Goal: Task Accomplishment & Management: Manage account settings

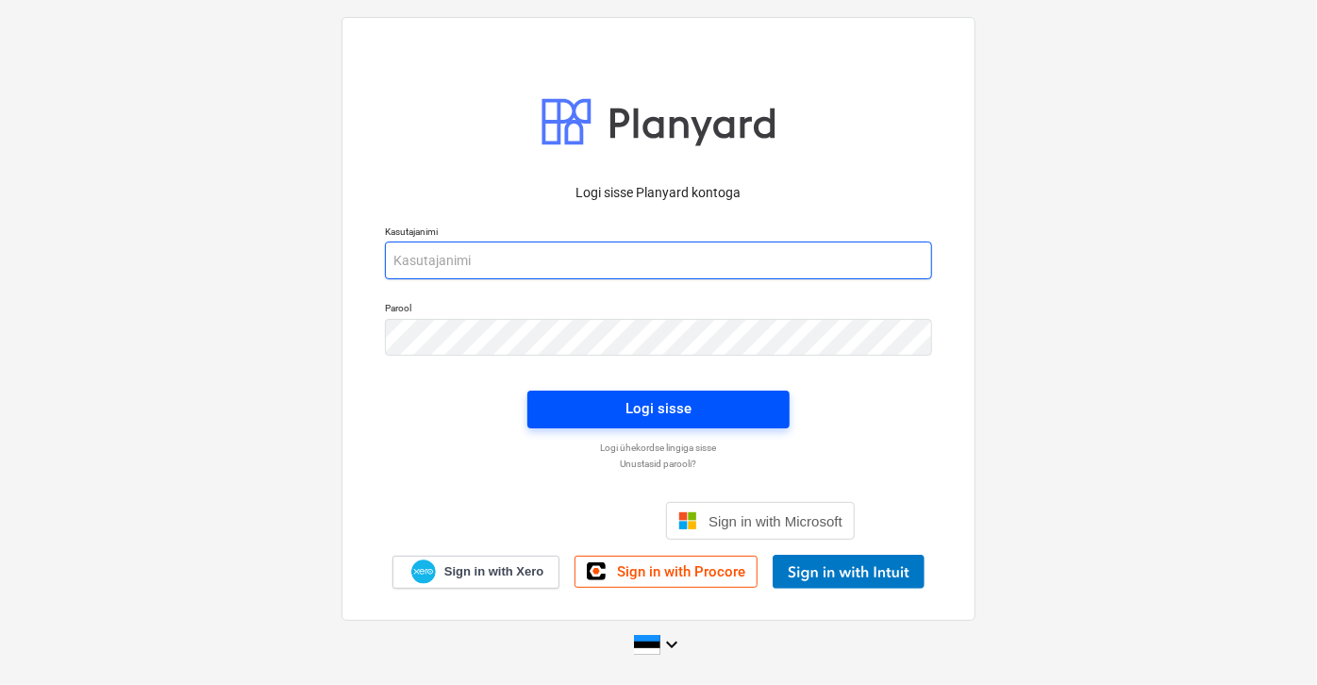
type input "[EMAIL_ADDRESS][DOMAIN_NAME]"
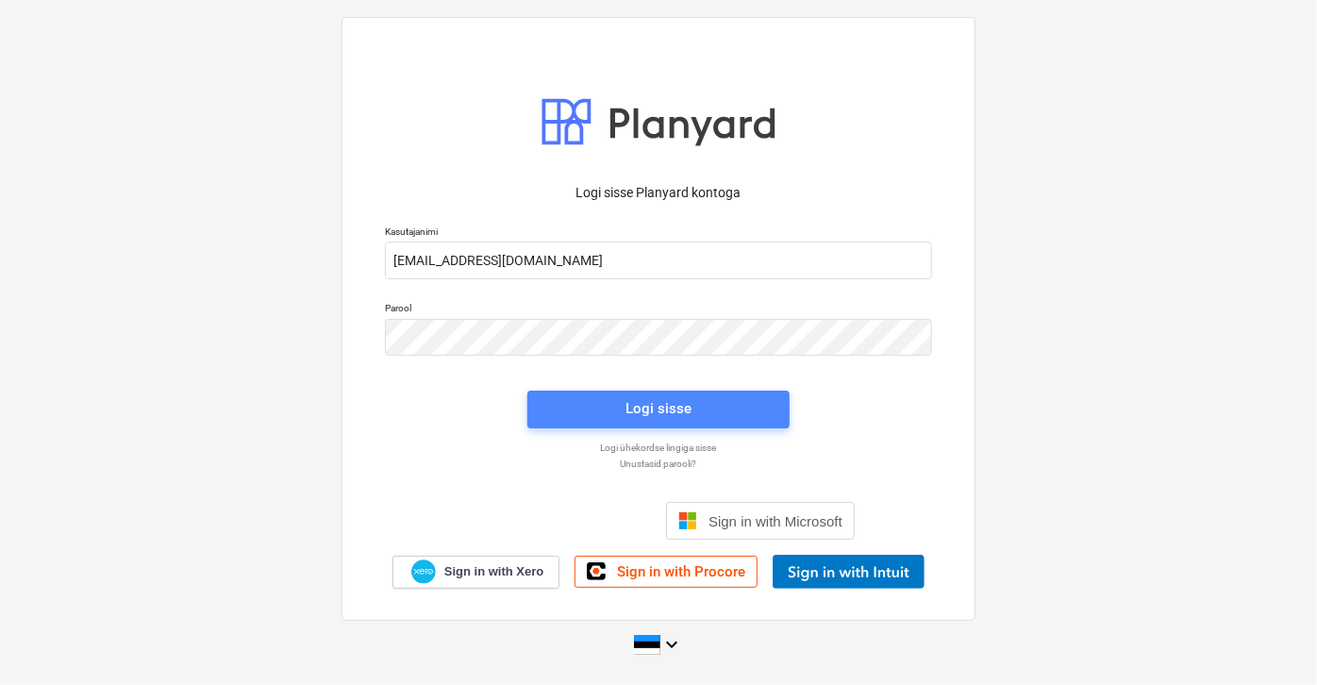
click at [636, 413] on div "Logi sisse" at bounding box center [658, 408] width 66 height 25
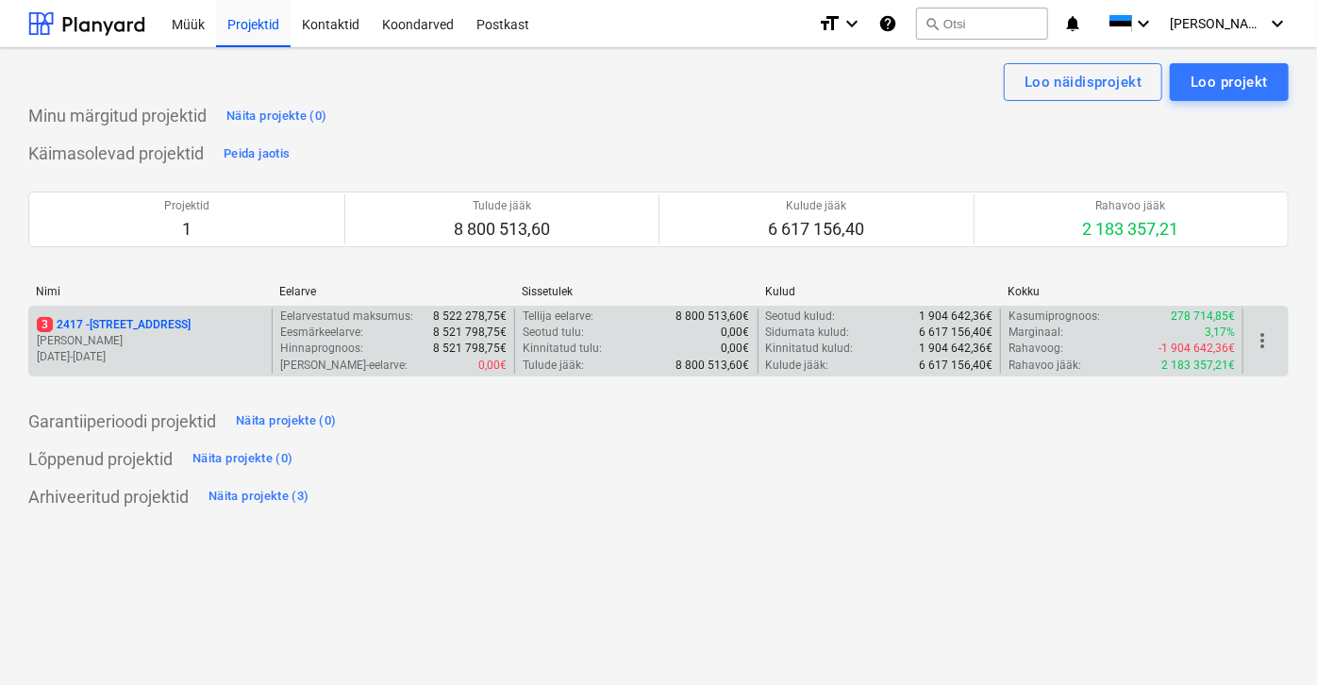
click at [91, 324] on p "3 [STREET_ADDRESS]" at bounding box center [114, 325] width 154 height 16
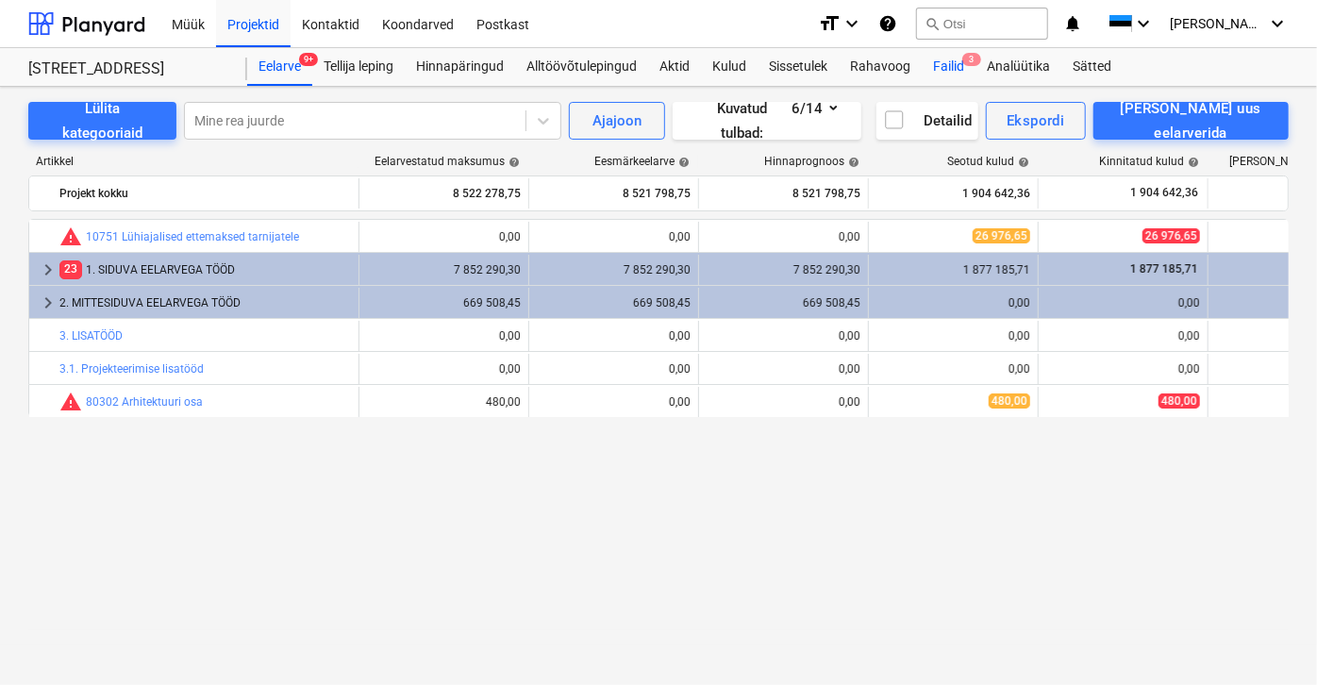
click at [945, 62] on div "Failid 3" at bounding box center [949, 67] width 54 height 38
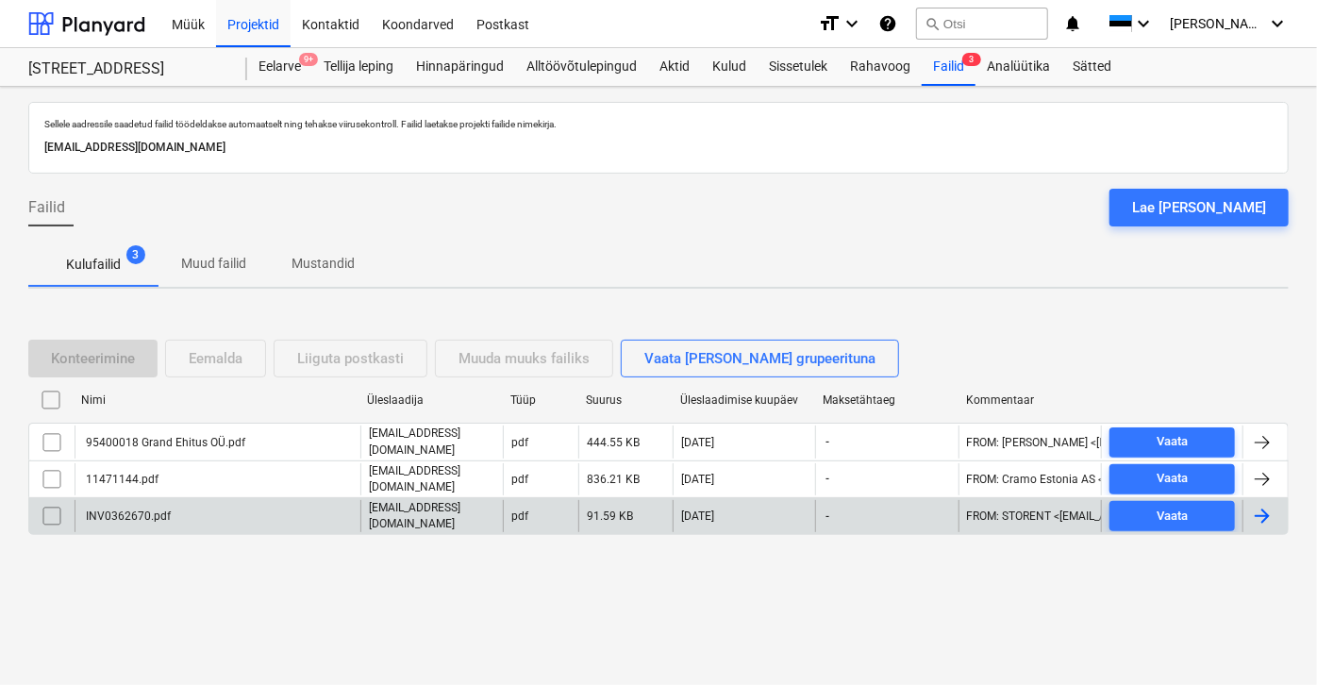
click at [125, 509] on div "INV0362670.pdf" at bounding box center [127, 515] width 88 height 13
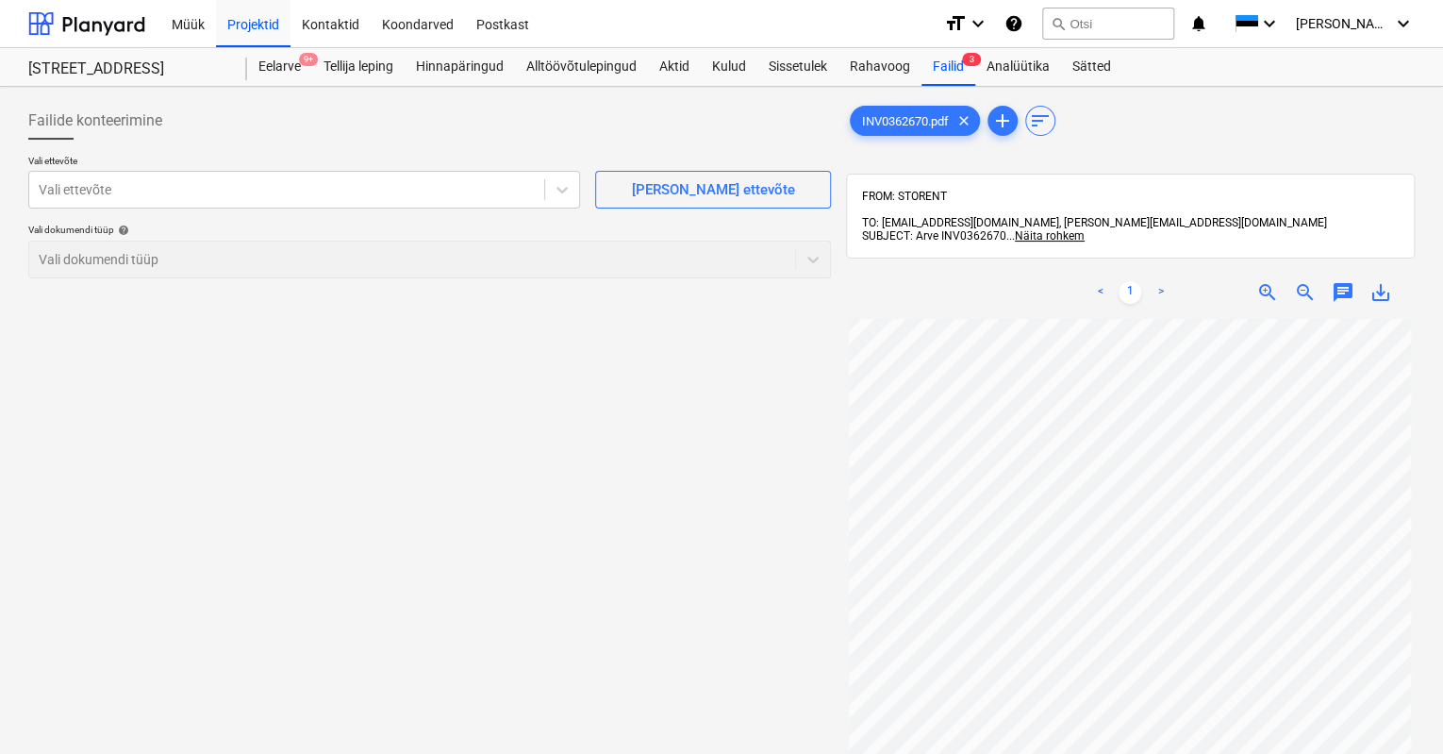
scroll to position [0, 3]
click at [75, 201] on div "Vali ettevõte" at bounding box center [286, 189] width 515 height 26
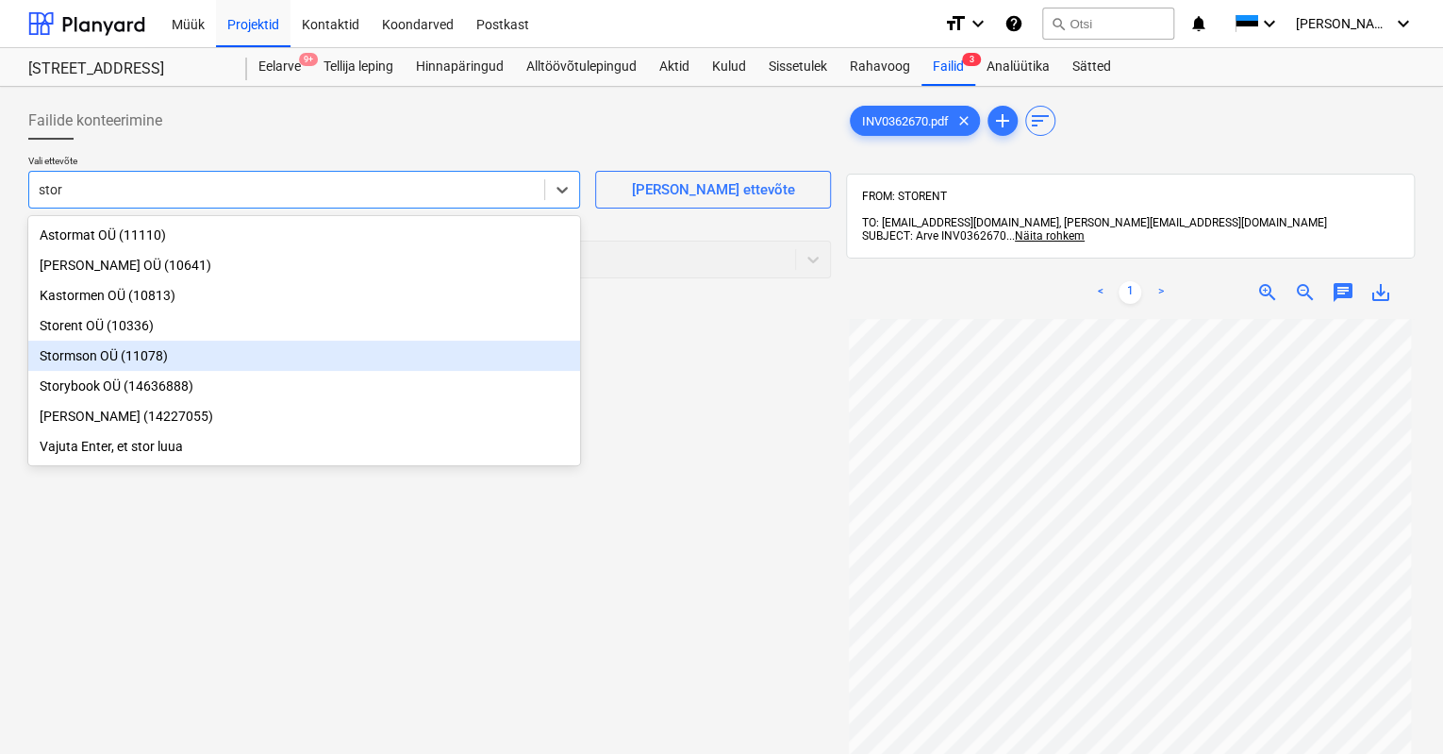
type input "store"
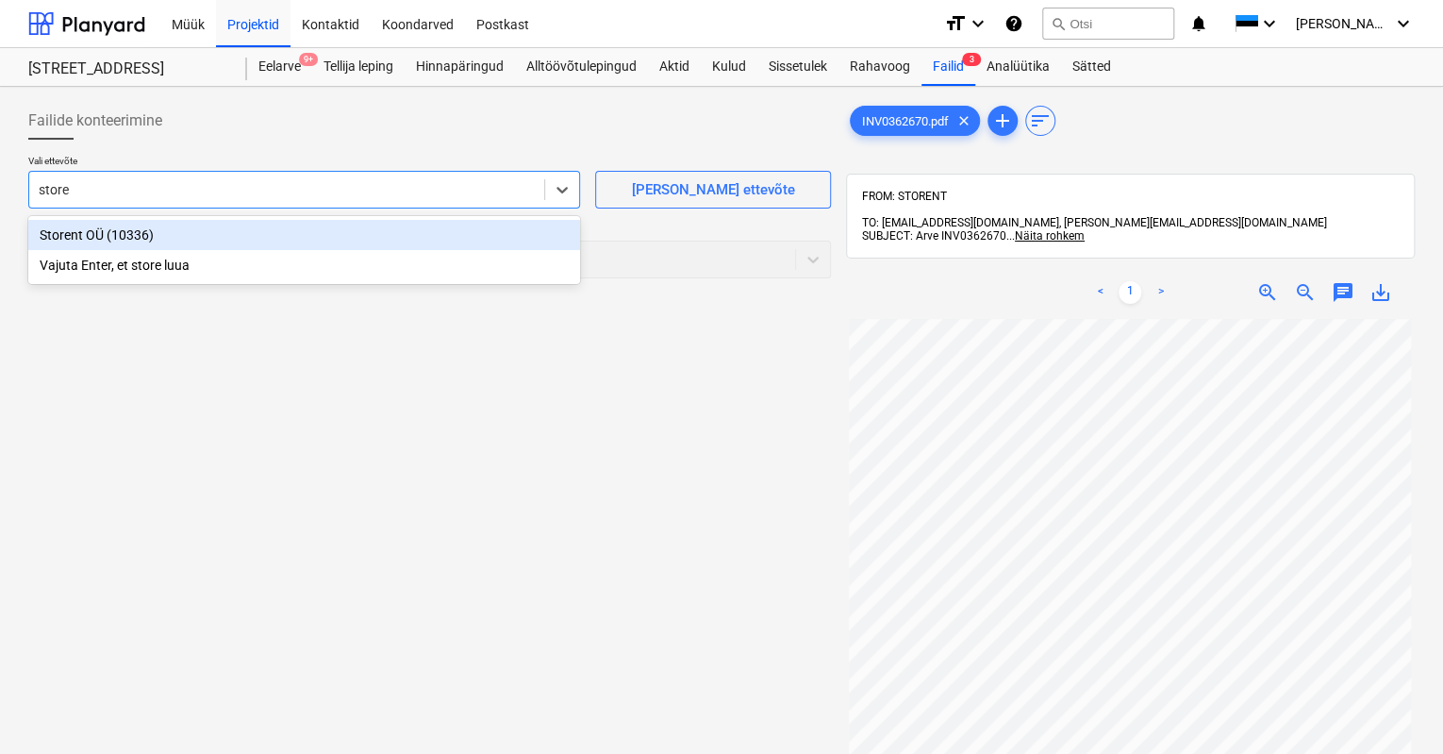
click at [75, 241] on div "Storent OÜ (10336)" at bounding box center [304, 235] width 552 height 30
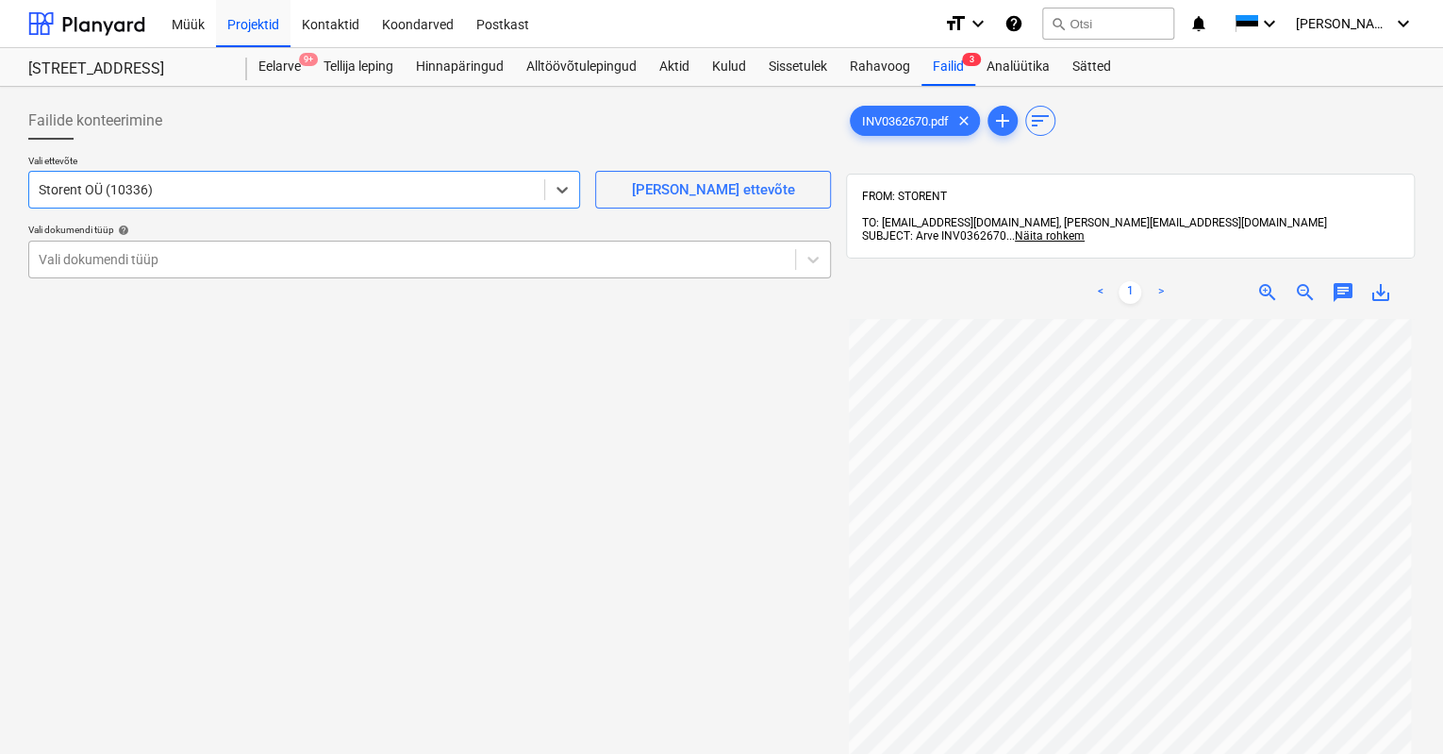
click at [114, 263] on div at bounding box center [412, 259] width 747 height 19
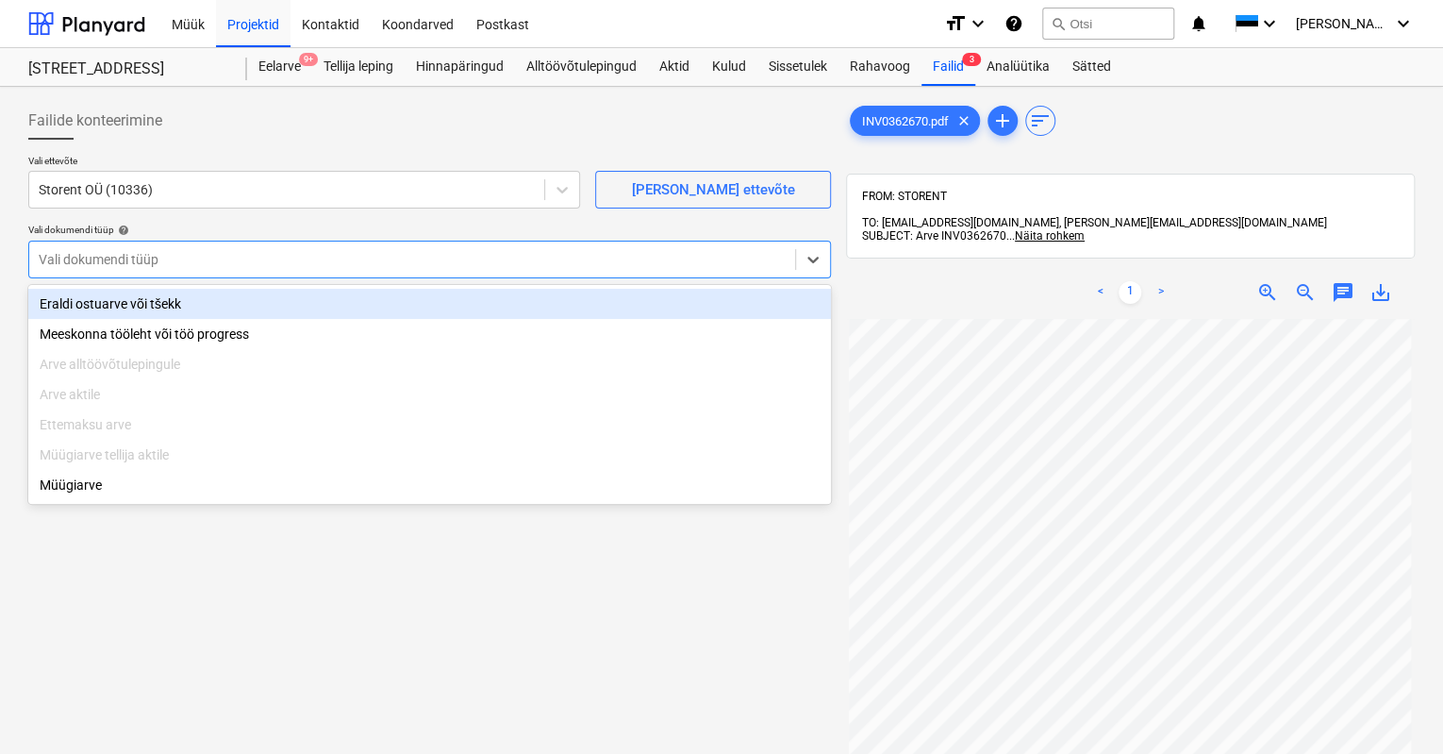
click at [135, 298] on div "Eraldi ostuarve või tšekk" at bounding box center [429, 304] width 803 height 30
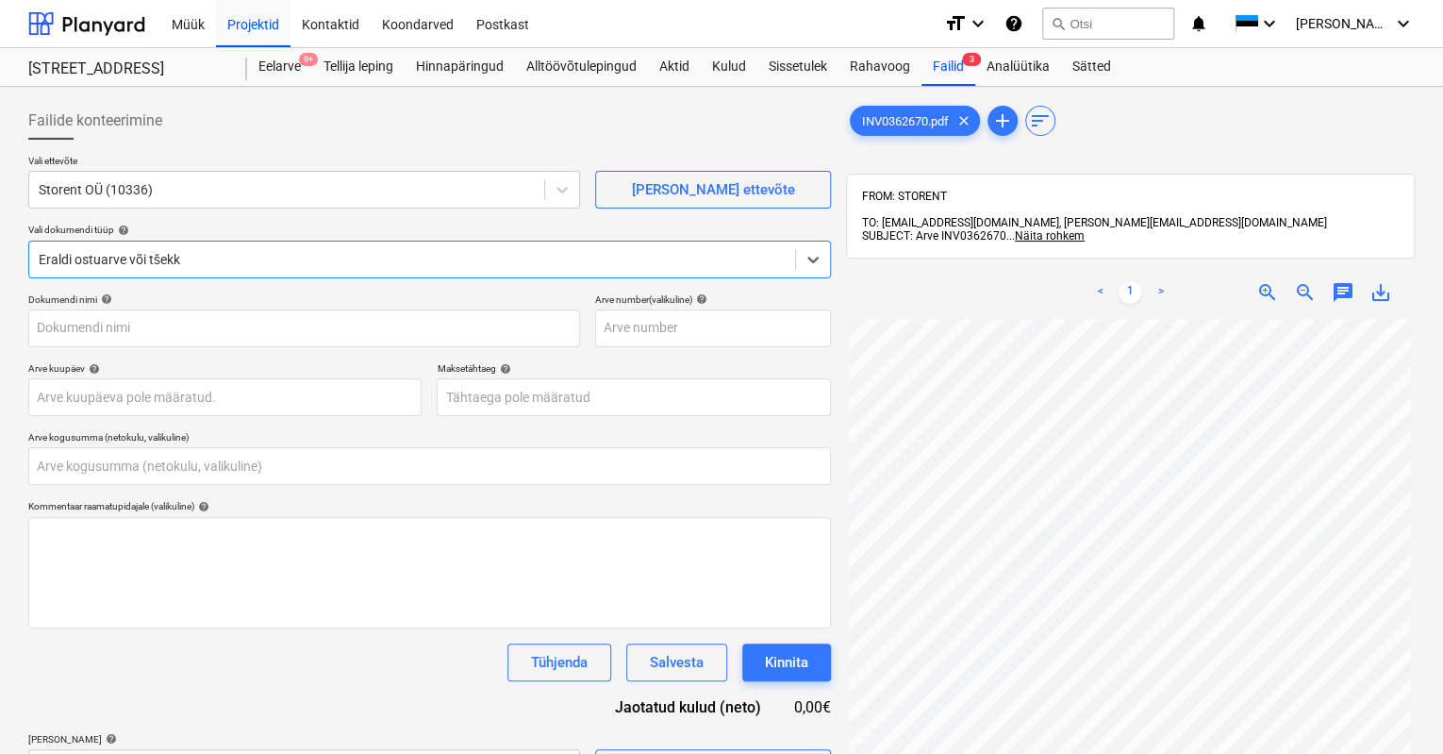
type input "INV0362670.pdf"
type input "0,00"
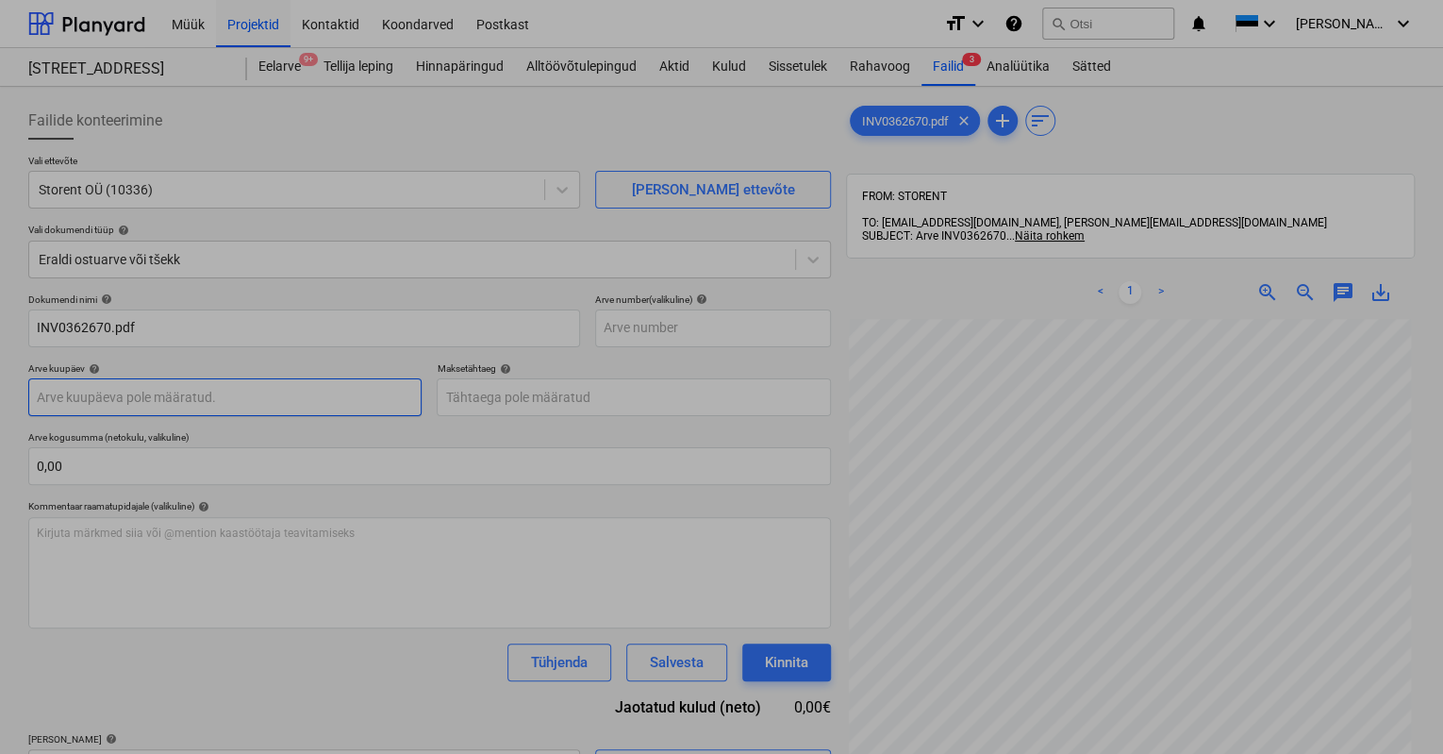
click at [105, 390] on body "Müük Projektid Kontaktid Koondarved Postkast format_size keyboard_arrow_down he…" at bounding box center [721, 377] width 1443 height 754
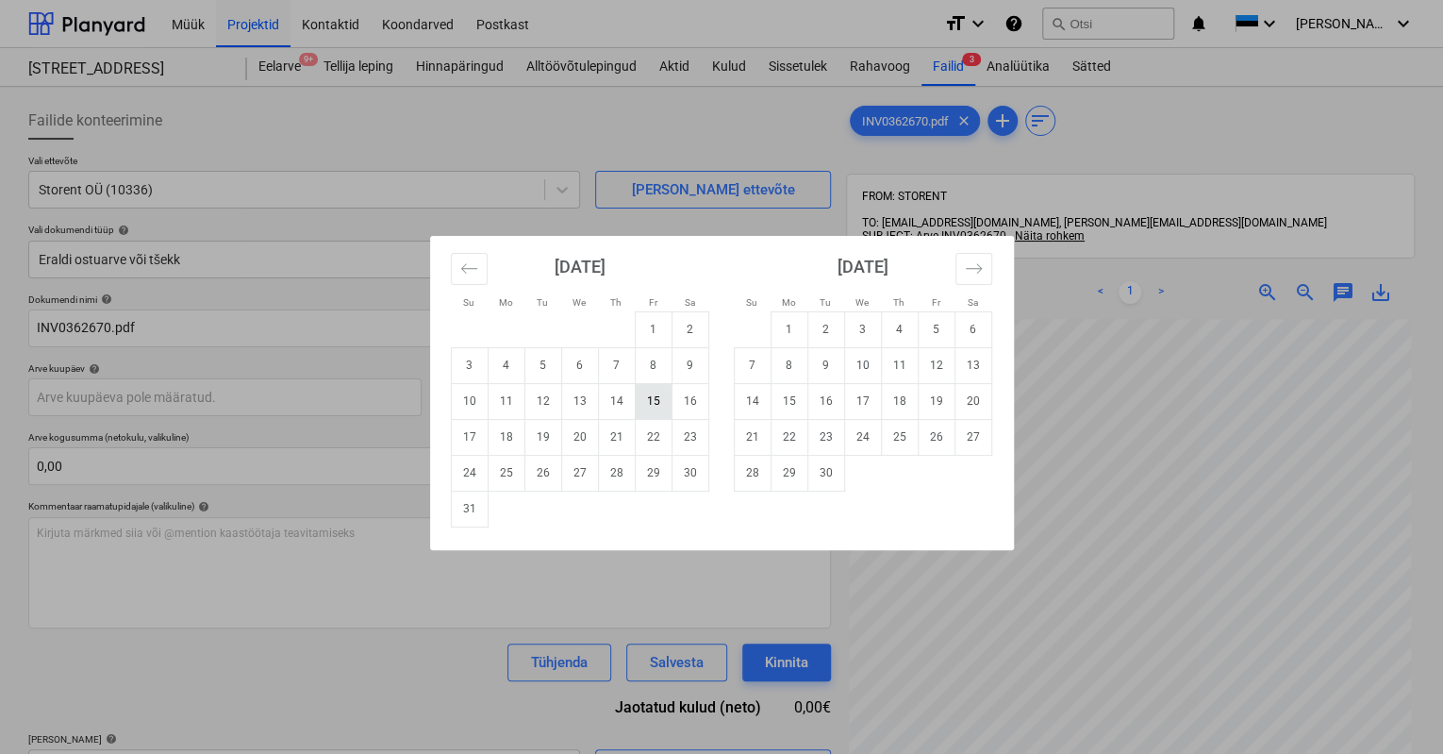
click at [650, 395] on td "15" at bounding box center [653, 401] width 37 height 36
type input "[DATE]"
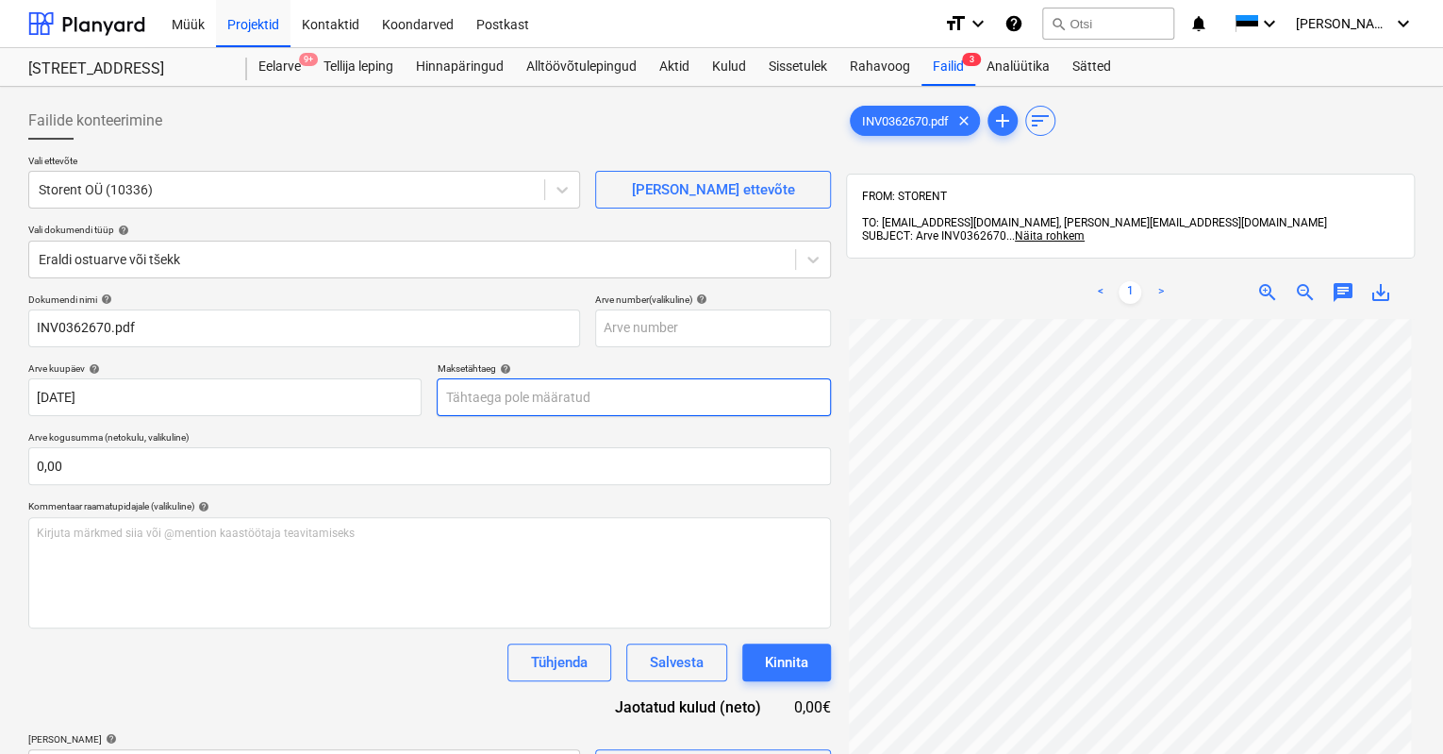
click at [533, 405] on body "Müük Projektid Kontaktid Koondarved Postkast format_size keyboard_arrow_down he…" at bounding box center [721, 377] width 1443 height 754
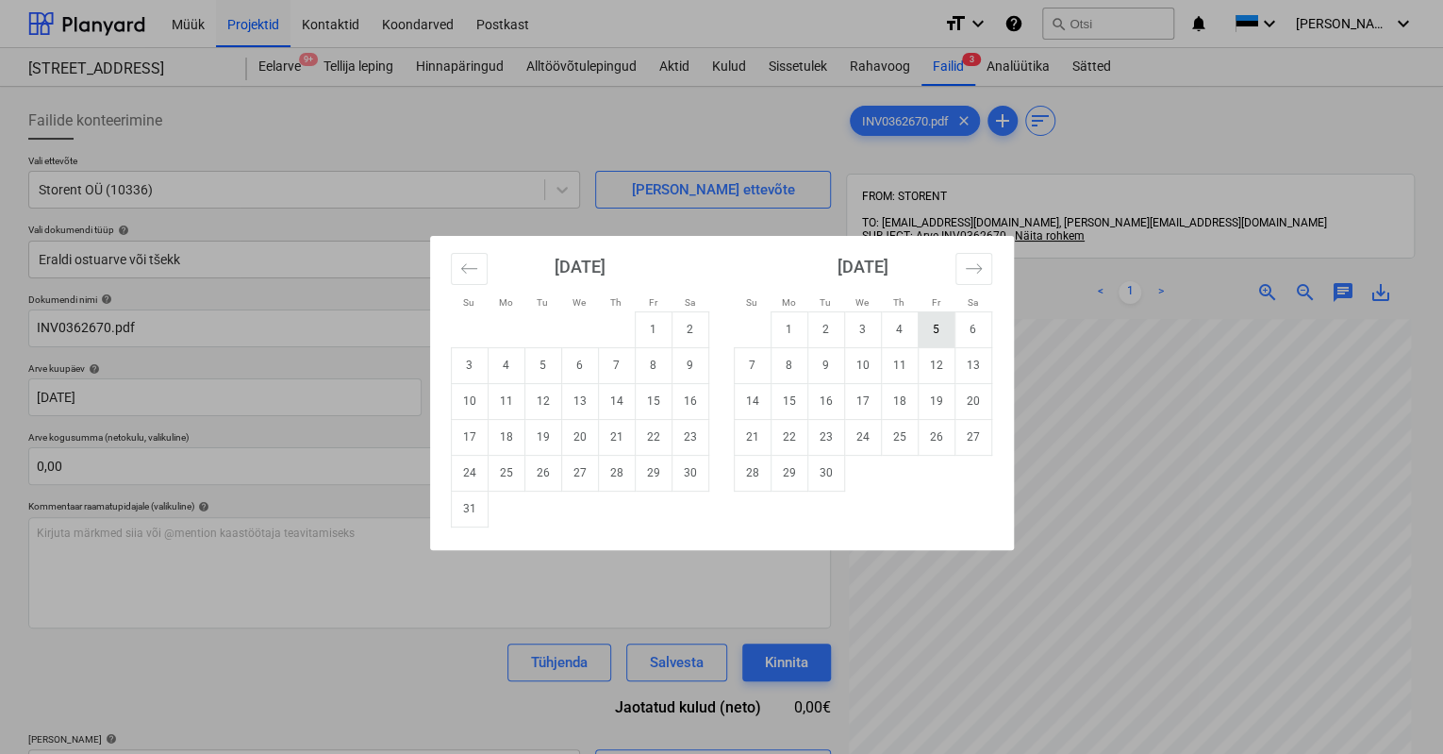
click at [930, 328] on td "5" at bounding box center [936, 329] width 37 height 36
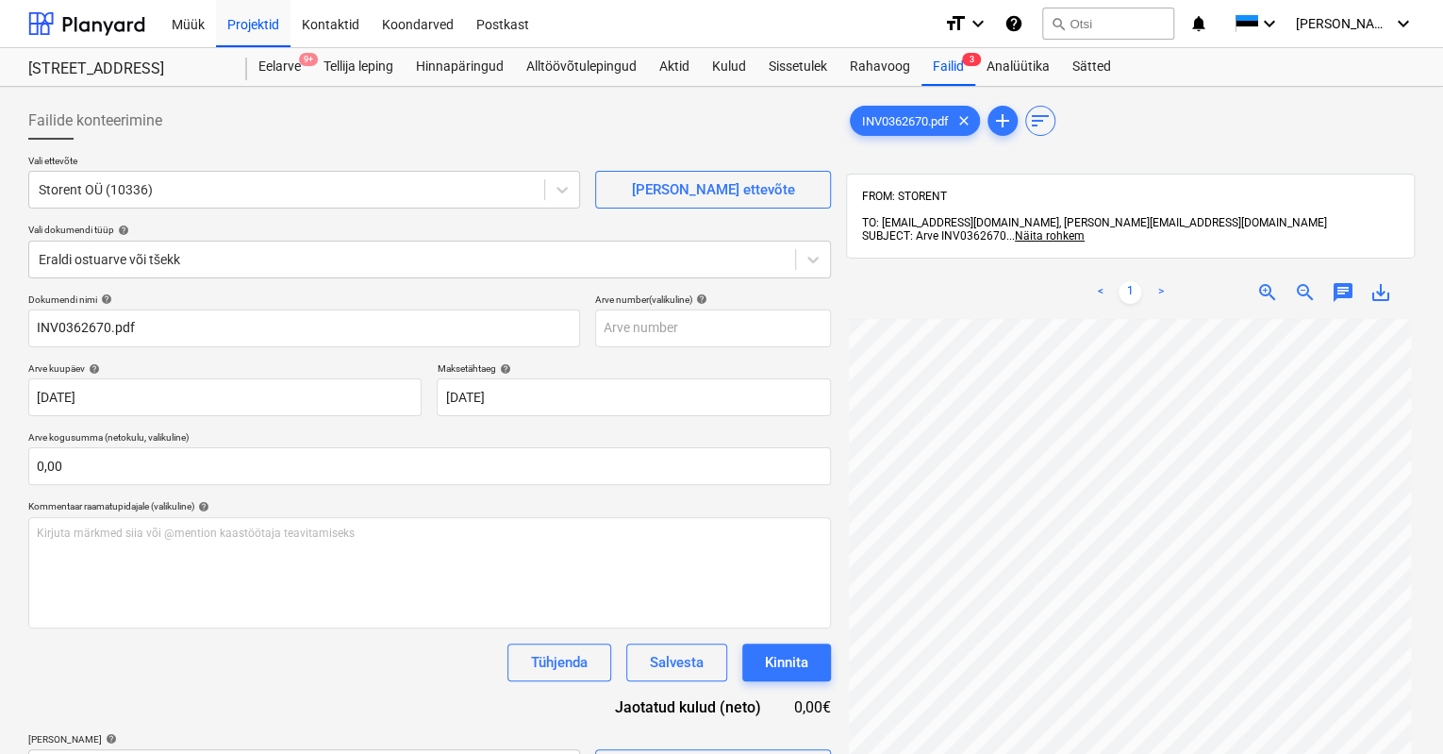
type input "[DATE]"
click at [509, 501] on div "Kommentaar raamatupidajale (valikuline) help" at bounding box center [429, 506] width 803 height 12
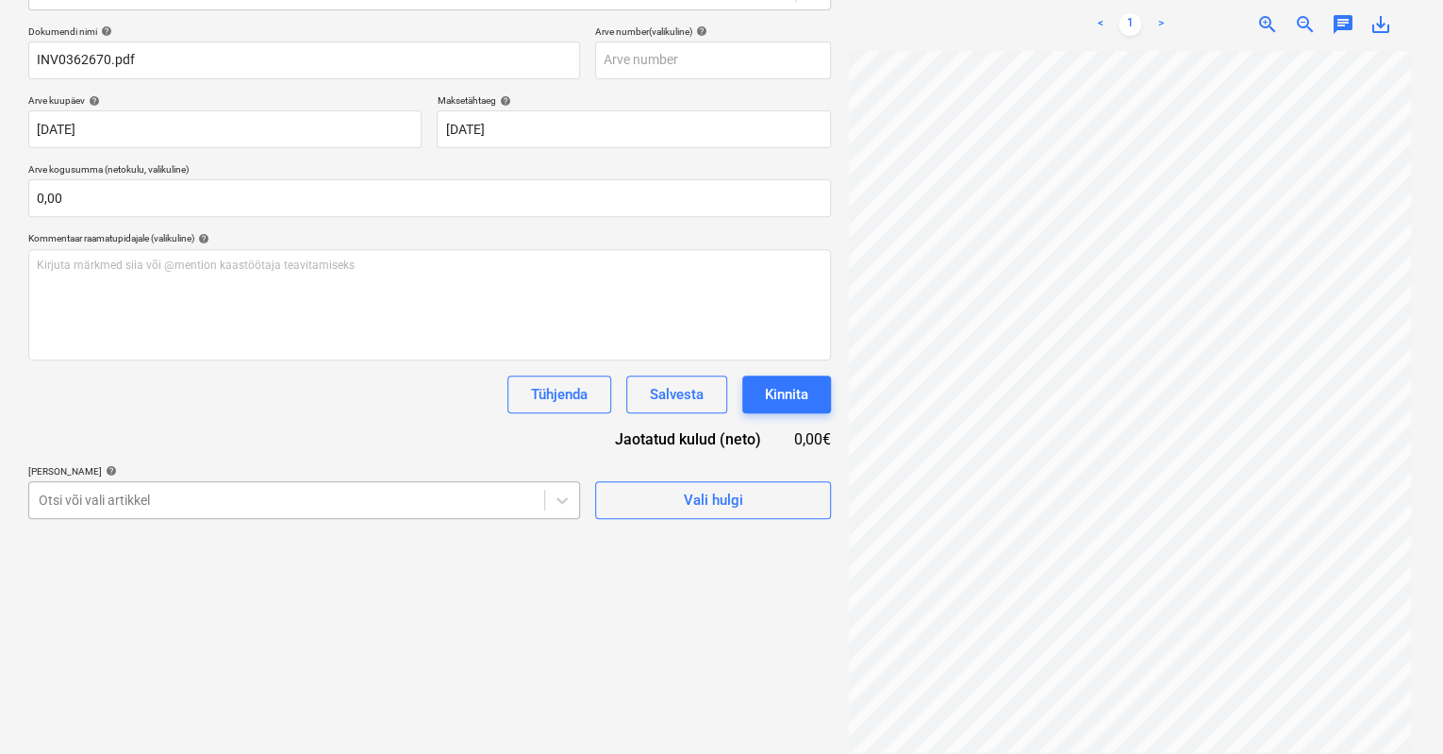
scroll to position [326, 0]
click at [109, 485] on body "Müük Projektid Kontaktid Koondarved Postkast format_size keyboard_arrow_down he…" at bounding box center [721, 108] width 1443 height 754
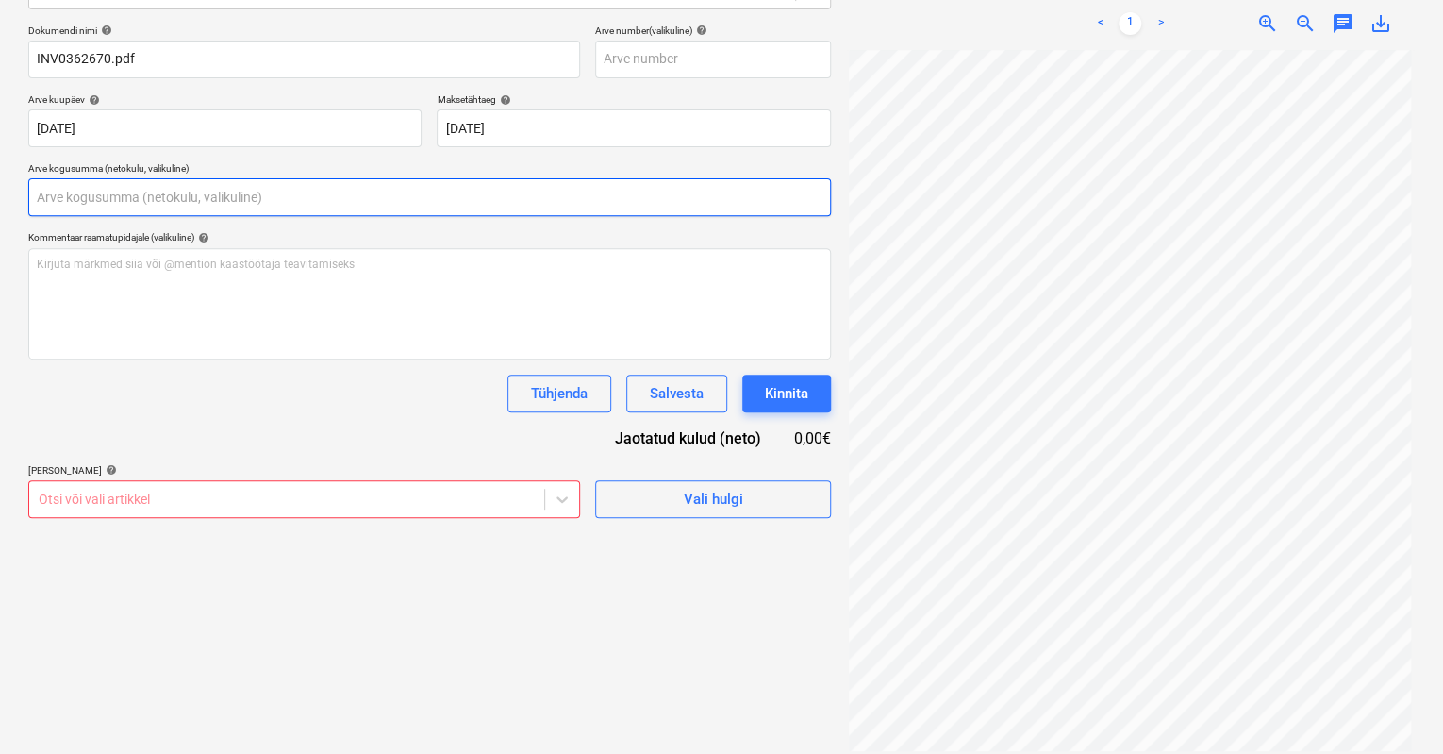
scroll to position [268, 0]
click at [109, 146] on div "Dokumendi nimi help INV0362670.pdf Arve number (valikuline) help Arve kuupäev h…" at bounding box center [429, 271] width 803 height 493
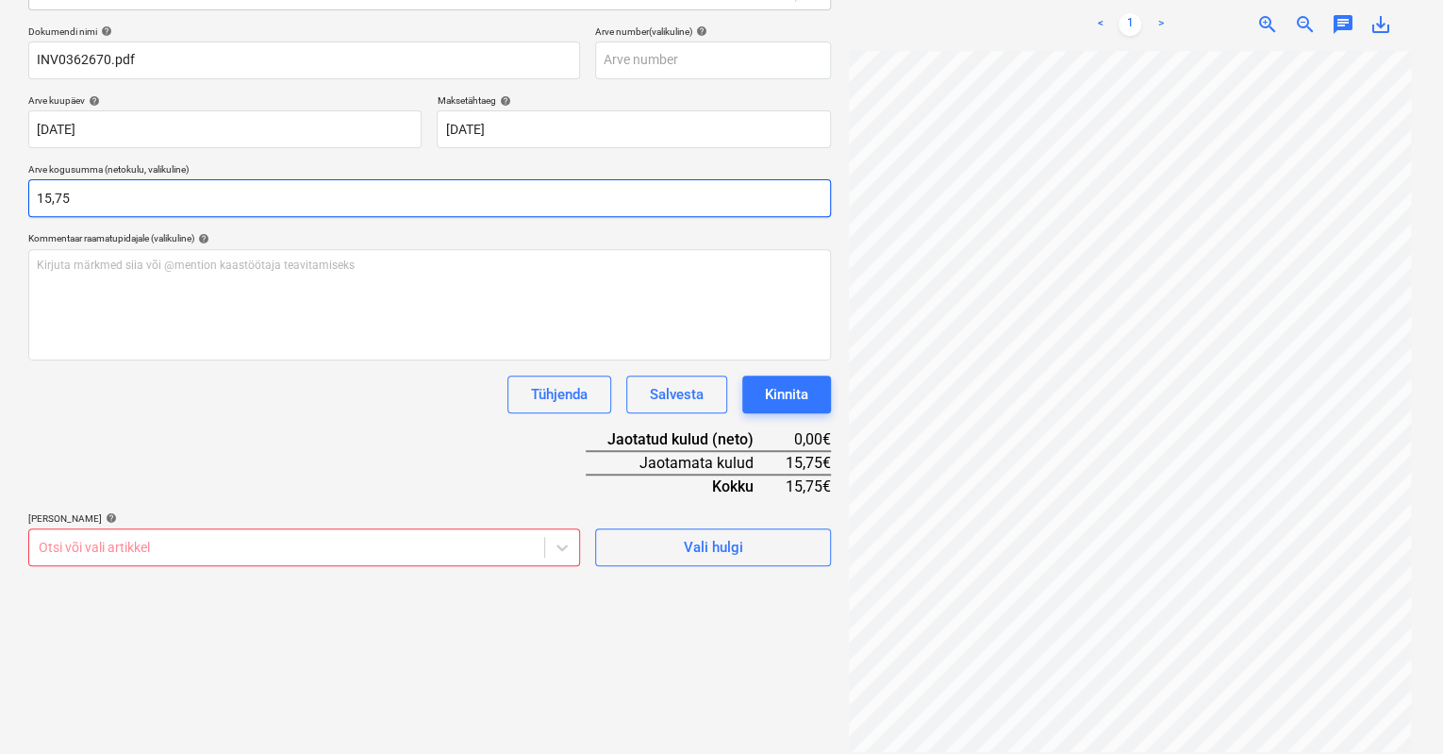
type input "15,75"
click at [162, 446] on div "Dokumendi nimi help INV0362670.pdf Arve number (valikuline) help Arve kuupäev h…" at bounding box center [429, 295] width 803 height 541
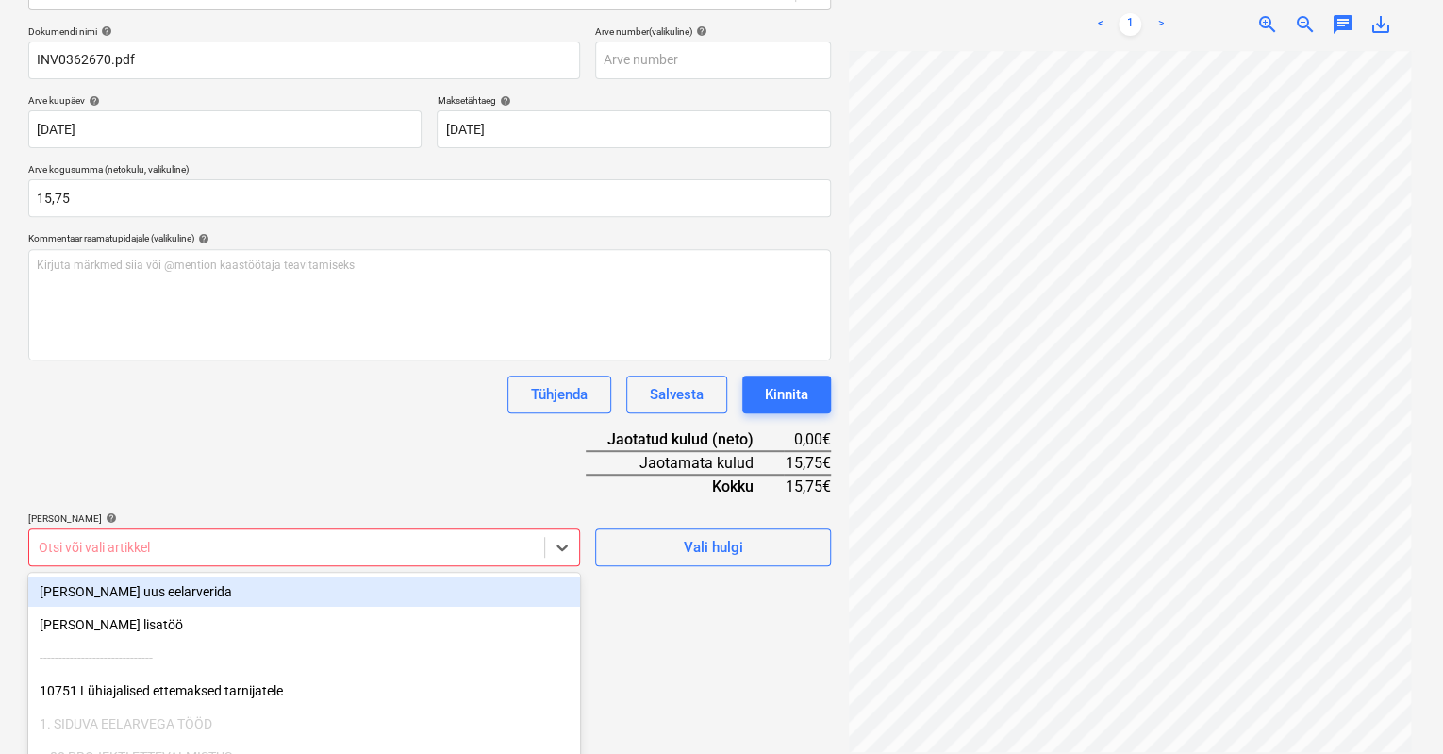
scroll to position [374, 0]
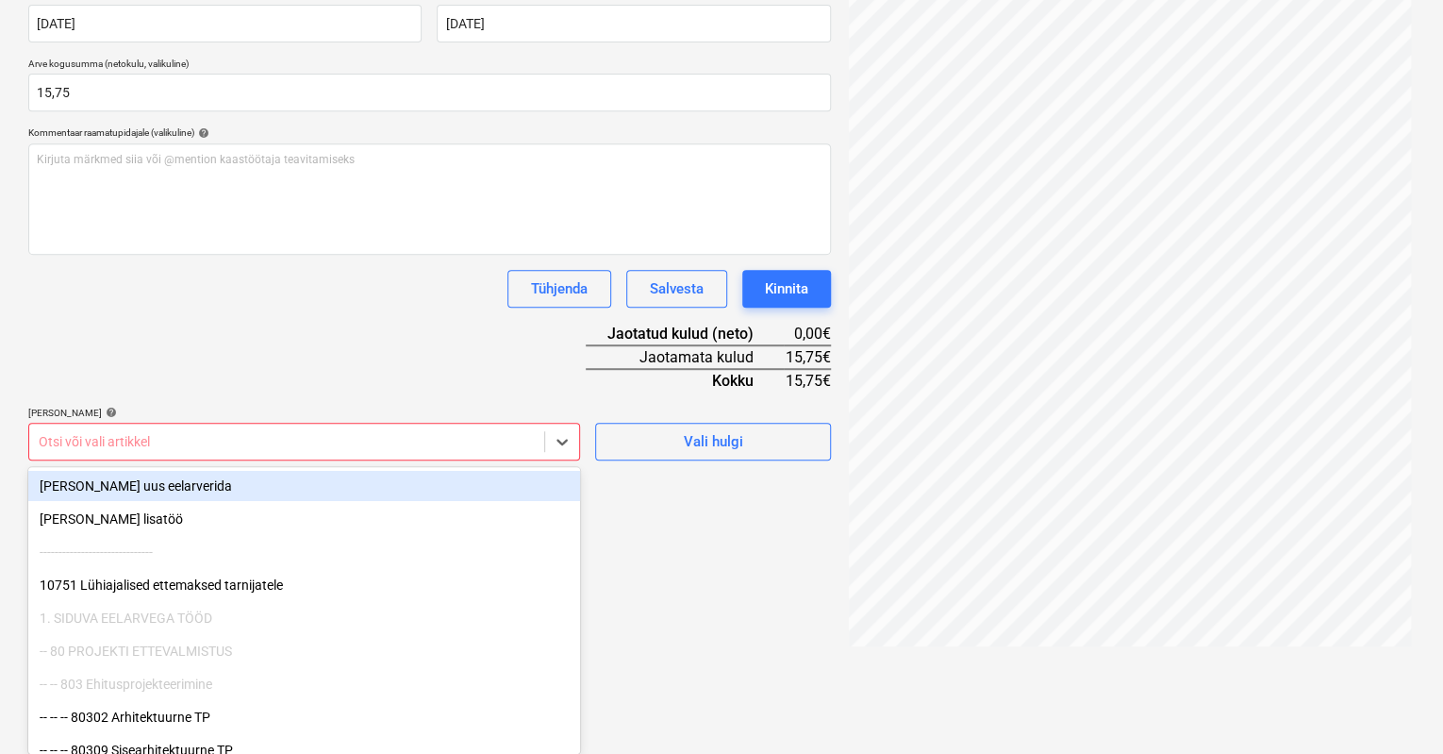
click at [117, 380] on body "Müük Projektid Kontaktid Koondarved Postkast format_size keyboard_arrow_down he…" at bounding box center [721, 3] width 1443 height 754
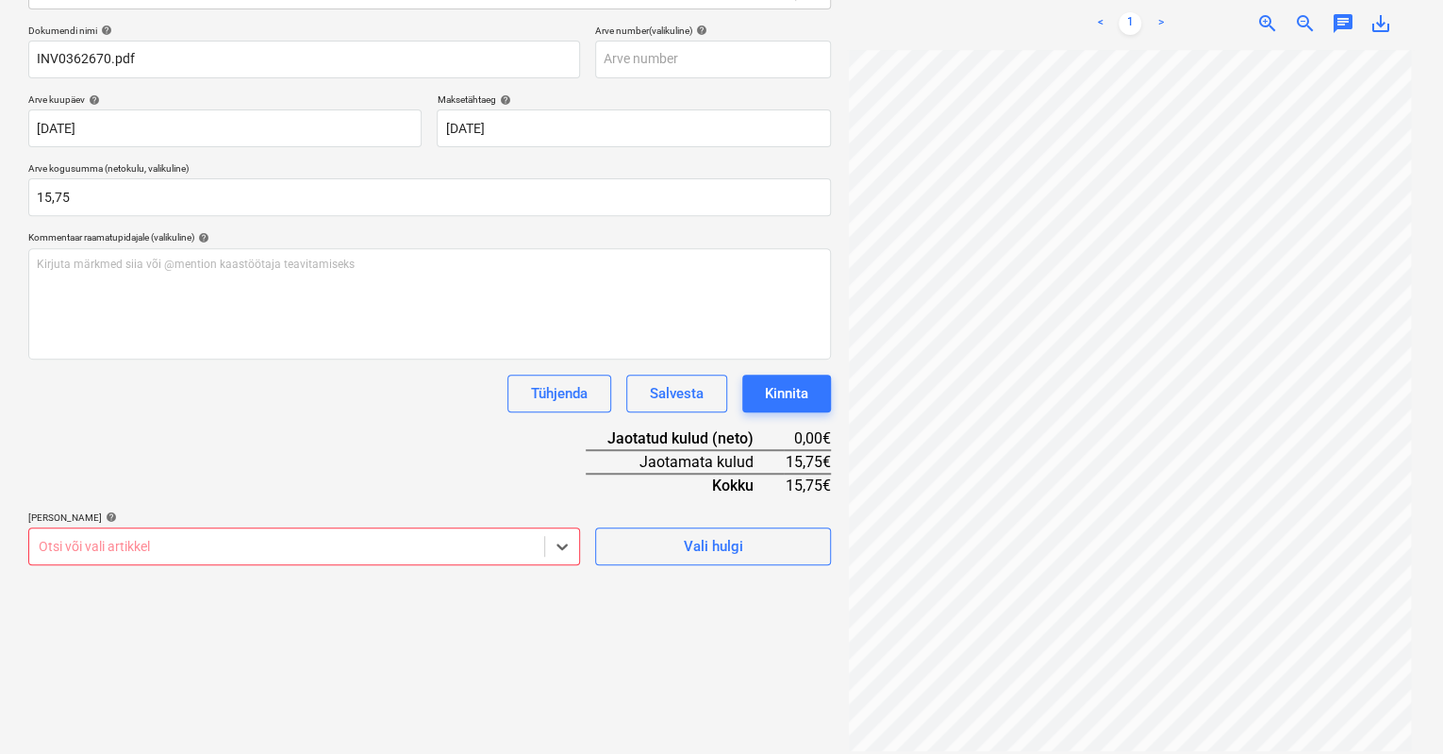
scroll to position [268, 0]
click at [166, 441] on div "Dokumendi nimi help INV0362670.pdf Arve number (valikuline) help Arve kuupäev h…" at bounding box center [429, 295] width 803 height 541
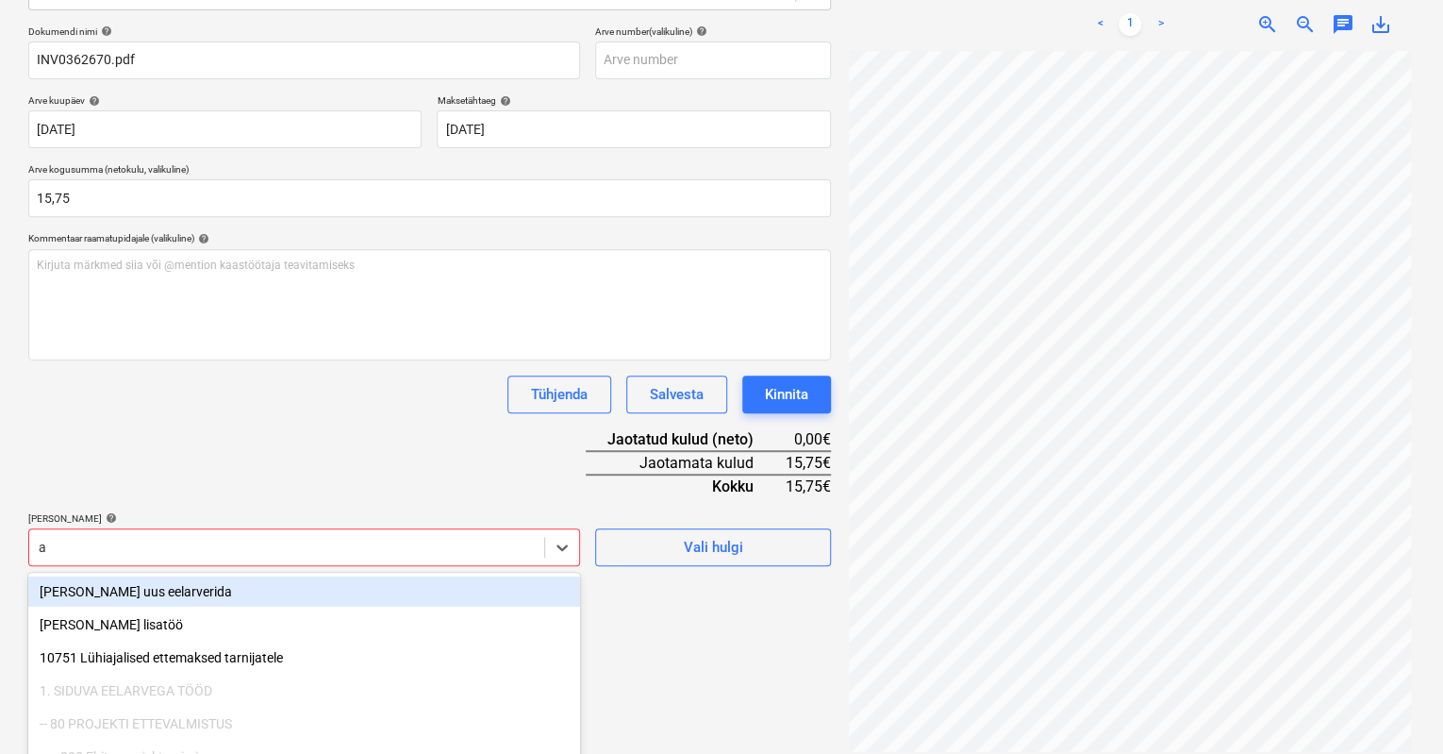
scroll to position [374, 0]
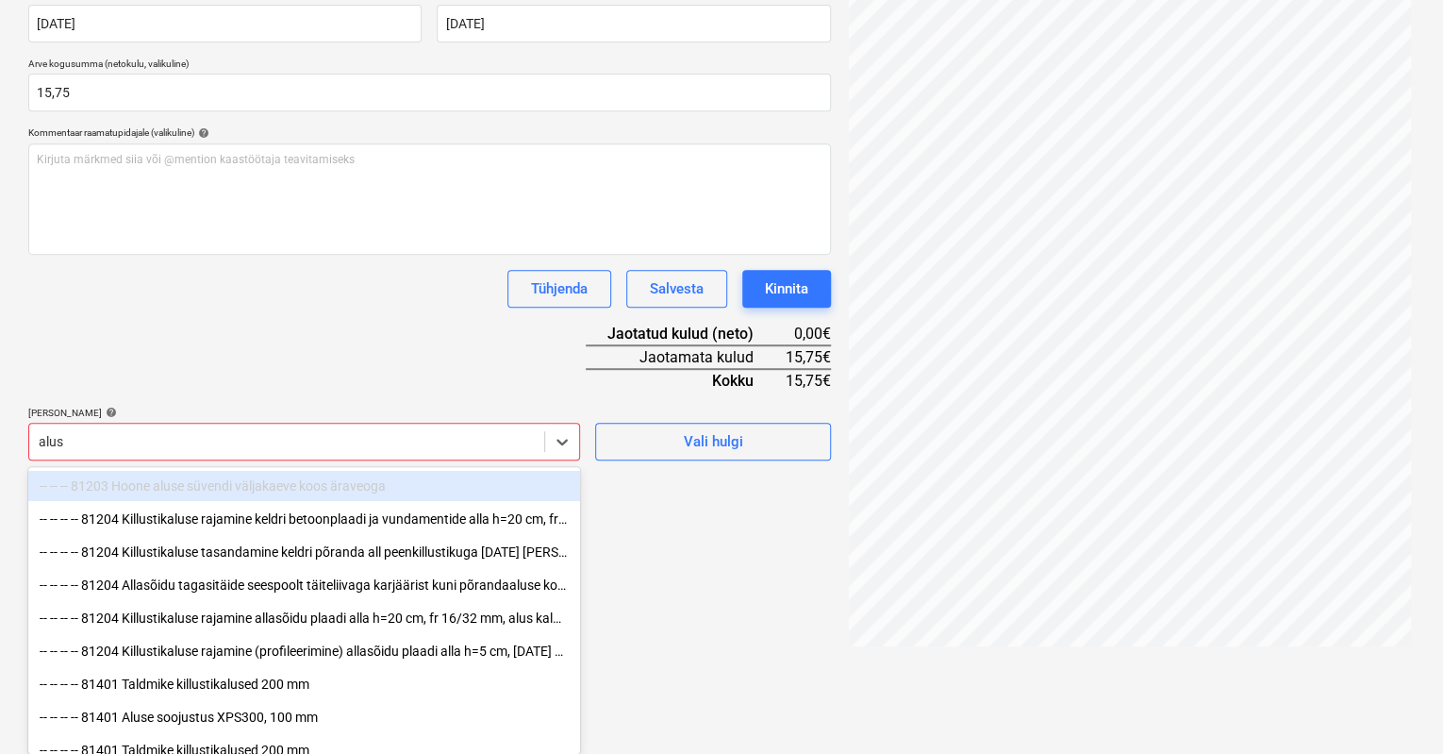
type input "alusp"
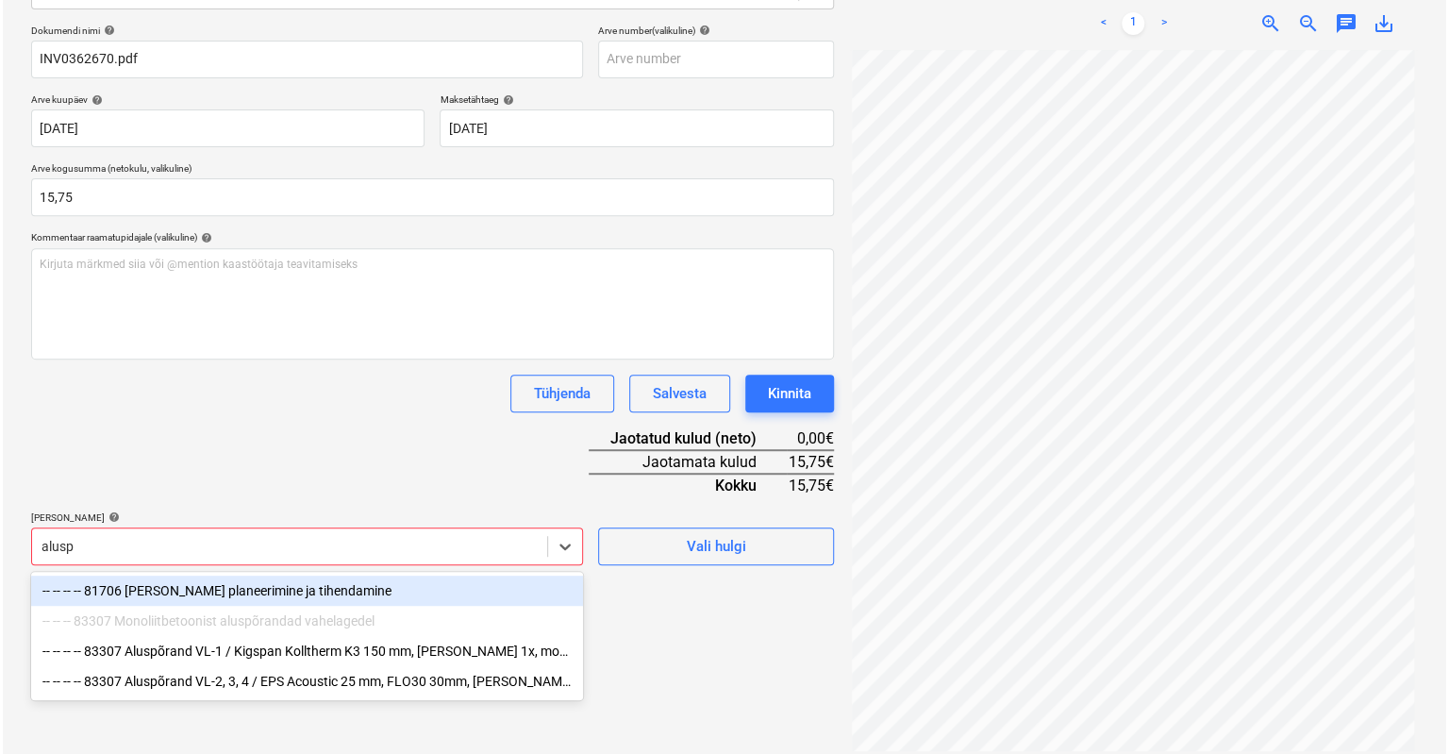
scroll to position [268, 0]
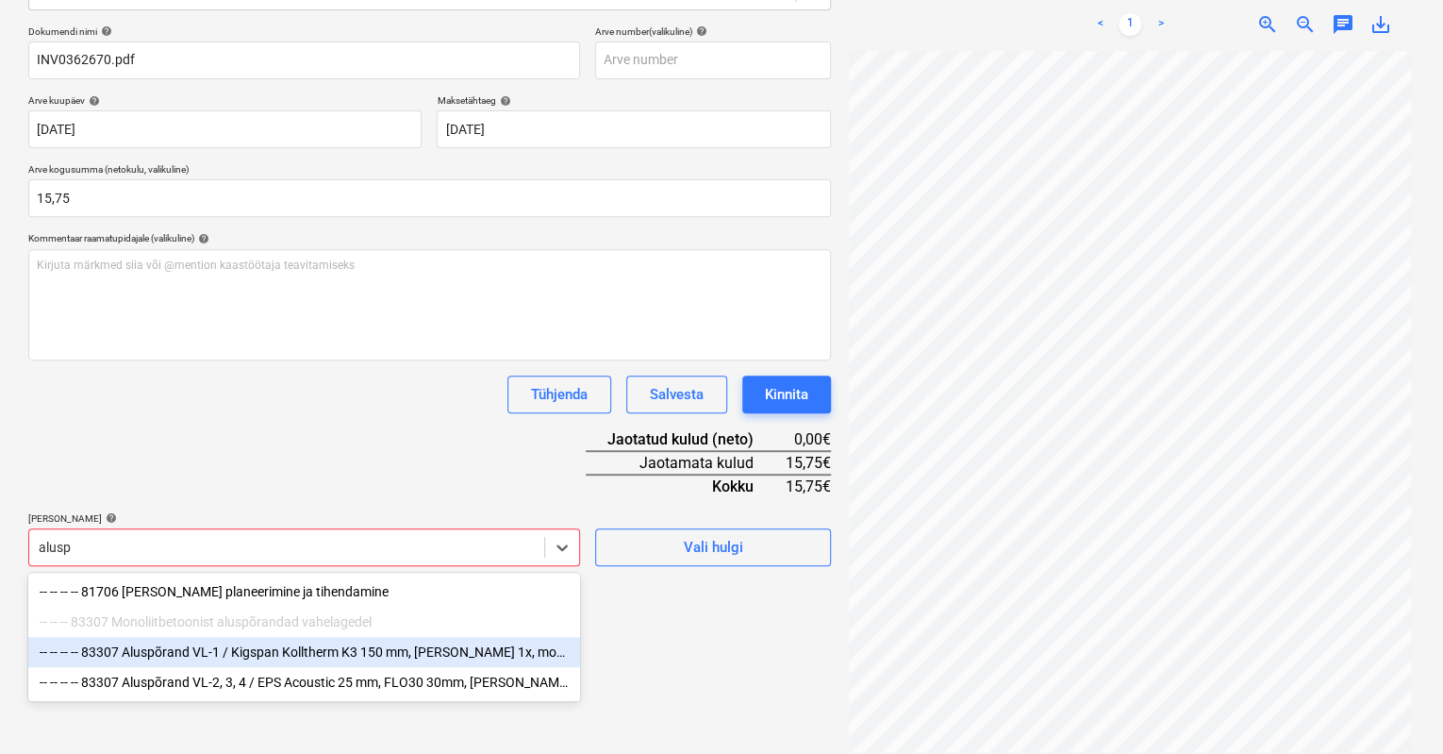
click at [152, 654] on div "-- -- -- -- 83307 Aluspõrand VL-1 / Kigspan Kolltherm K3 150 mm, [PERSON_NAME] …" at bounding box center [304, 652] width 552 height 30
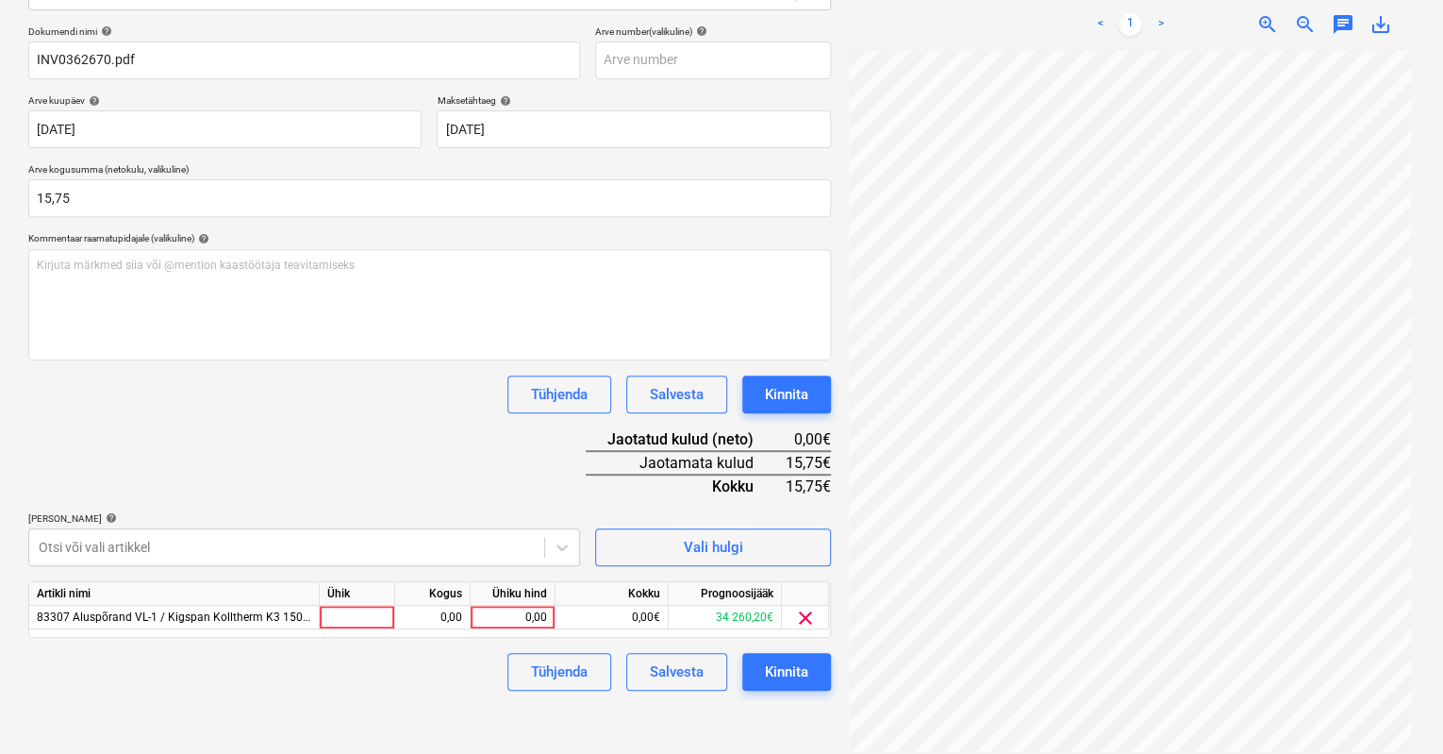
click at [362, 419] on div "Dokumendi nimi help INV0362670.pdf Arve number (valikuline) help Arve kuupäev h…" at bounding box center [429, 357] width 803 height 665
click at [505, 614] on div "0,00" at bounding box center [512, 618] width 69 height 24
type input "15,75"
click at [440, 653] on div "Tühjenda Salvesta Kinnita" at bounding box center [429, 672] width 803 height 38
click at [804, 664] on div "Kinnita" at bounding box center [786, 671] width 43 height 25
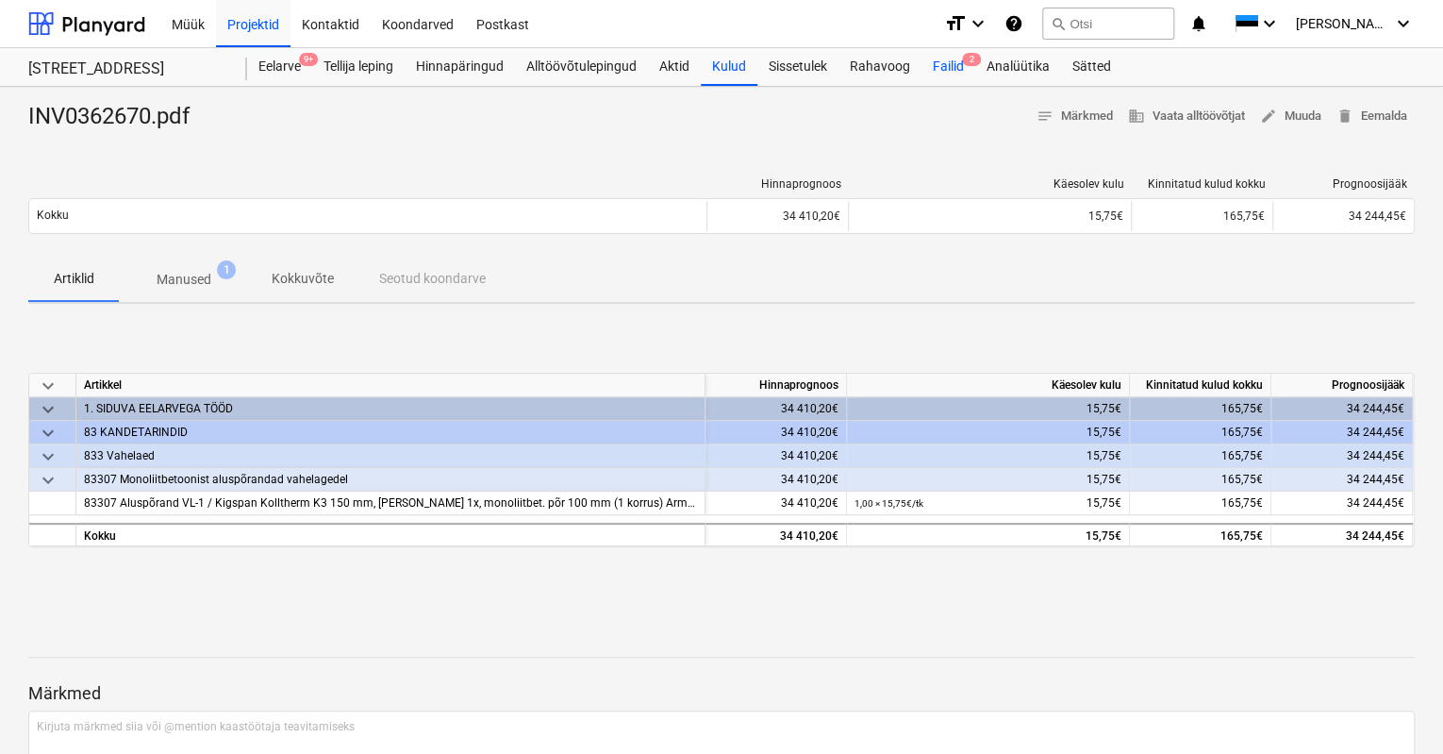
click at [942, 68] on div "Failid 2" at bounding box center [949, 67] width 54 height 38
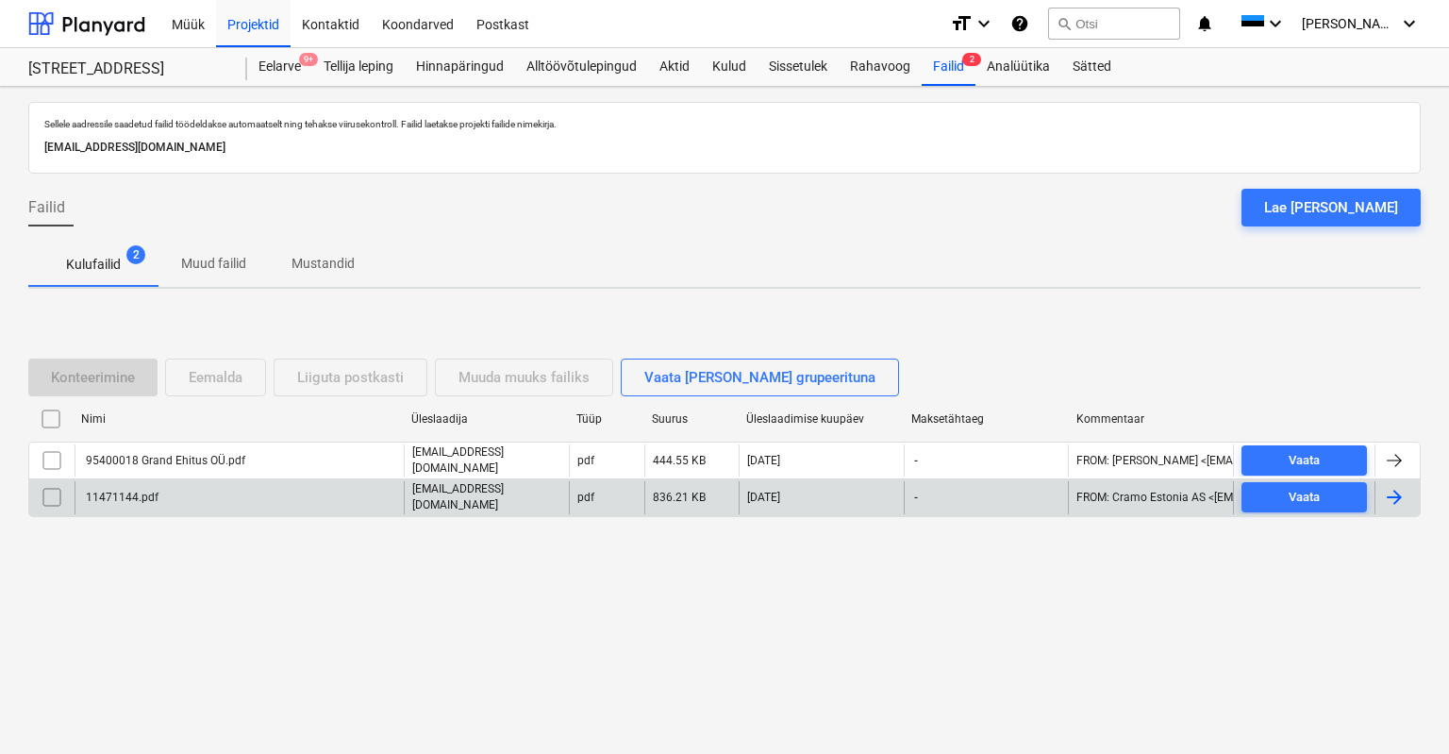
click at [104, 495] on div "11471144.pdf" at bounding box center [120, 497] width 75 height 13
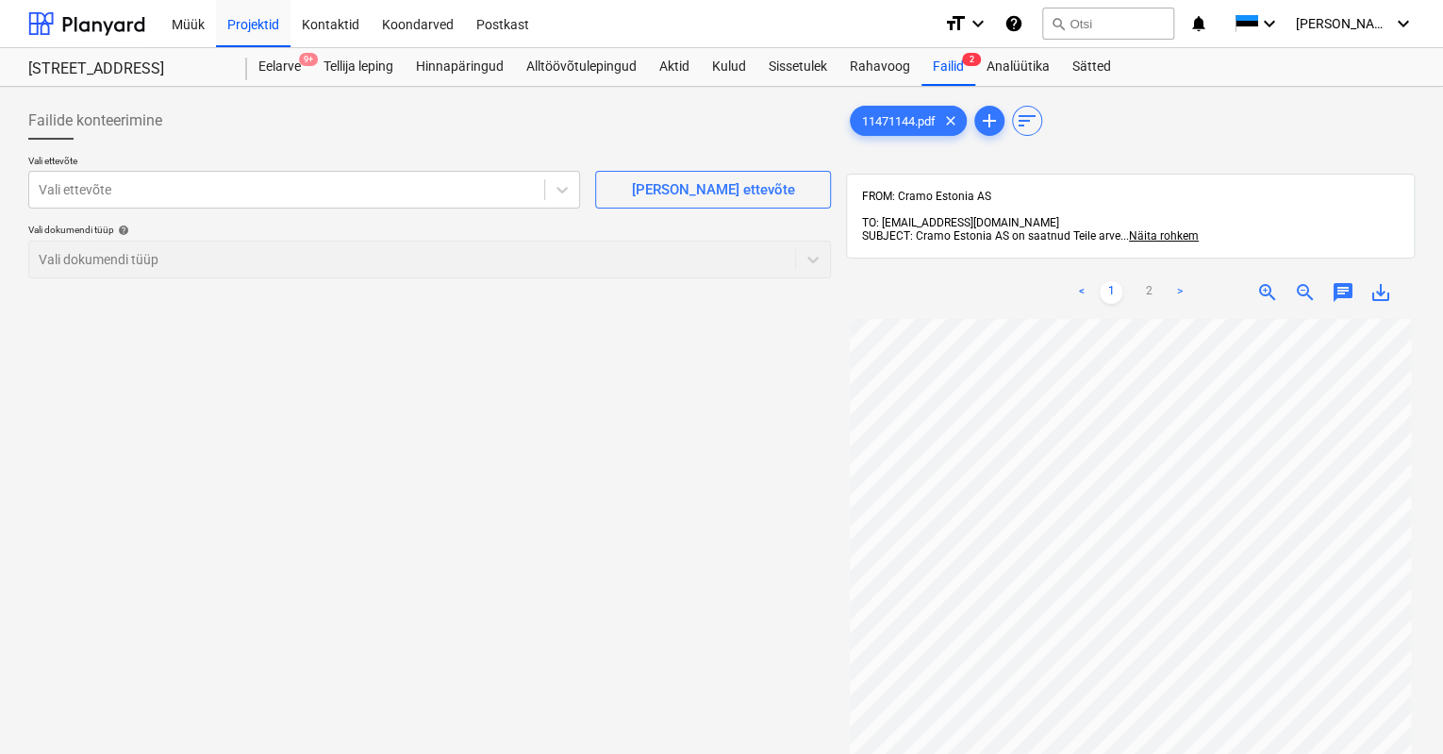
scroll to position [94, 0]
click at [1264, 281] on span "zoom_in" at bounding box center [1268, 292] width 23 height 23
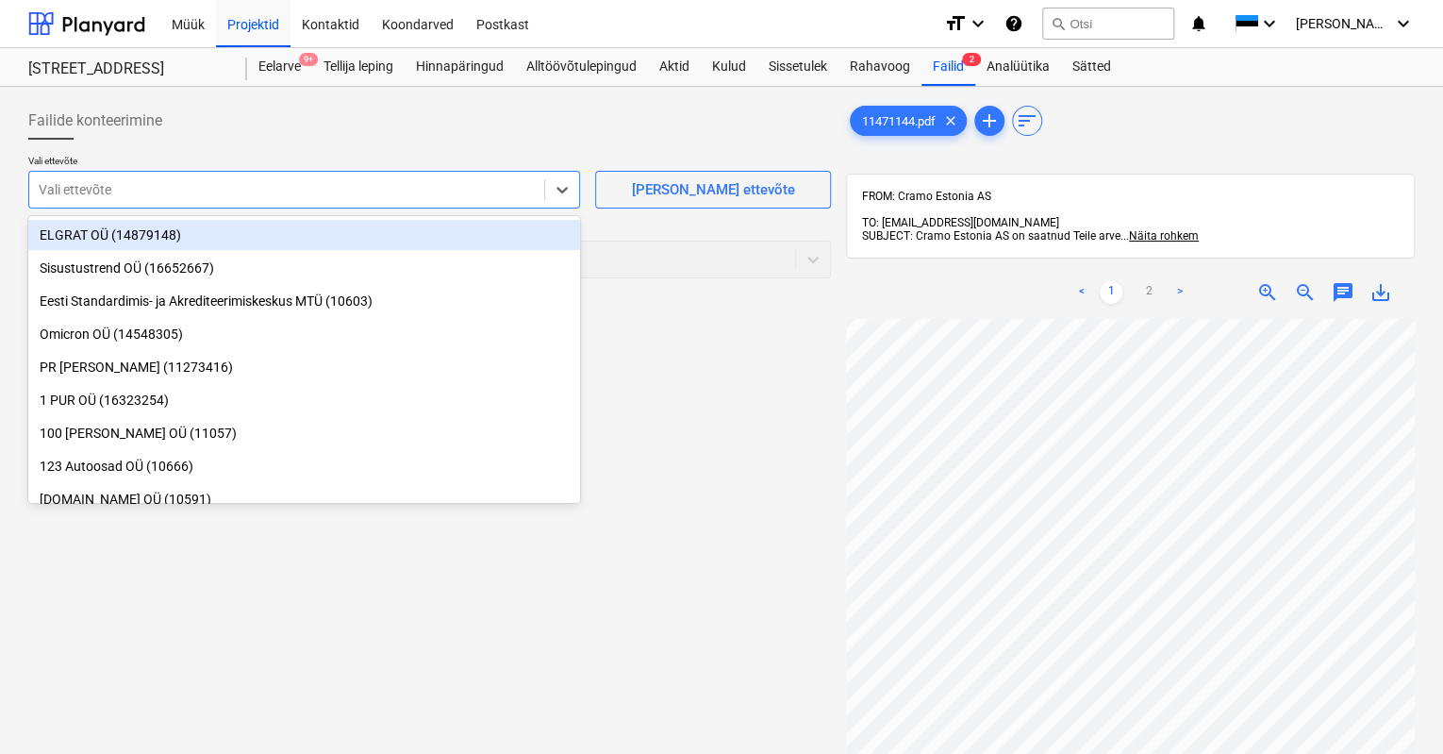
click at [56, 189] on div at bounding box center [287, 189] width 496 height 19
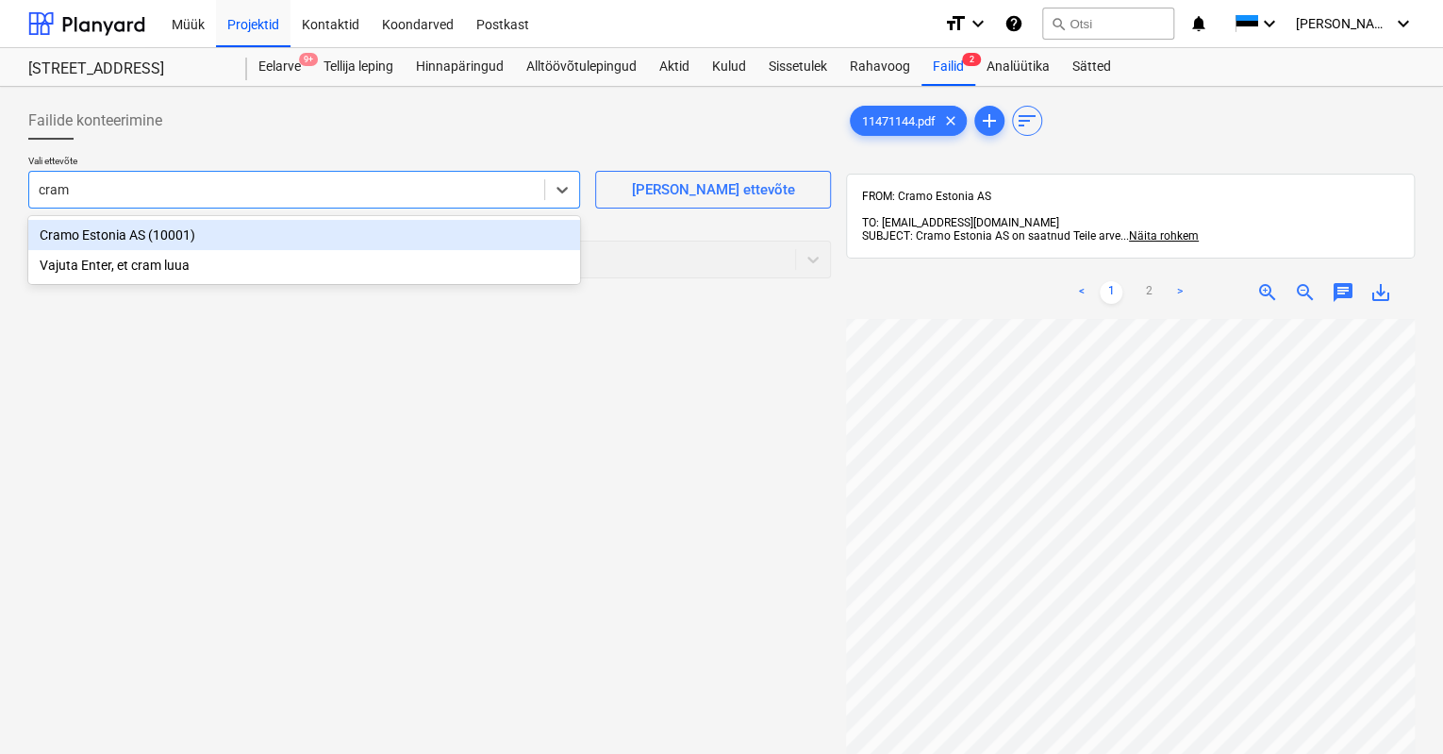
type input "cramo"
click at [82, 229] on div "Cramo Estonia AS (10001)" at bounding box center [304, 235] width 552 height 30
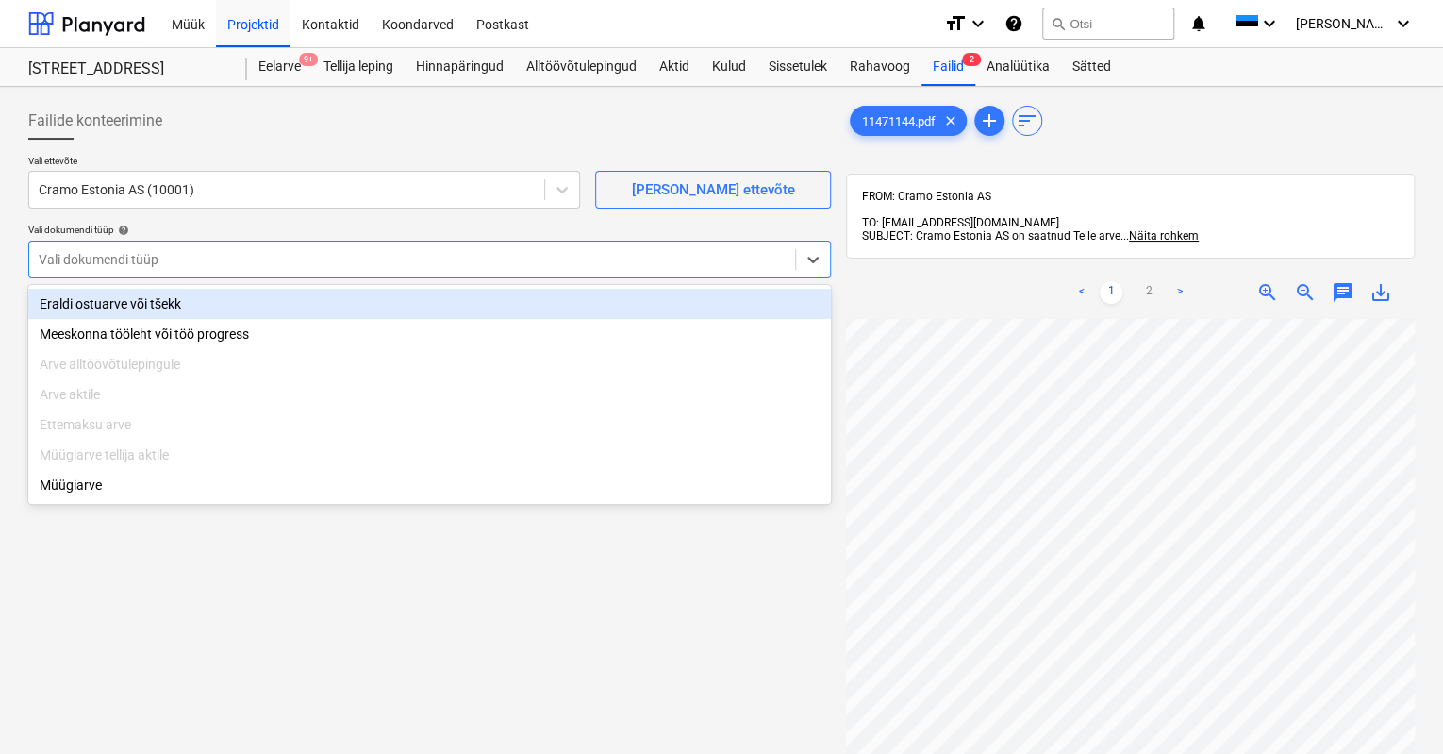
click at [75, 258] on div at bounding box center [412, 259] width 747 height 19
click at [92, 312] on div "Eraldi ostuarve või tšekk" at bounding box center [429, 304] width 803 height 30
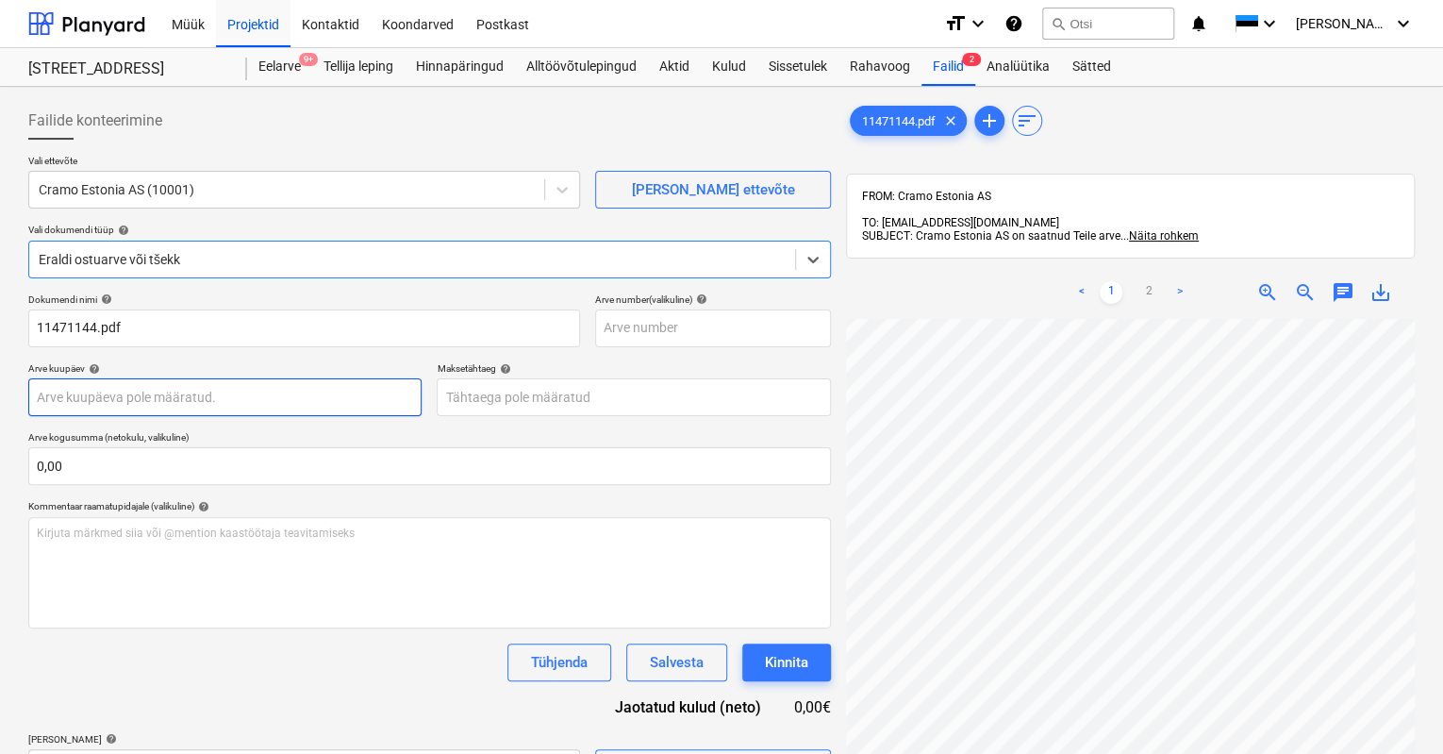
click at [117, 389] on body "Müük Projektid Kontaktid Koondarved Postkast format_size keyboard_arrow_down he…" at bounding box center [721, 377] width 1443 height 754
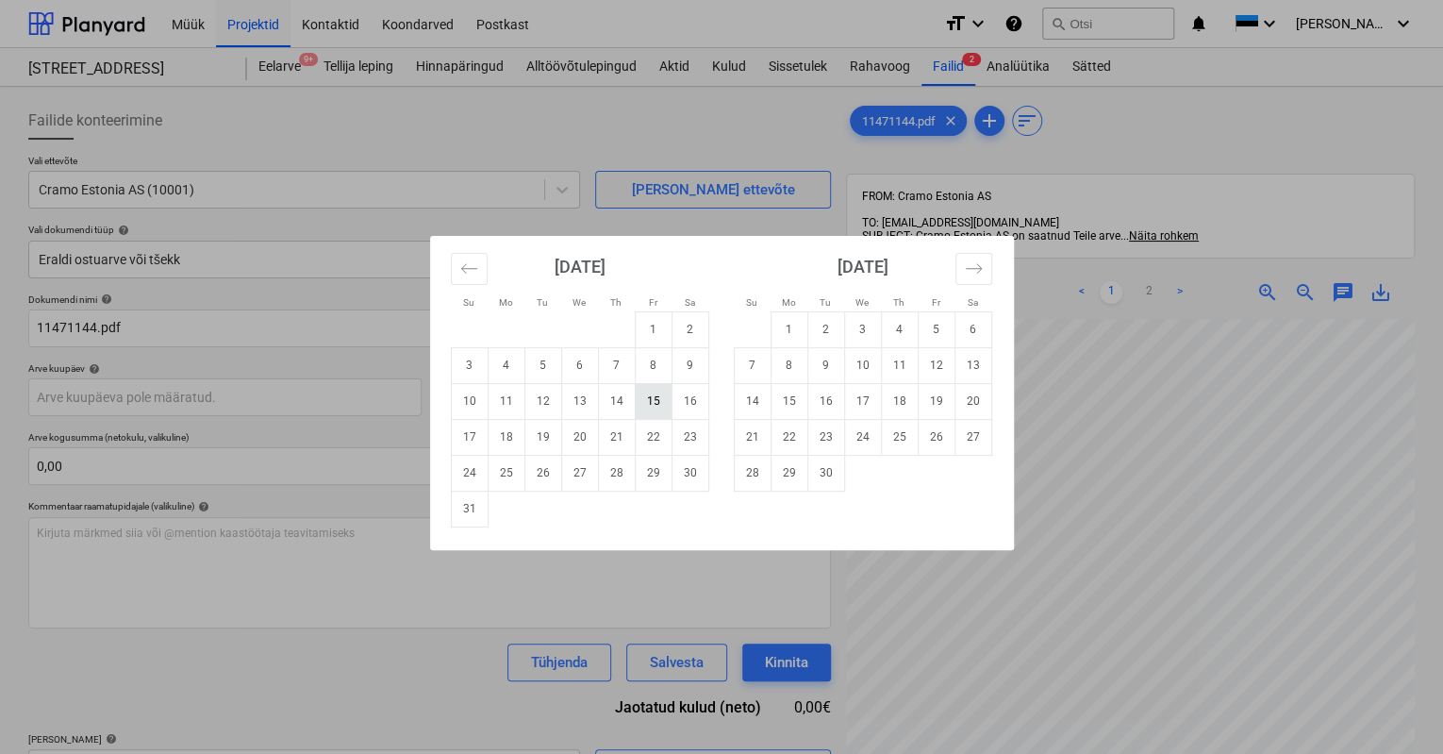
click at [645, 395] on td "15" at bounding box center [653, 401] width 37 height 36
type input "[DATE]"
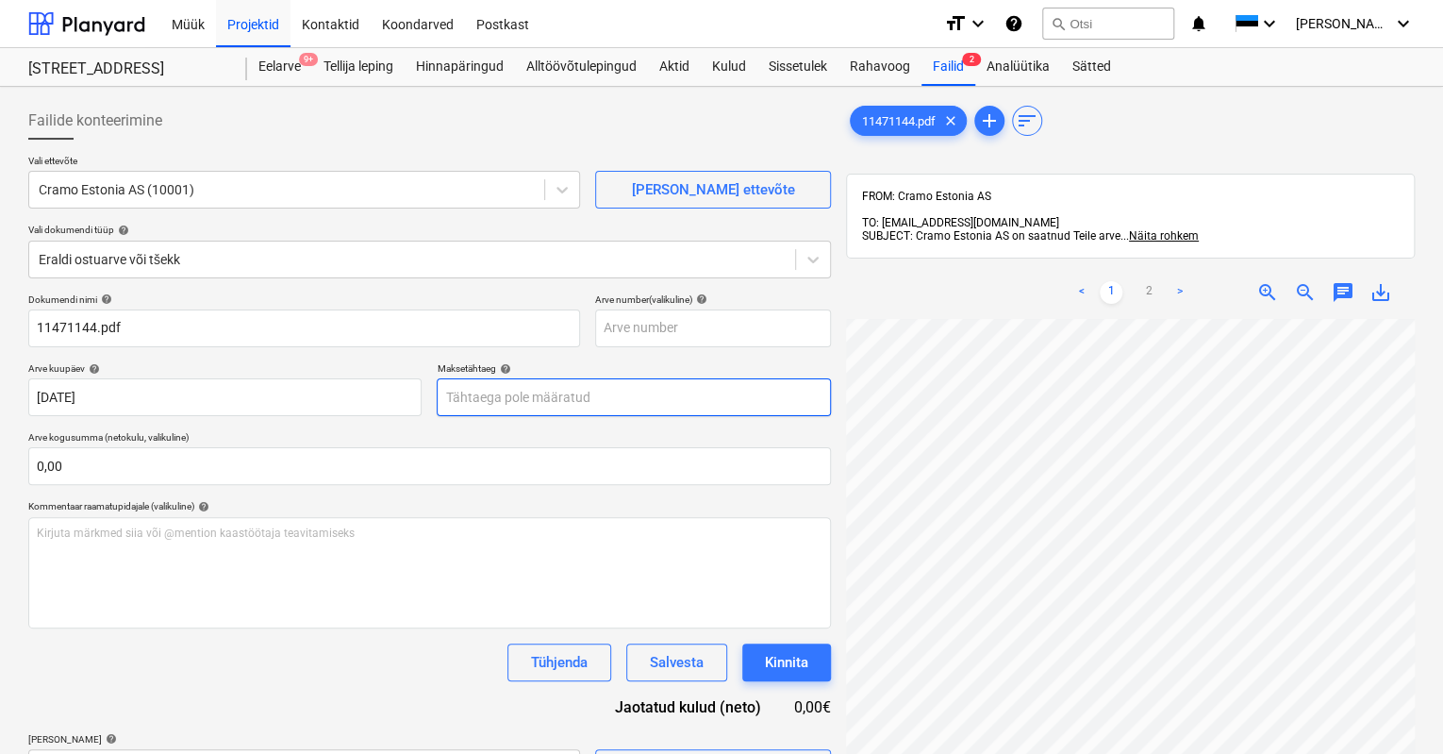
click at [584, 395] on body "Müük Projektid Kontaktid Koondarved Postkast format_size keyboard_arrow_down he…" at bounding box center [721, 377] width 1443 height 754
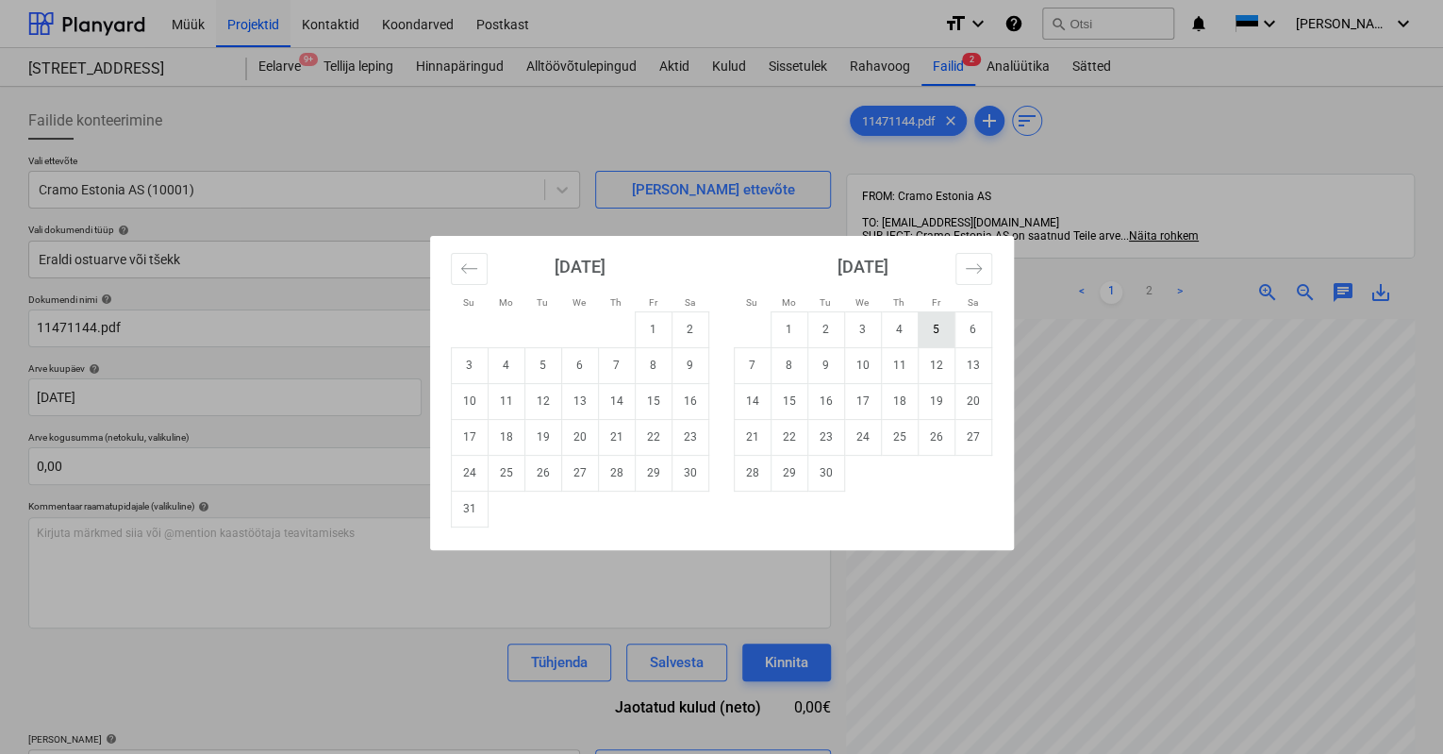
click at [942, 325] on td "5" at bounding box center [936, 329] width 37 height 36
type input "[DATE]"
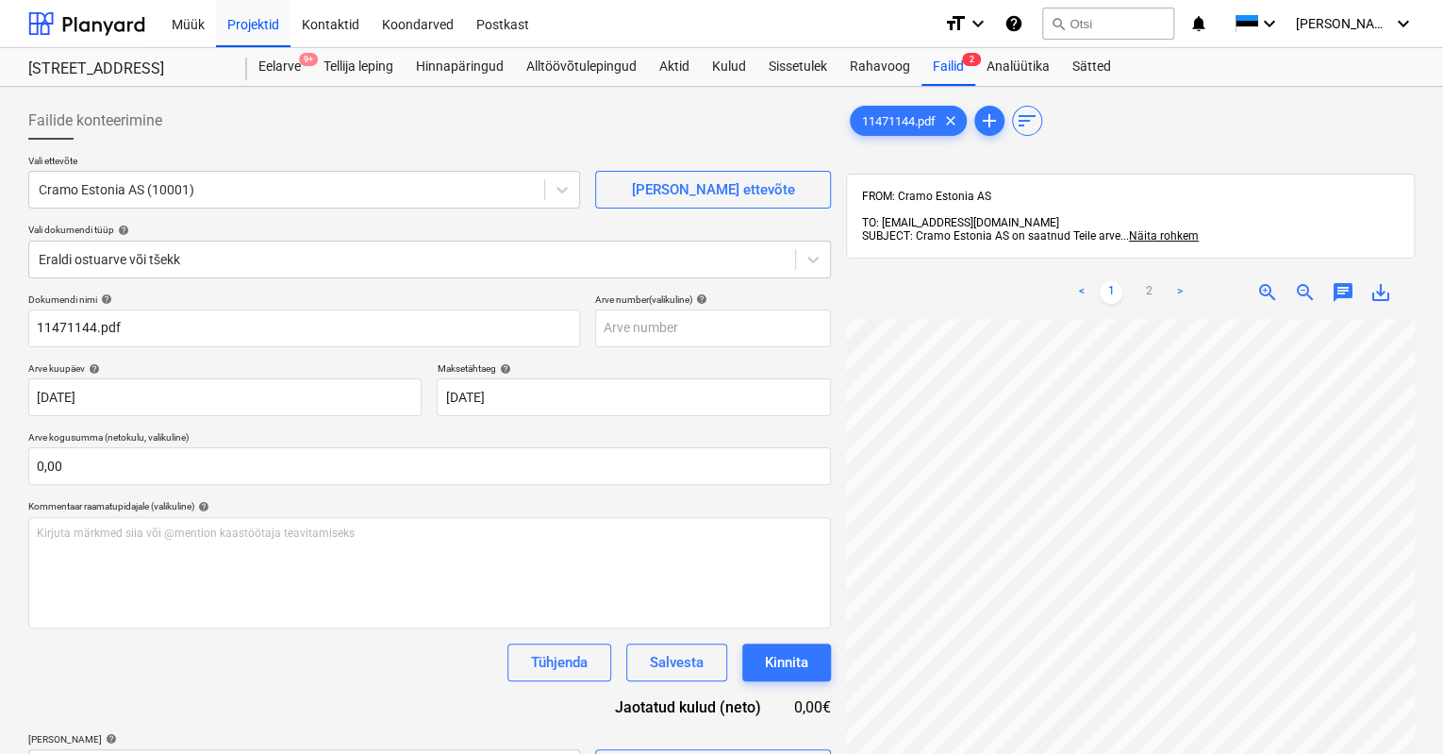
scroll to position [305, 38]
click at [1144, 281] on link "2" at bounding box center [1149, 292] width 23 height 23
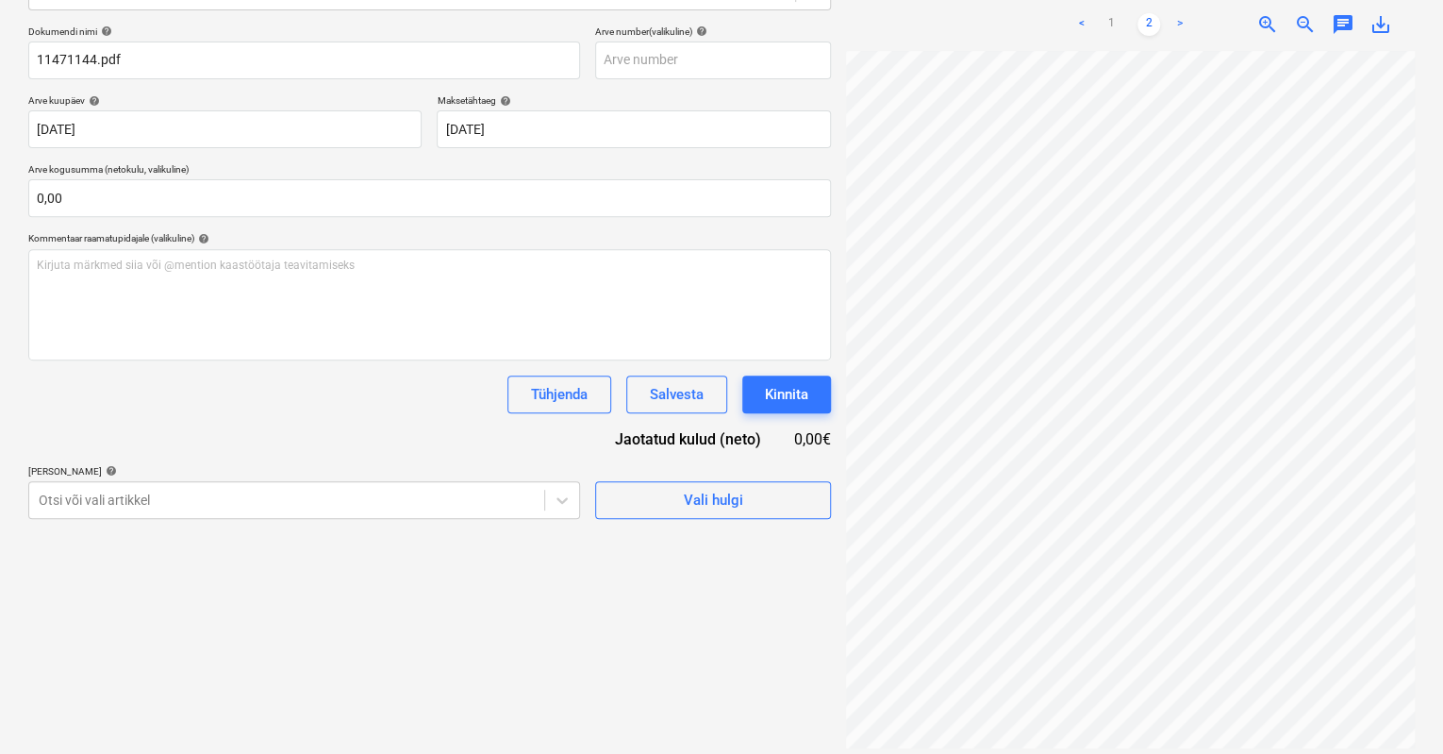
scroll to position [297, 142]
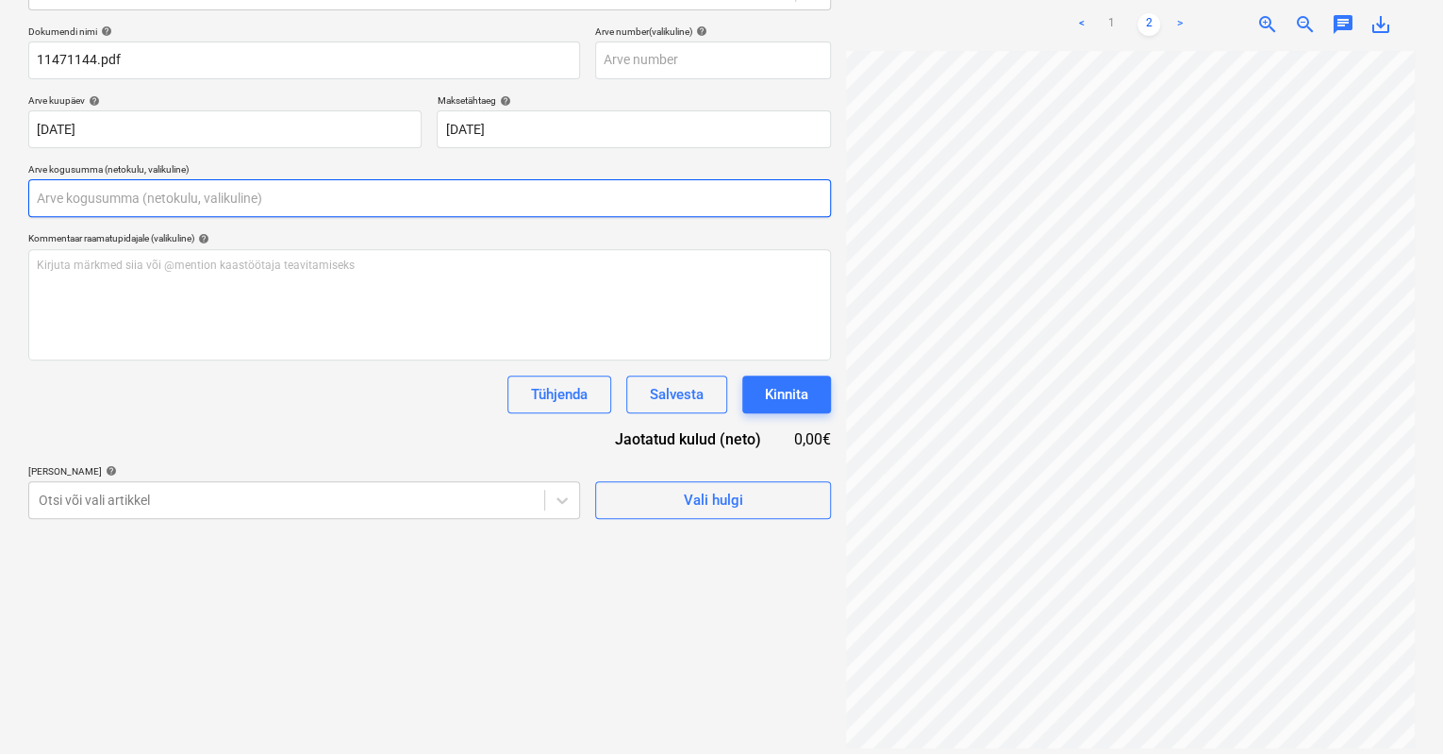
click at [118, 200] on input "text" at bounding box center [429, 198] width 803 height 38
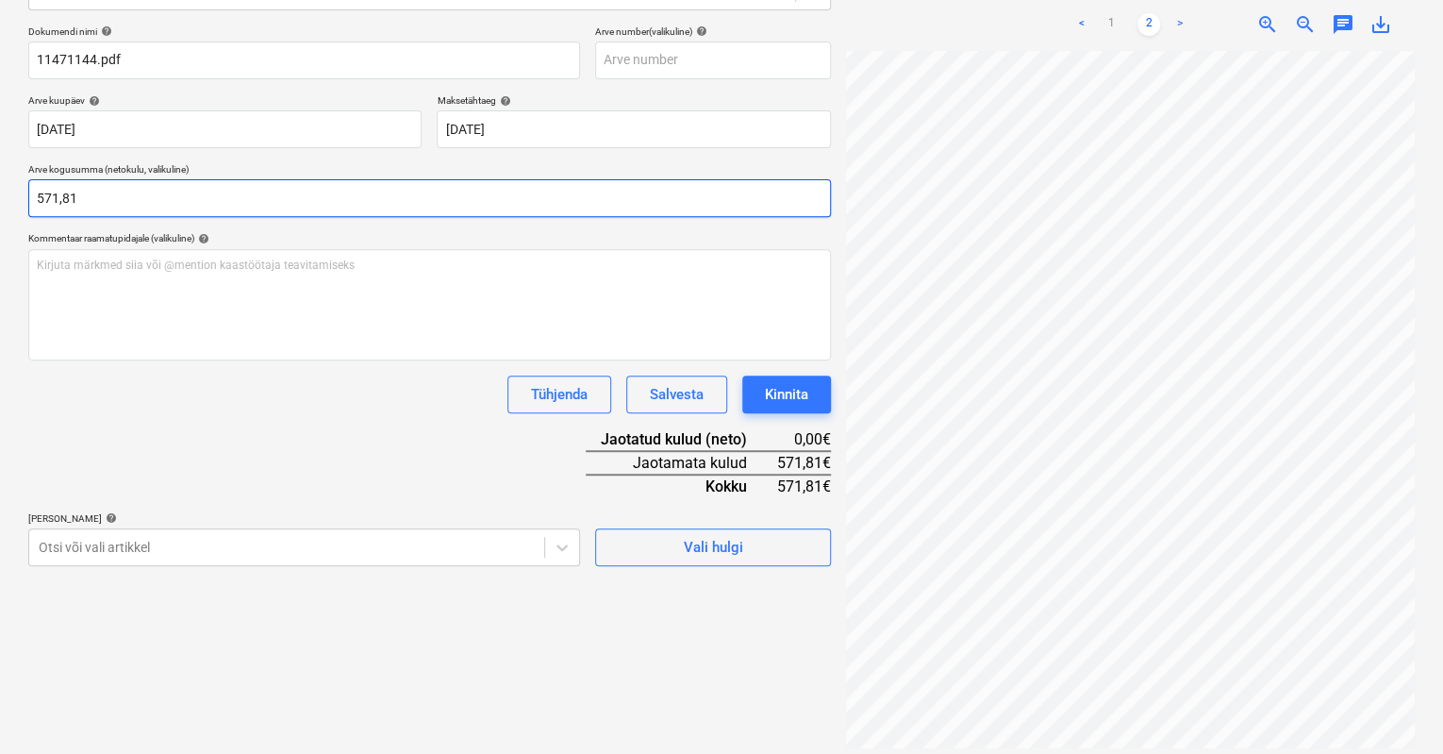
type input "571,81"
click at [137, 420] on div "Dokumendi nimi help 11471144.pdf Arve number (valikuline) help Arve kuupäev hel…" at bounding box center [429, 295] width 803 height 541
click at [113, 437] on div "Dokumendi nimi help 11471144.pdf Arve number (valikuline) help Arve kuupäev hel…" at bounding box center [429, 295] width 803 height 541
click at [1300, 13] on span "zoom_out" at bounding box center [1305, 24] width 23 height 23
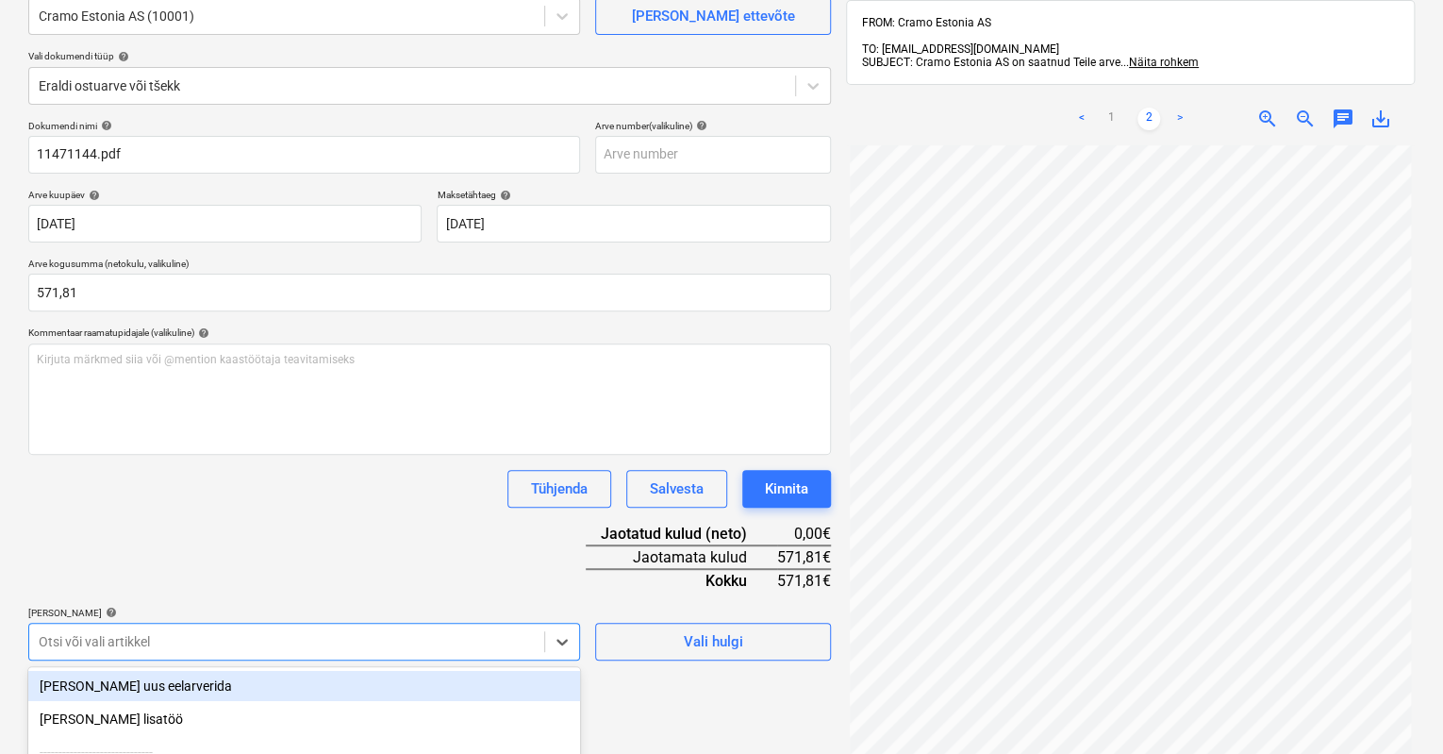
scroll to position [374, 0]
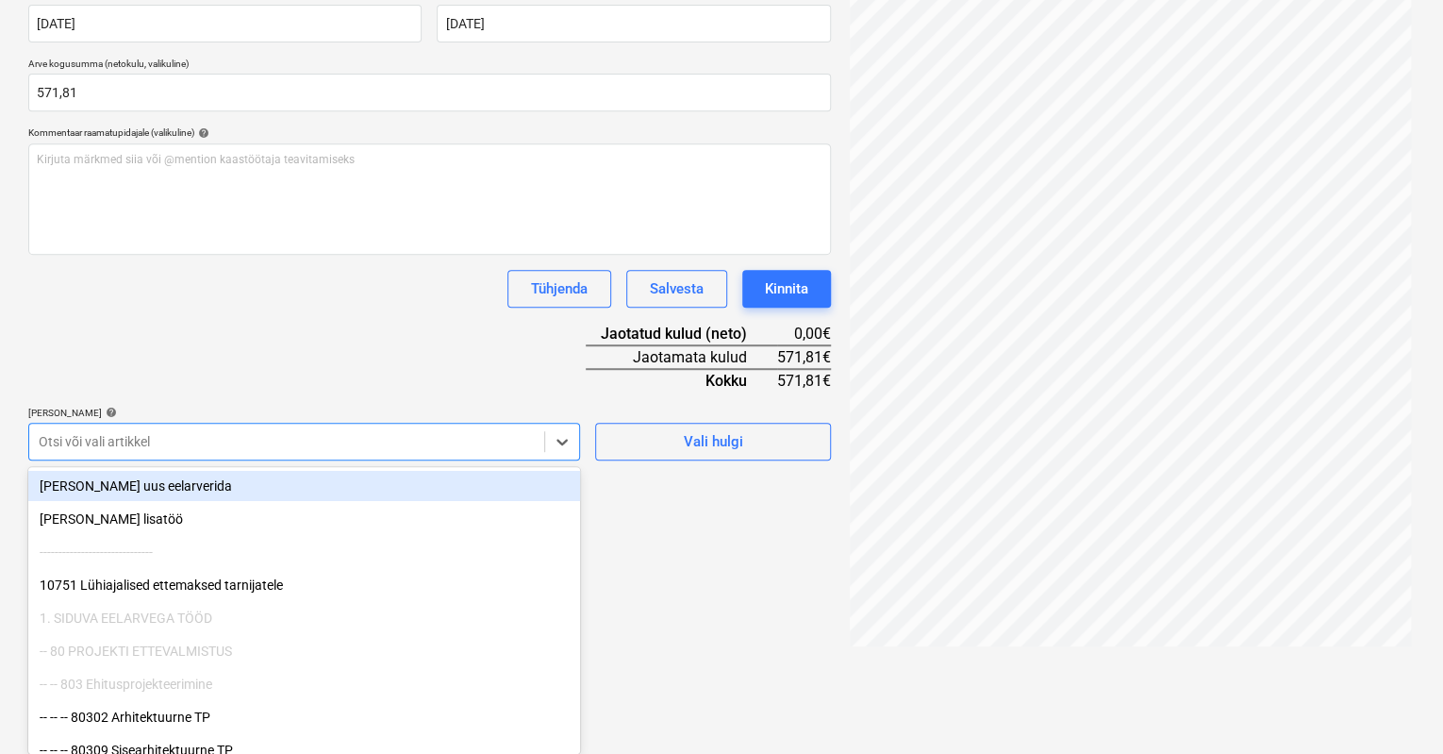
click at [118, 380] on body "Müük Projektid Kontaktid Koondarved Postkast format_size keyboard_arrow_down he…" at bounding box center [721, 3] width 1443 height 754
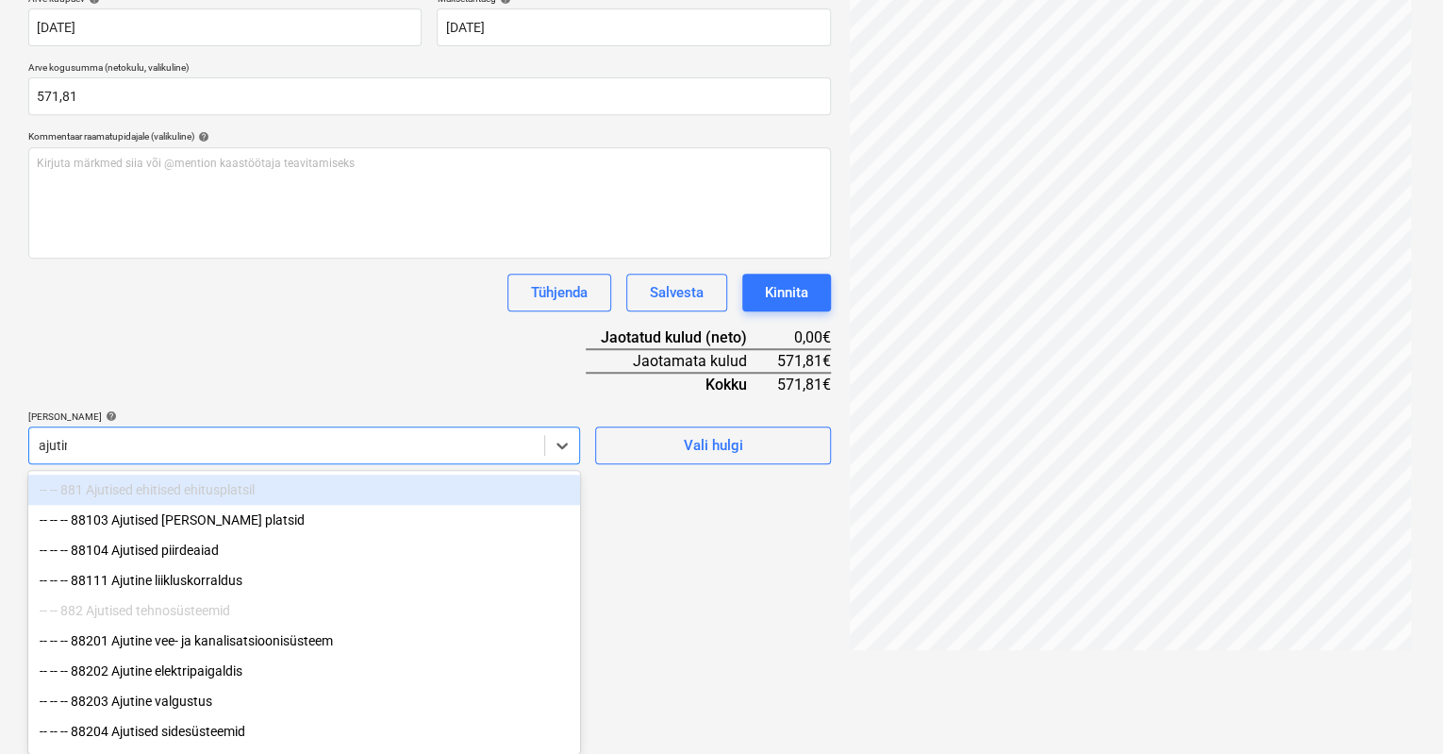
scroll to position [268, 0]
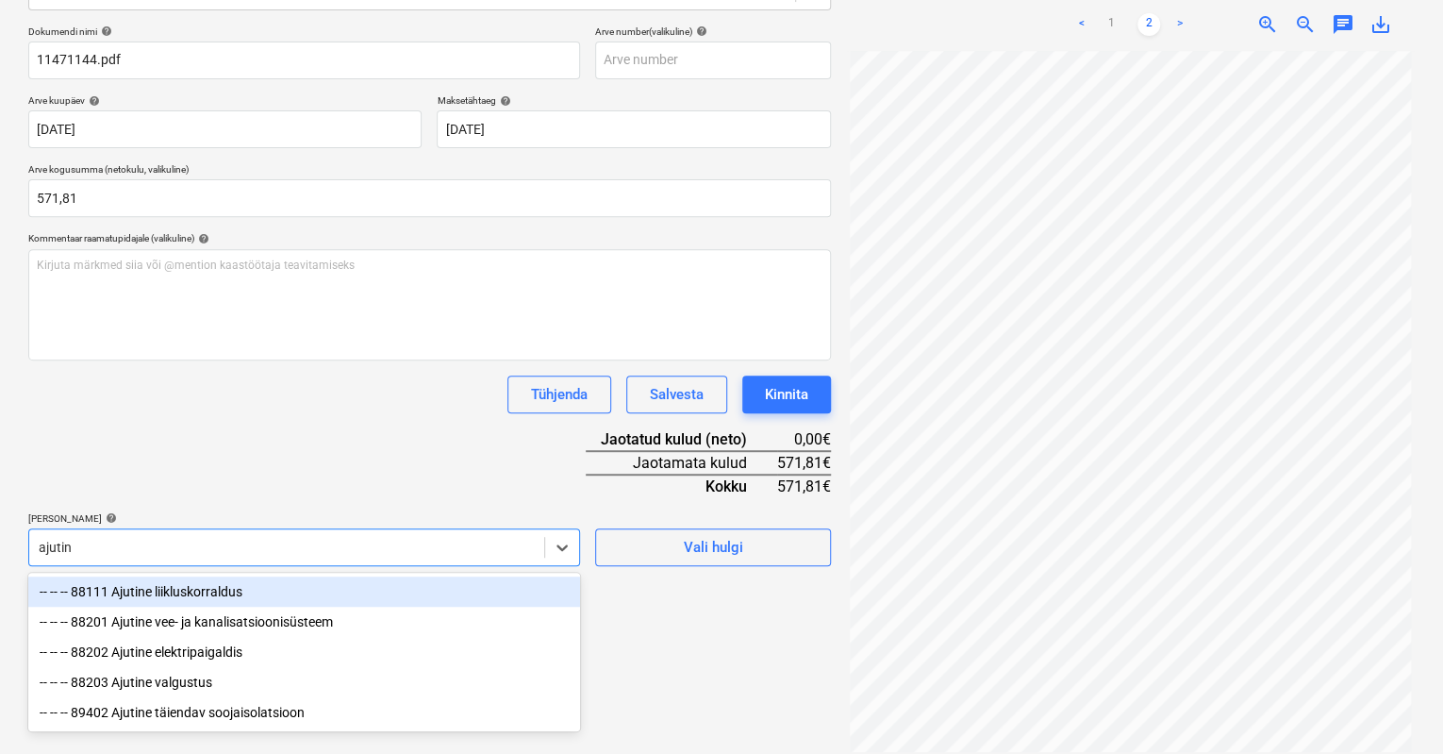
type input "ajutine"
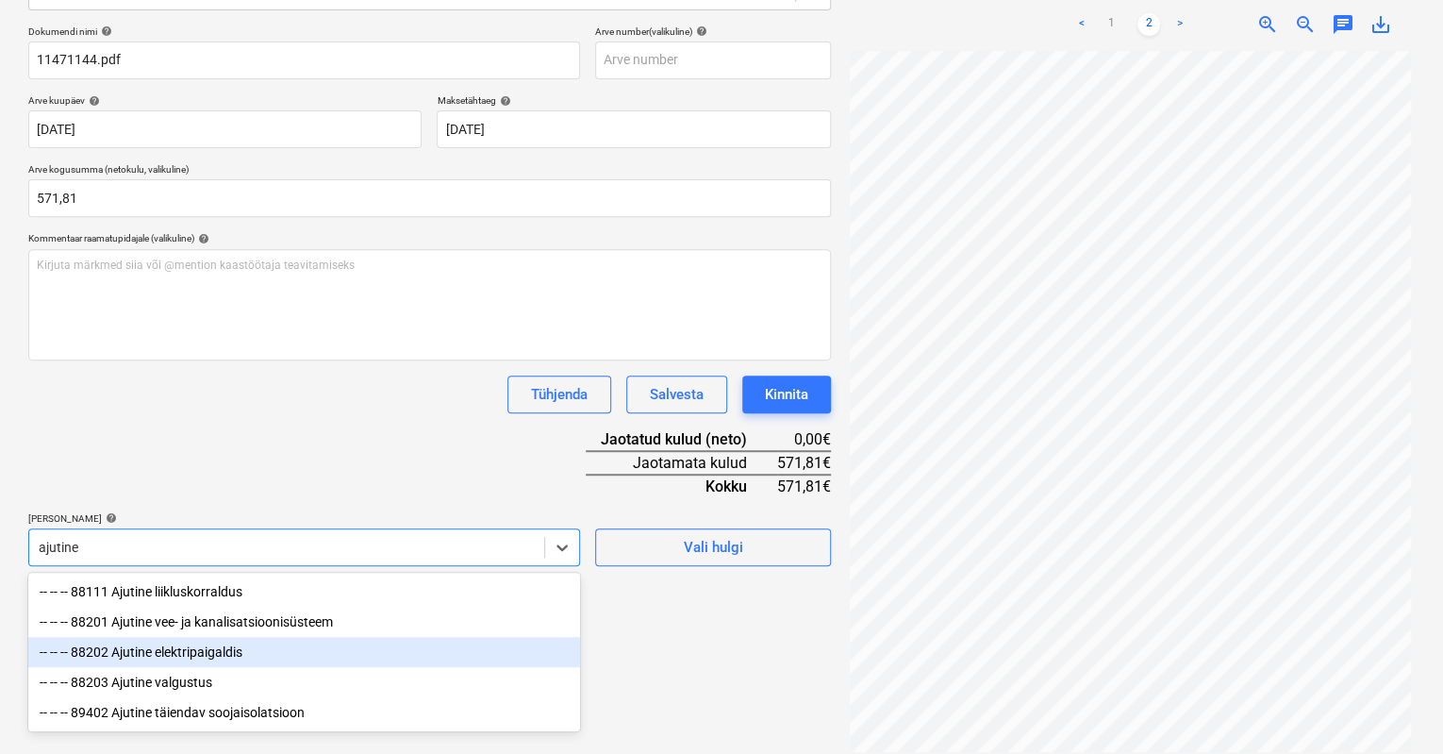
click at [163, 651] on div "-- -- -- 88202 Ajutine elektripaigaldis" at bounding box center [304, 652] width 552 height 30
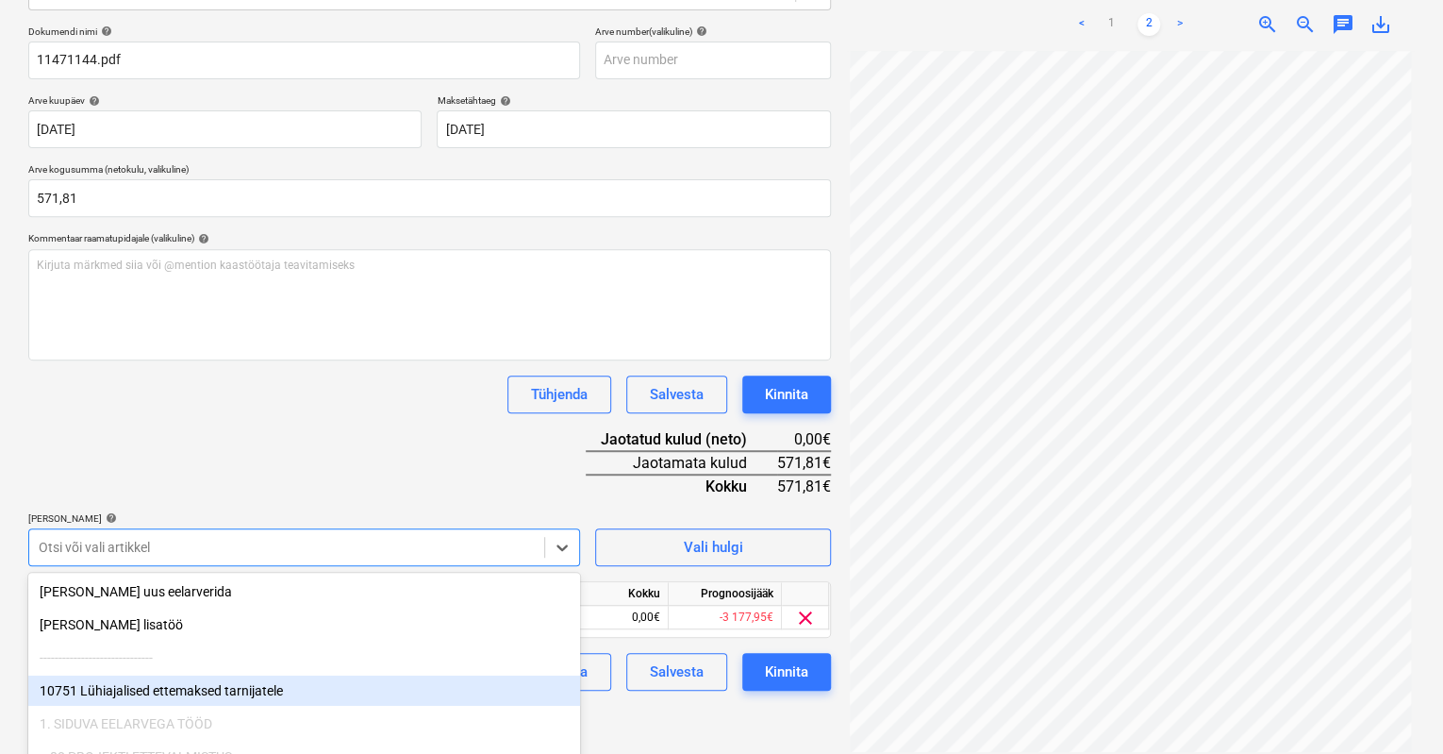
click at [728, 684] on div "Failide konteerimine Vali ettevõte Cramo Estonia AS (10001) [PERSON_NAME] uus e…" at bounding box center [430, 286] width 818 height 921
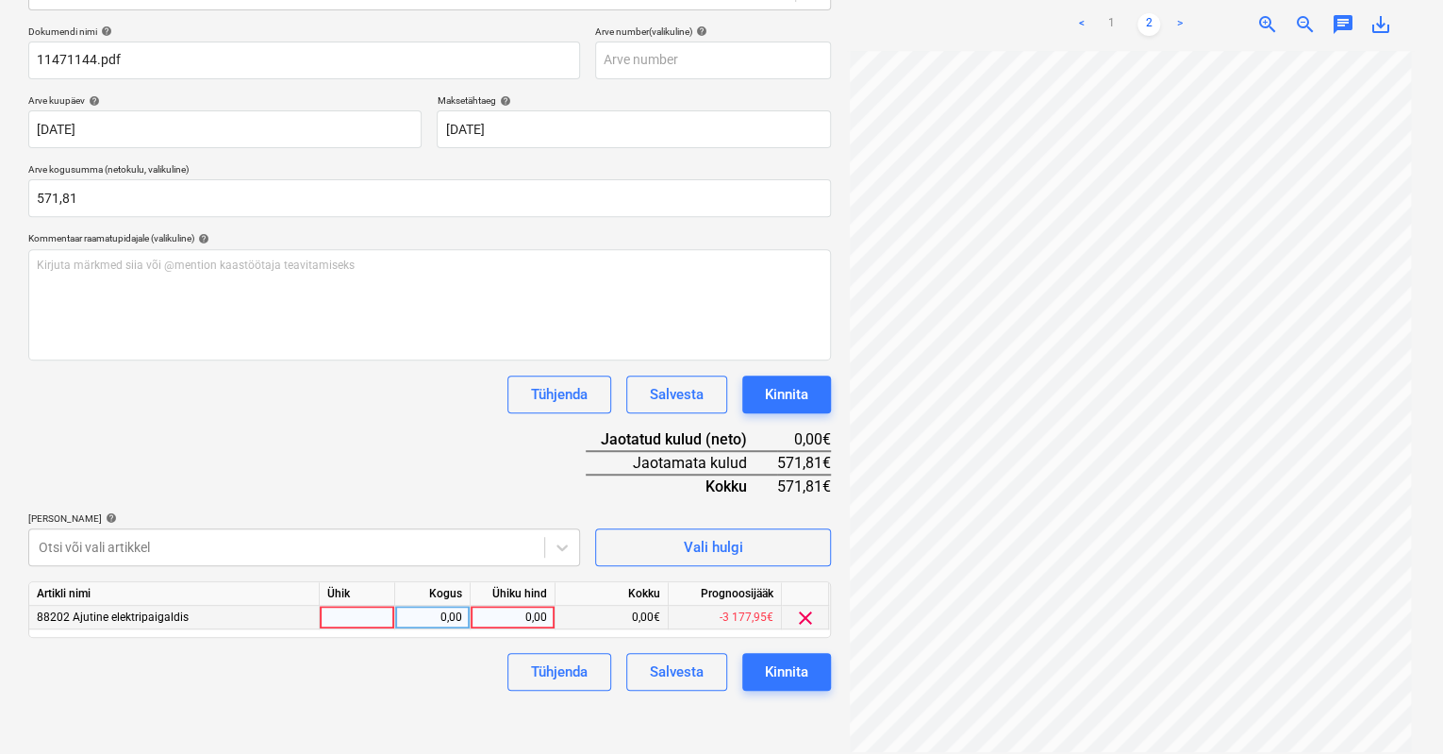
click at [526, 617] on div "0,00" at bounding box center [512, 618] width 69 height 24
type input "58"
click at [418, 464] on div "Dokumendi nimi help 11471144.pdf Arve number (valikuline) help Arve kuupäev hel…" at bounding box center [429, 357] width 803 height 665
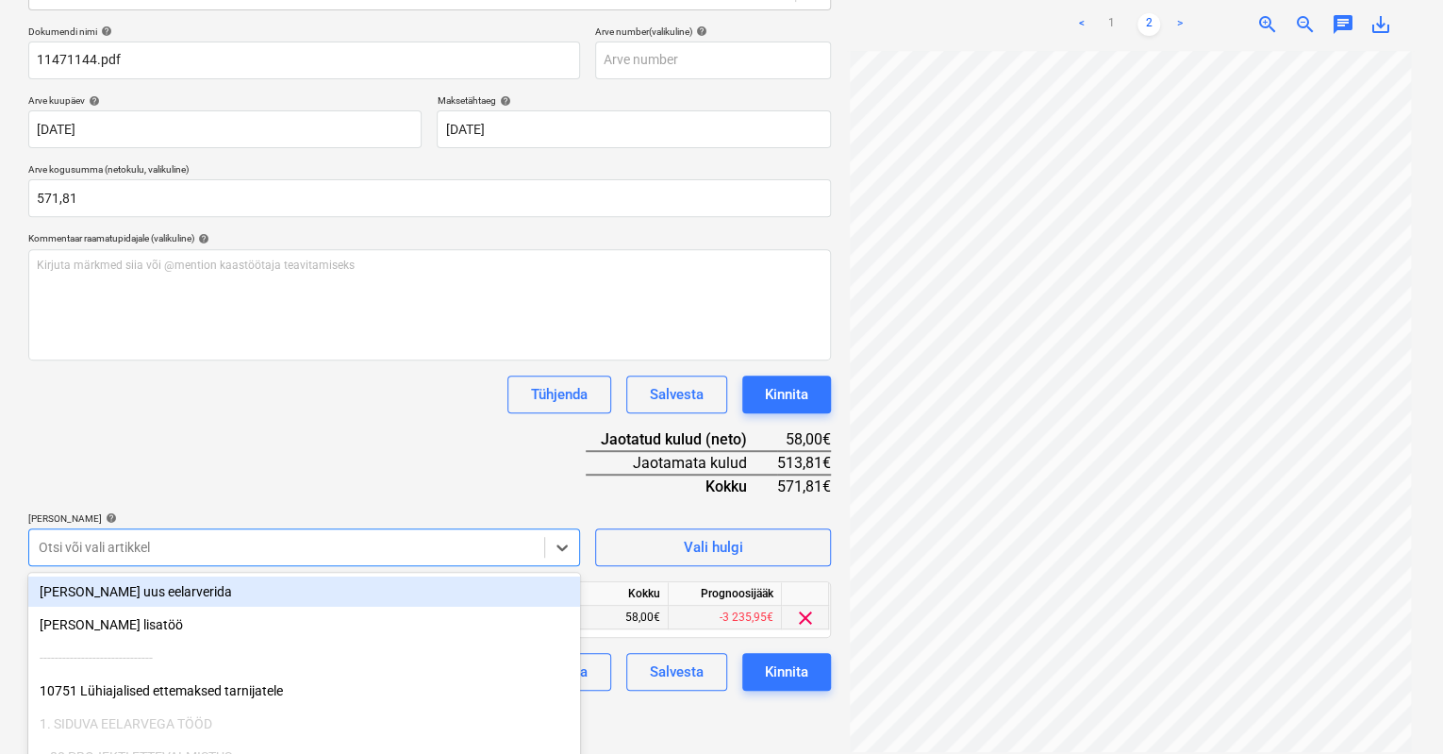
scroll to position [374, 0]
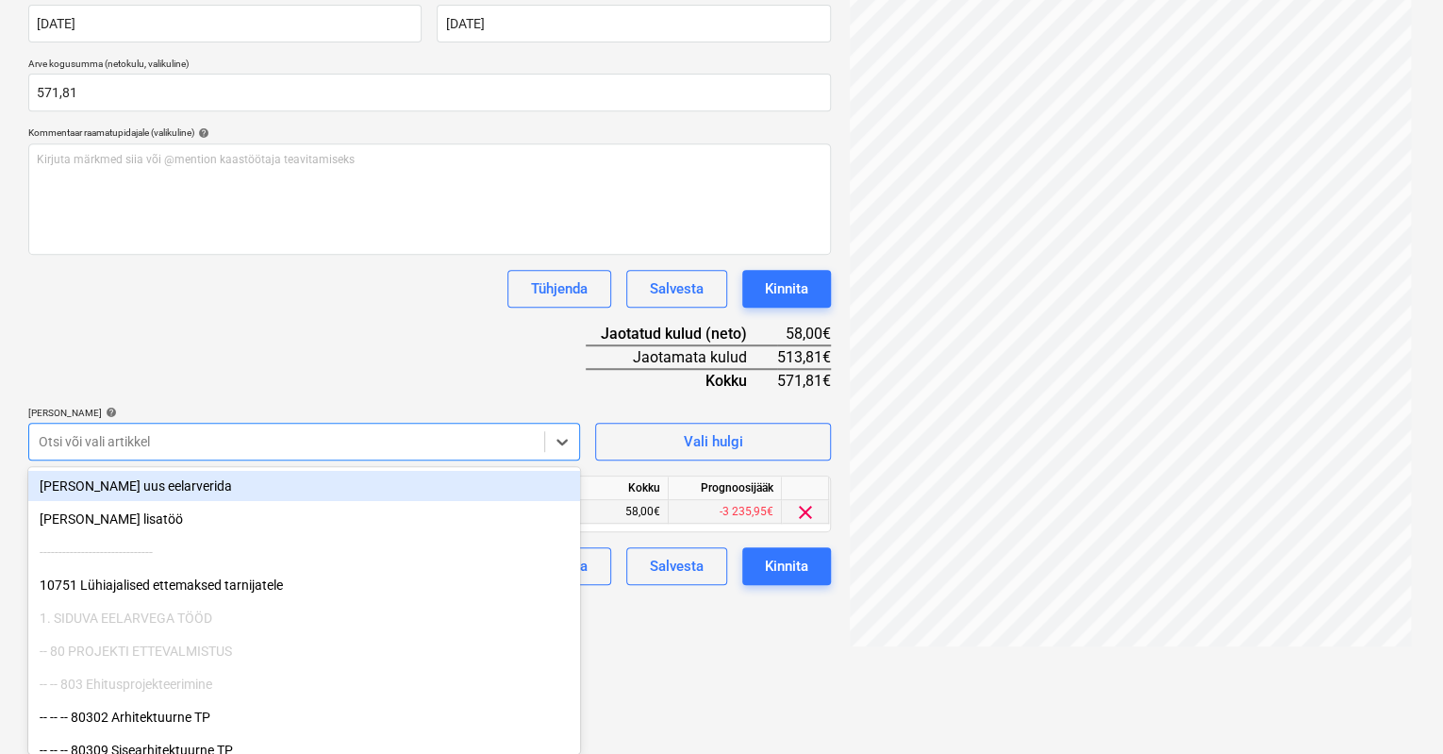
click at [297, 380] on body "Müük Projektid Kontaktid Koondarved Postkast format_size keyboard_arrow_down he…" at bounding box center [721, 3] width 1443 height 754
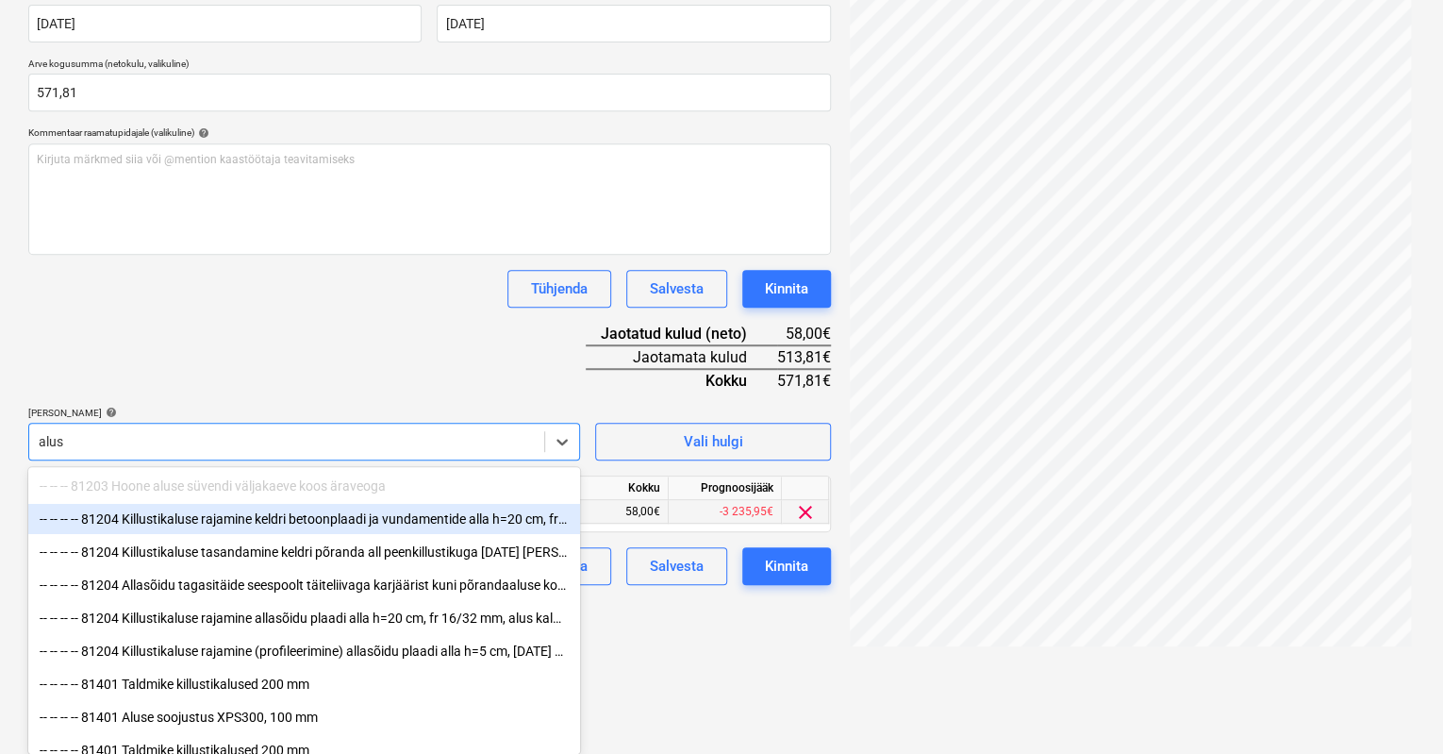
type input "alusp"
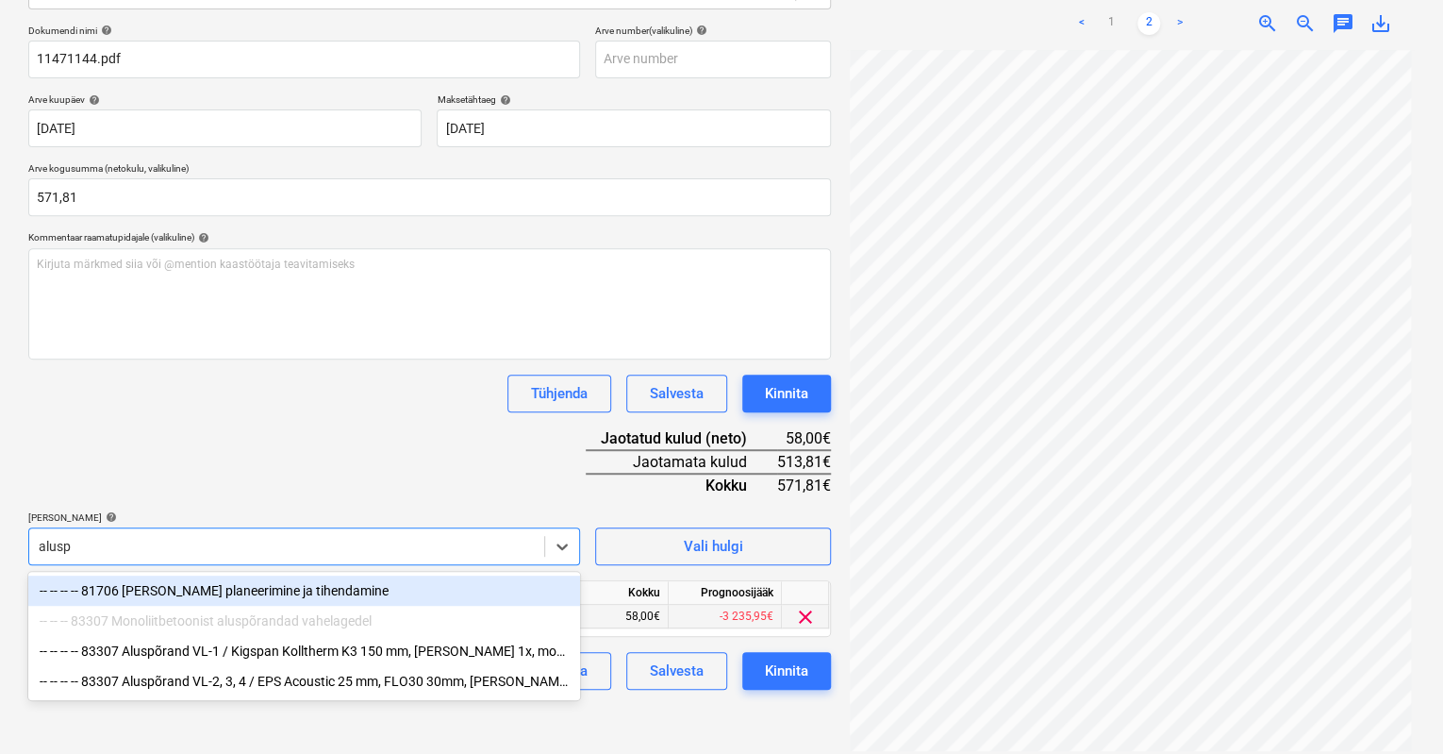
scroll to position [268, 0]
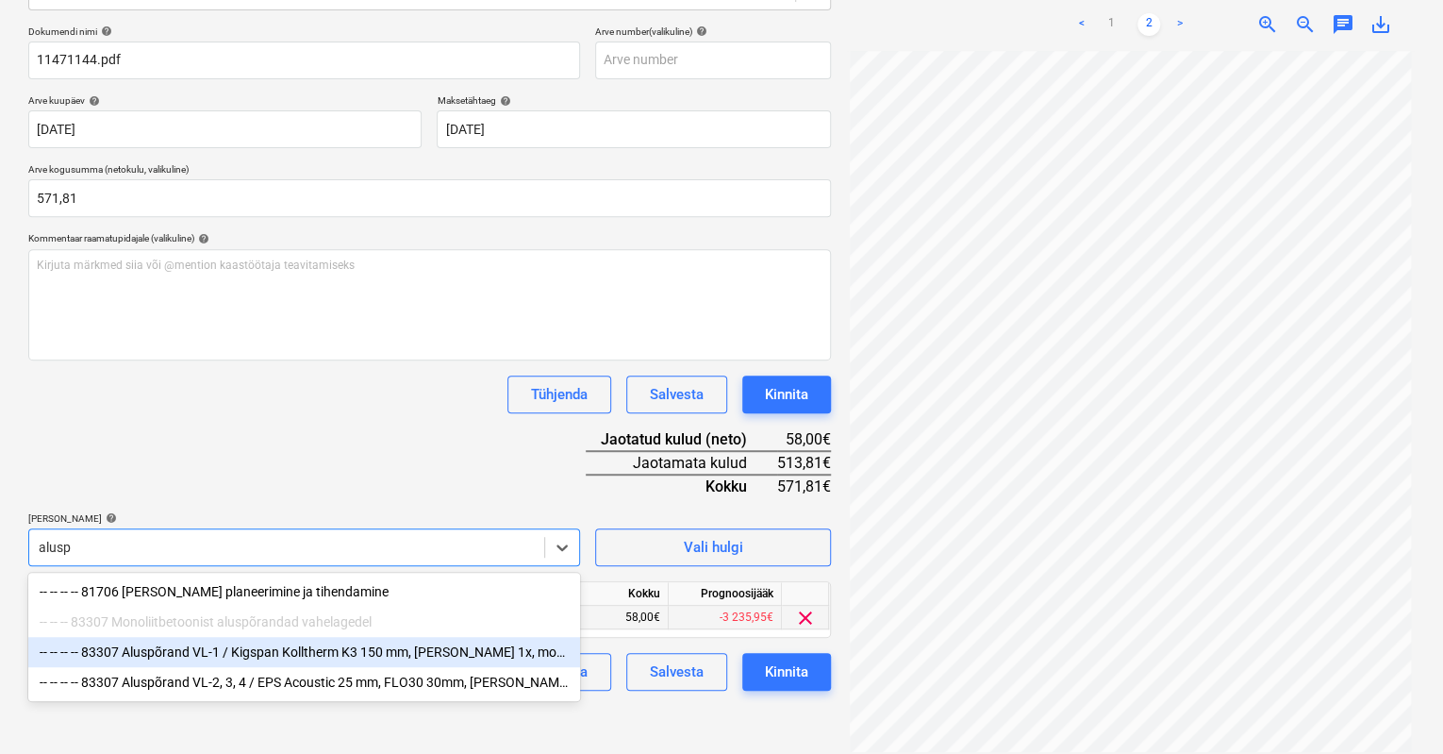
click at [218, 656] on div "-- -- -- -- 83307 Aluspõrand VL-1 / Kigspan Kolltherm K3 150 mm, [PERSON_NAME] …" at bounding box center [304, 652] width 552 height 30
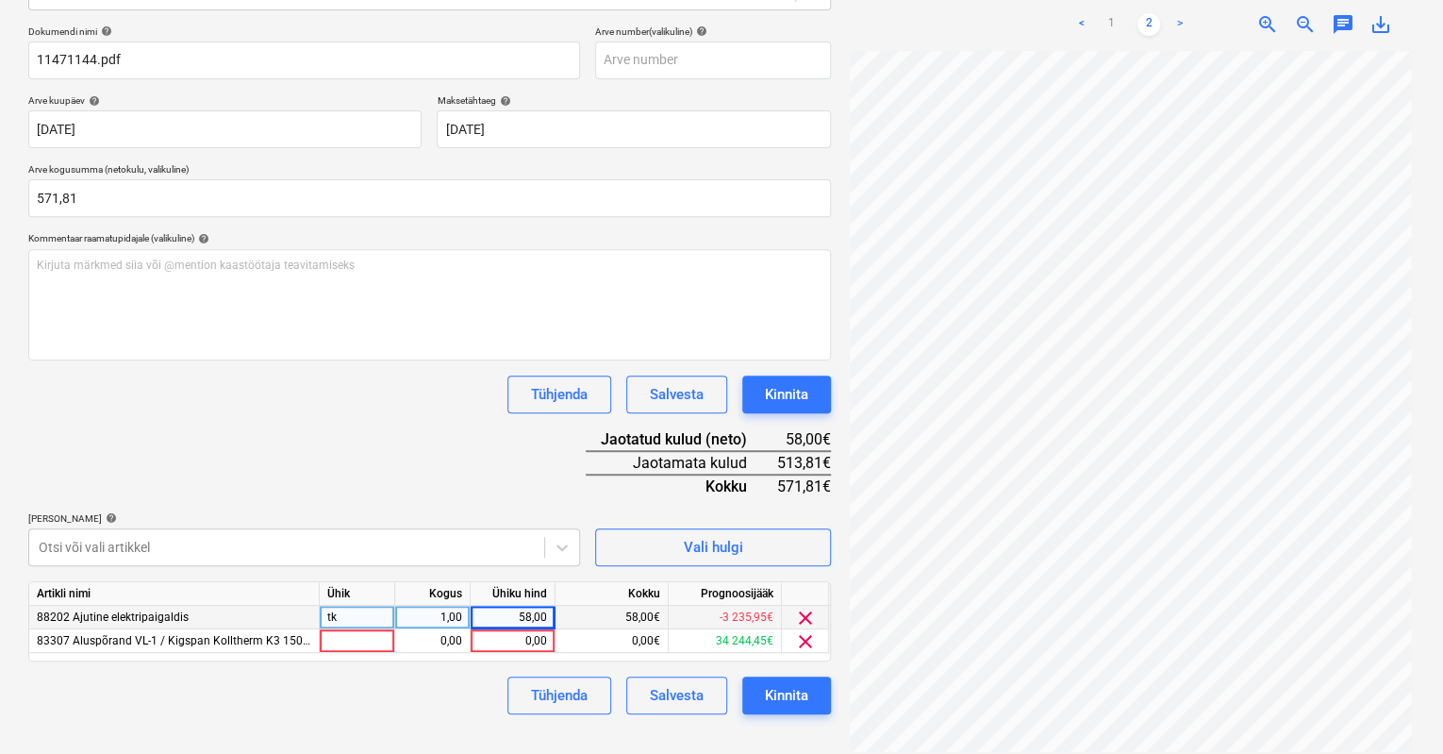
click at [698, 486] on html "Müük Projektid Kontaktid Koondarved Postkast format_size keyboard_arrow_down he…" at bounding box center [721, 109] width 1443 height 754
click at [522, 644] on div "0,00" at bounding box center [512, 641] width 69 height 24
type input "55"
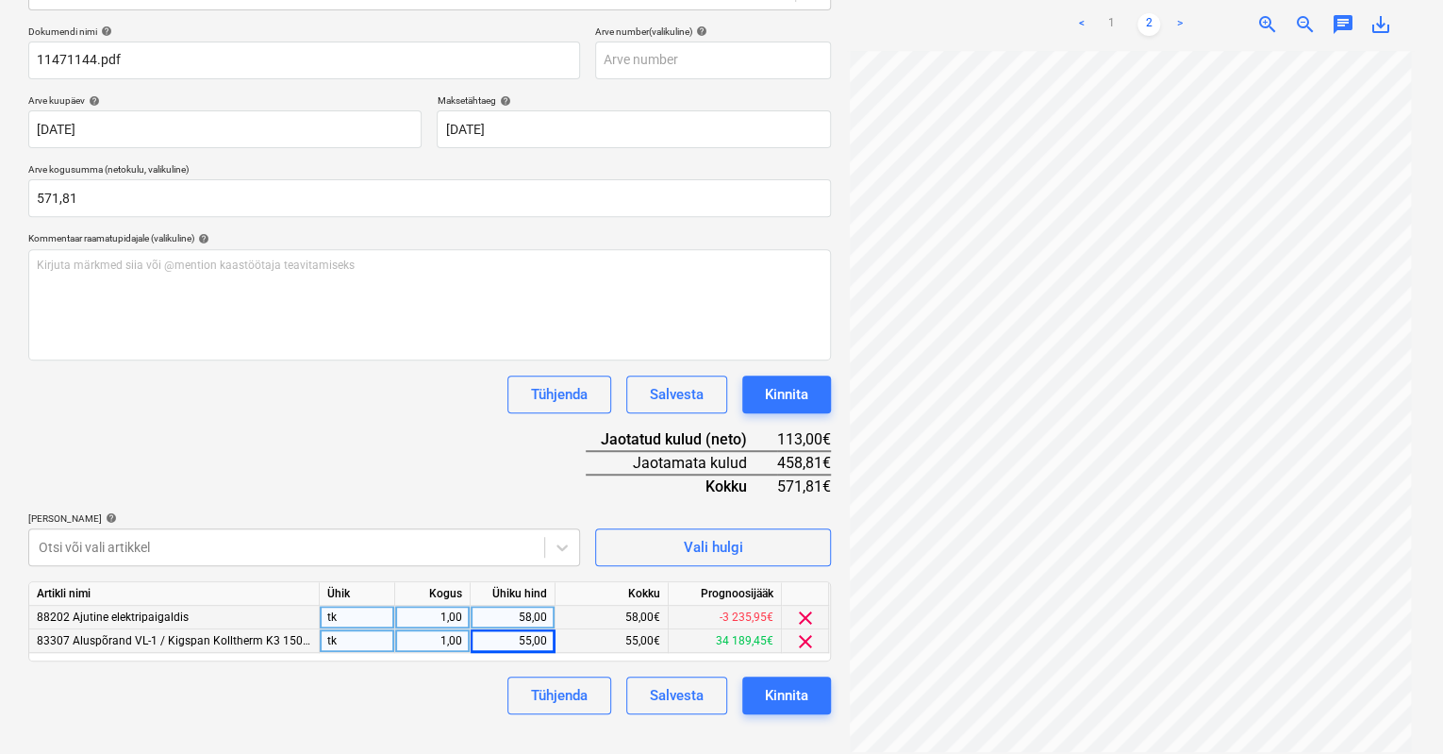
click at [438, 684] on div "Tühjenda Salvesta Kinnita" at bounding box center [429, 695] width 803 height 38
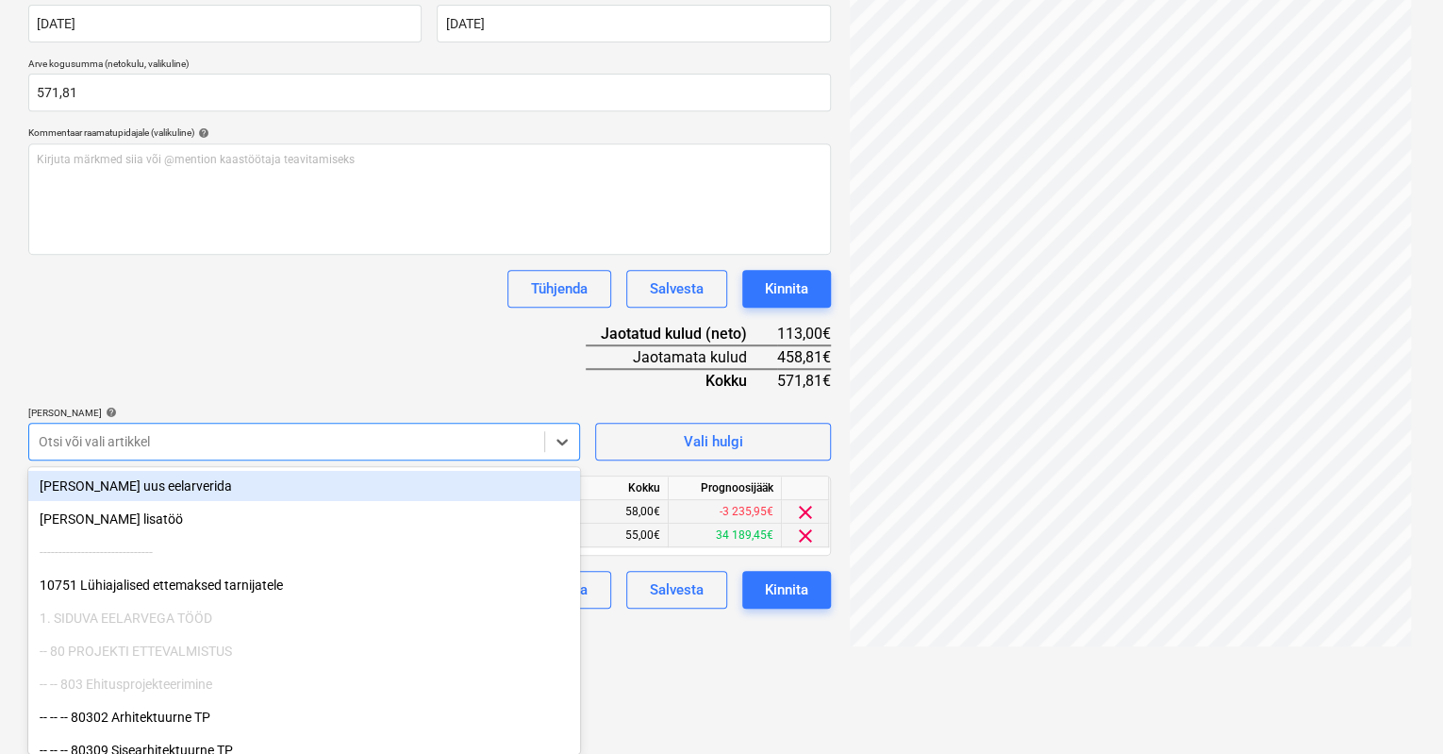
click at [211, 380] on body "Müük Projektid Kontaktid Koondarved Postkast format_size keyboard_arrow_down he…" at bounding box center [721, 3] width 1443 height 754
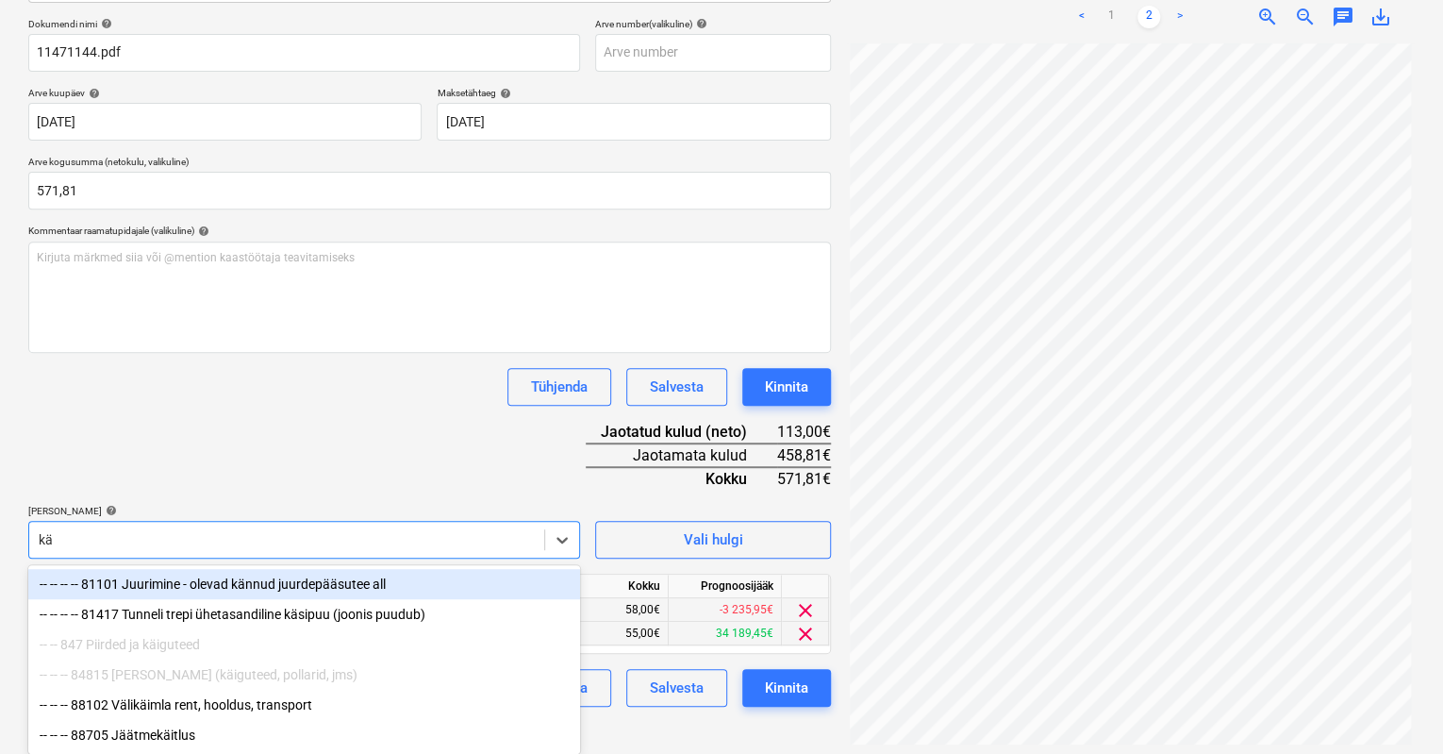
type input "käi"
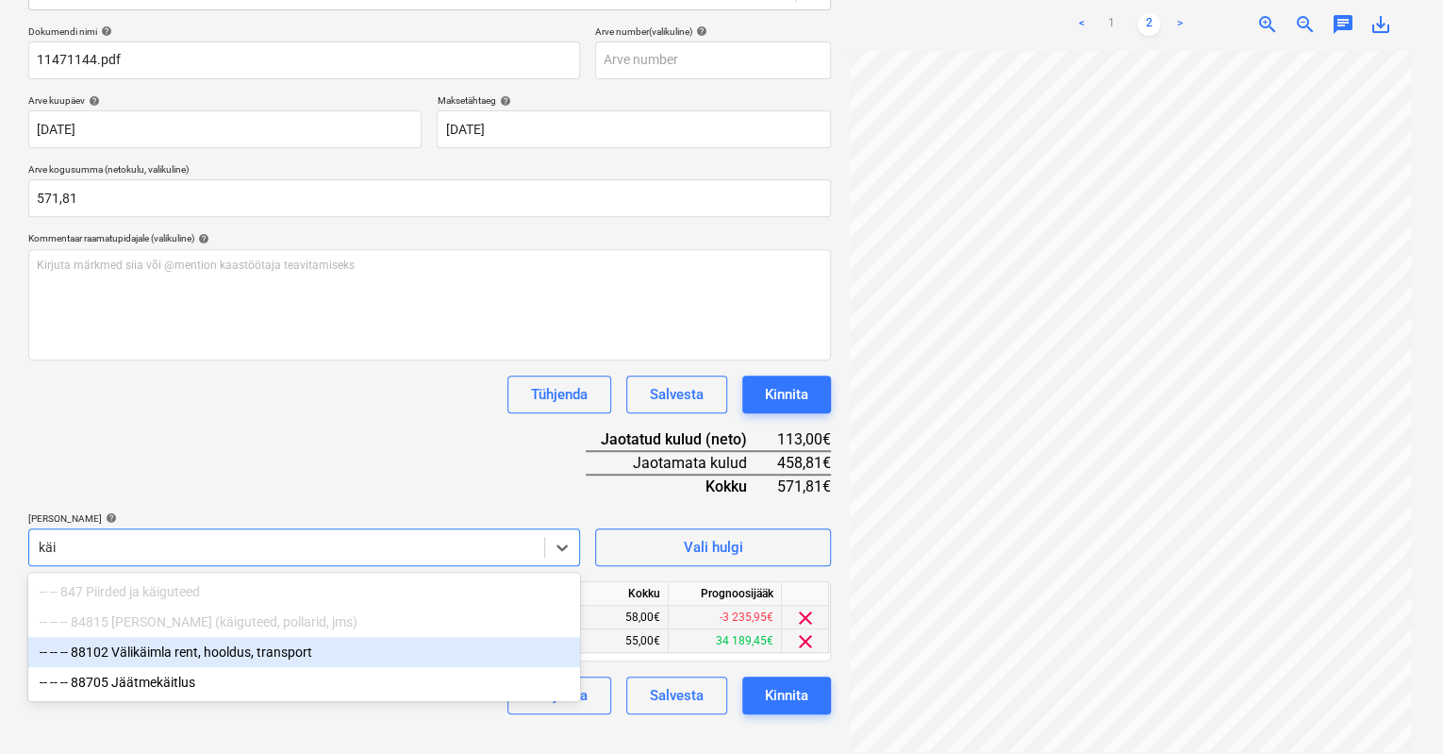
click at [159, 651] on div "-- -- -- 88102 Välikäimla rent, hooldus, transport" at bounding box center [304, 652] width 552 height 30
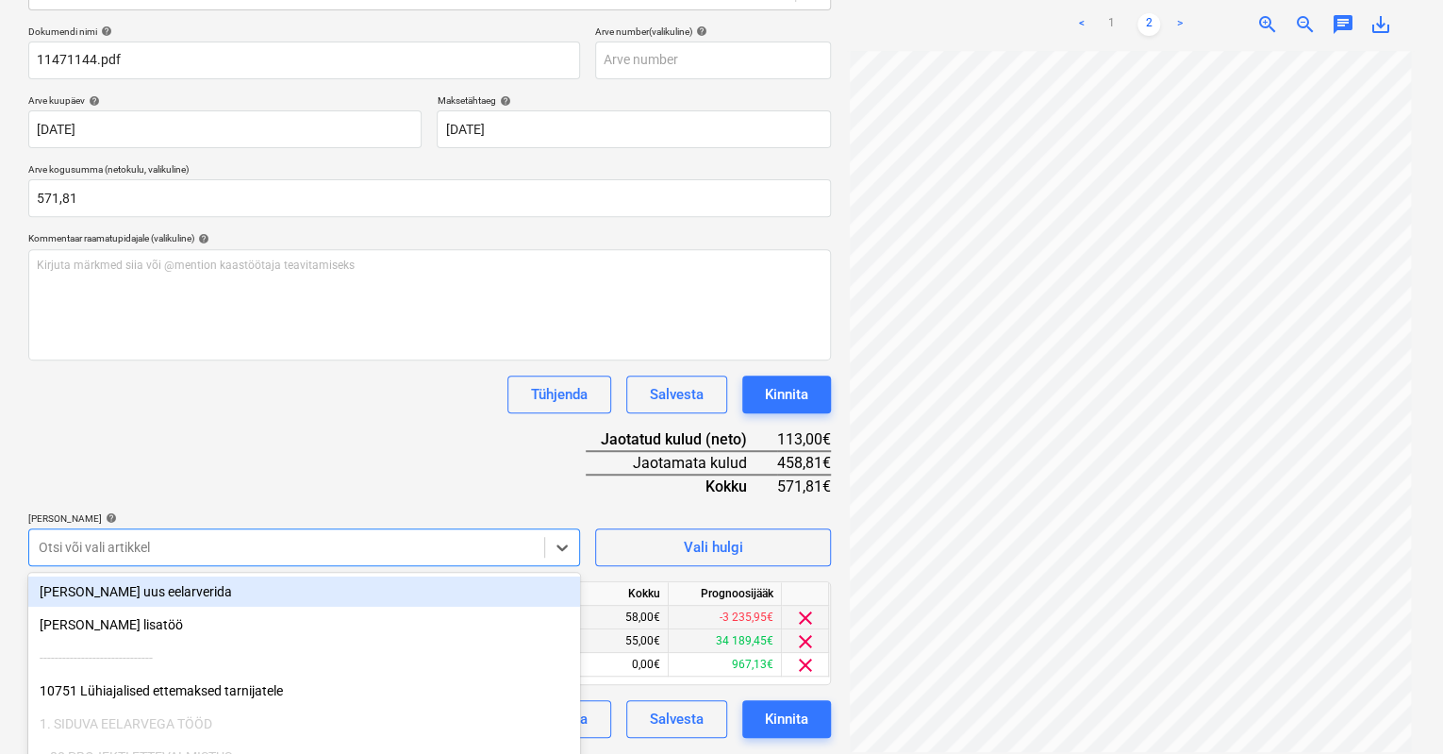
click at [158, 436] on div "Dokumendi nimi help 11471144.pdf Arve number (valikuline) help Arve kuupäev hel…" at bounding box center [429, 381] width 803 height 712
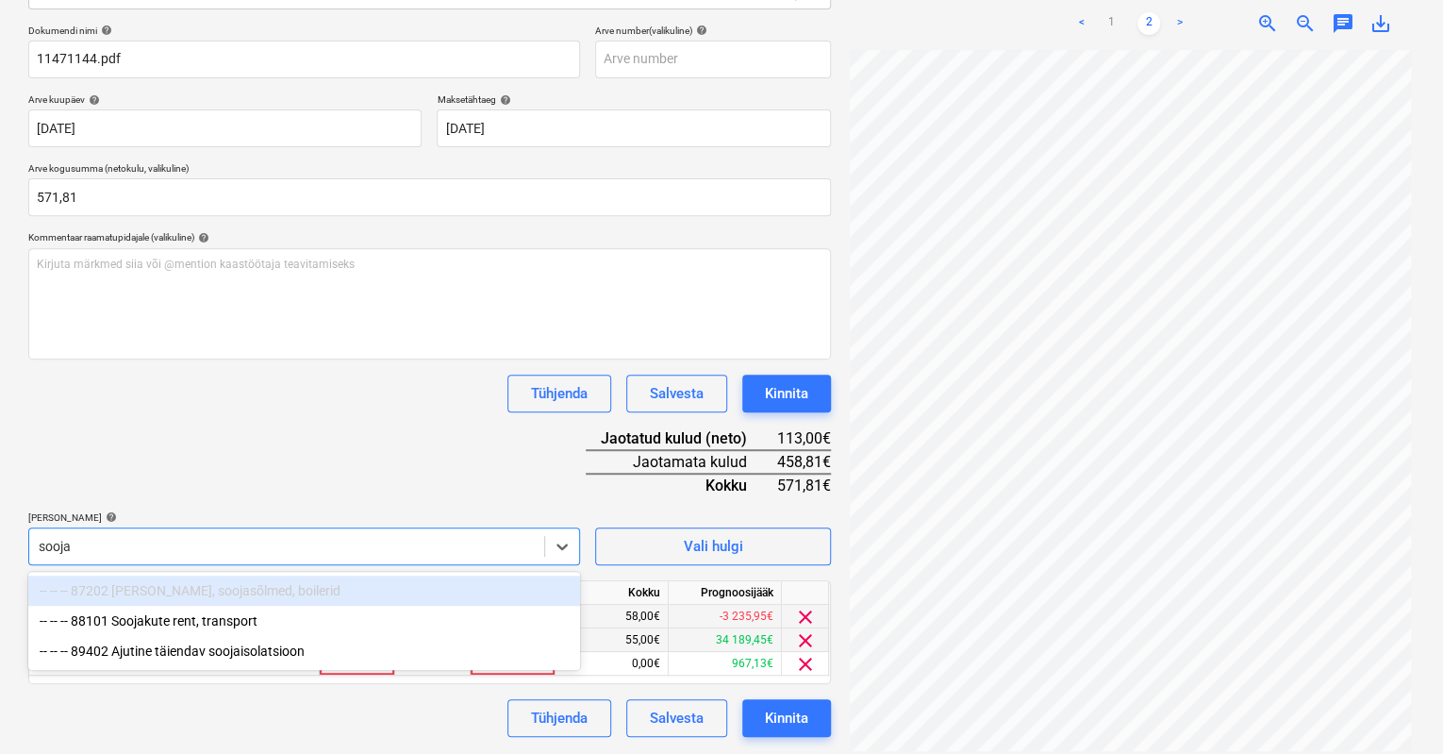
scroll to position [268, 0]
type input "soojak"
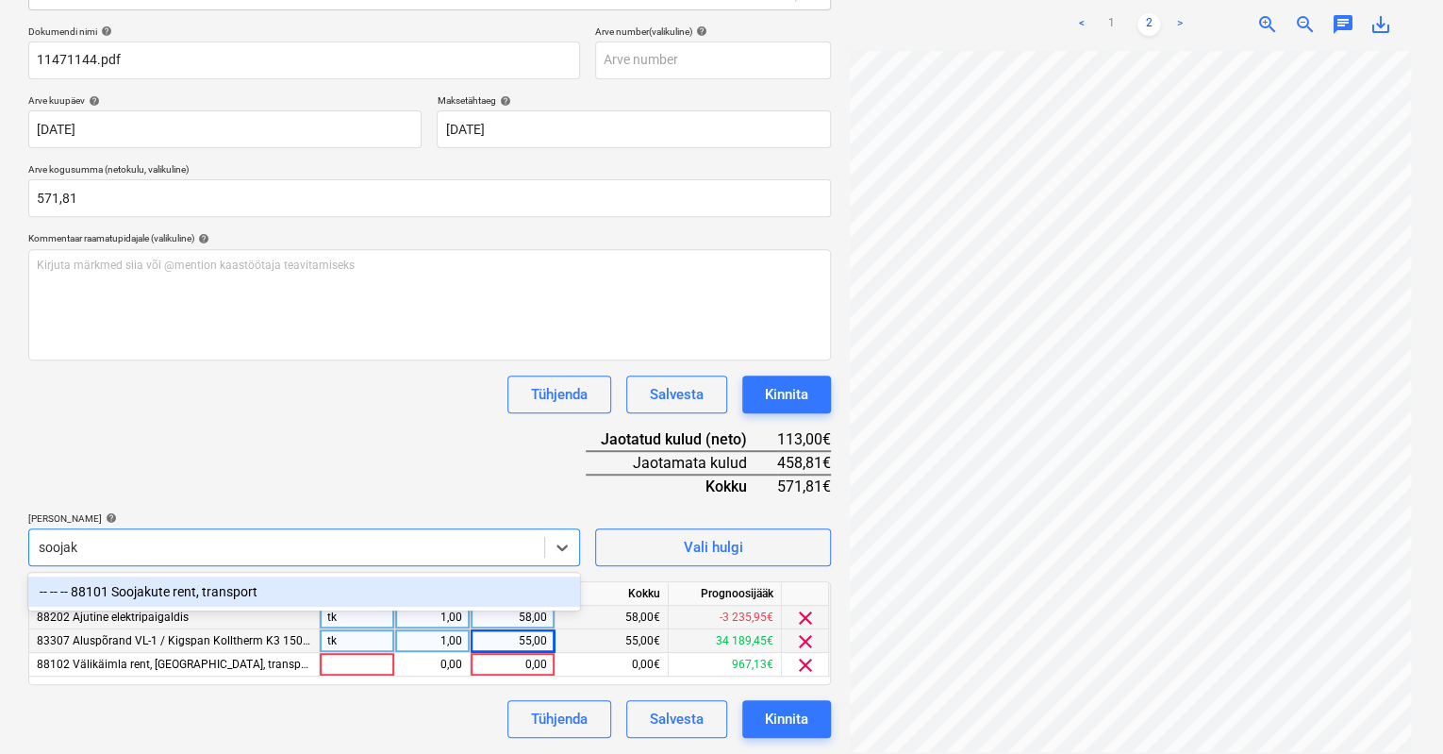
click at [157, 589] on div "-- -- -- 88101 Soojakute rent, transport" at bounding box center [304, 591] width 552 height 30
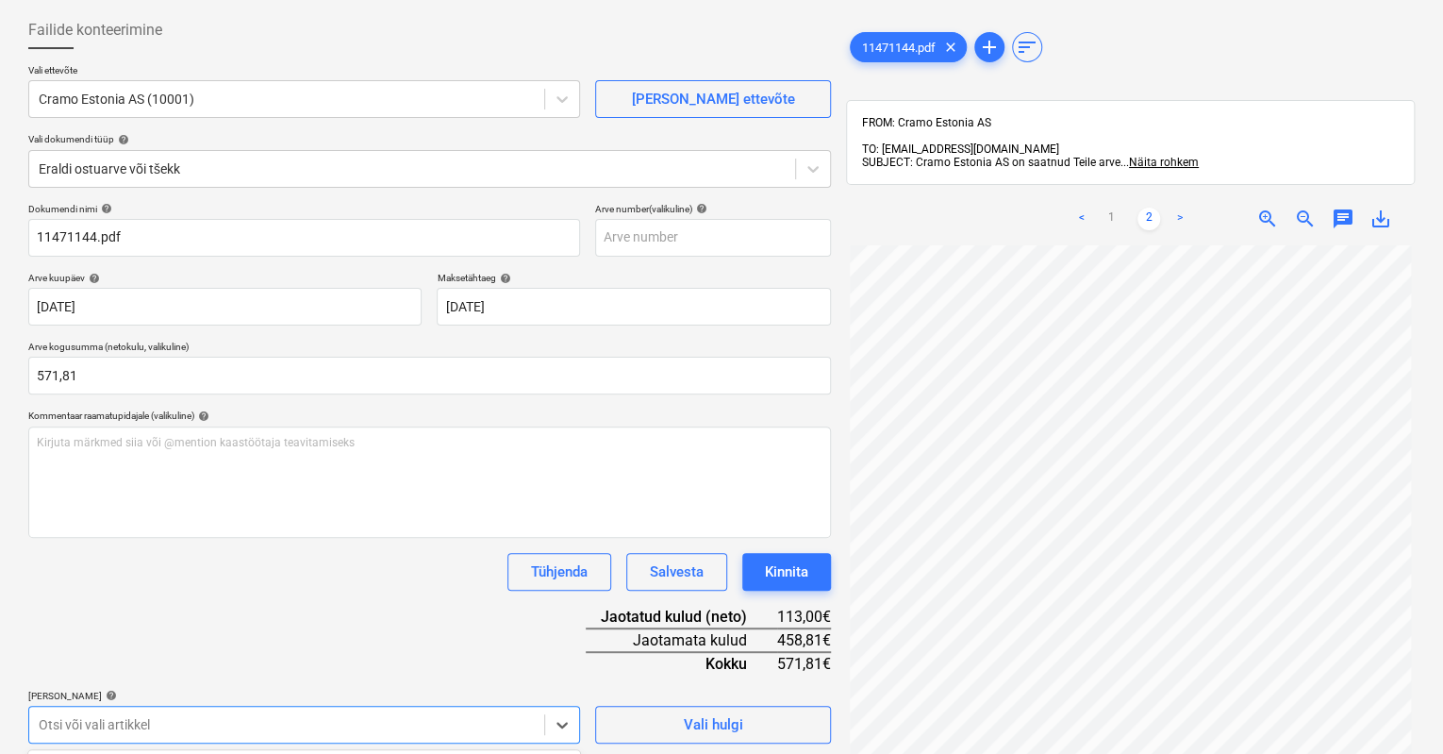
scroll to position [91, 0]
click at [1109, 208] on link "1" at bounding box center [1111, 219] width 23 height 23
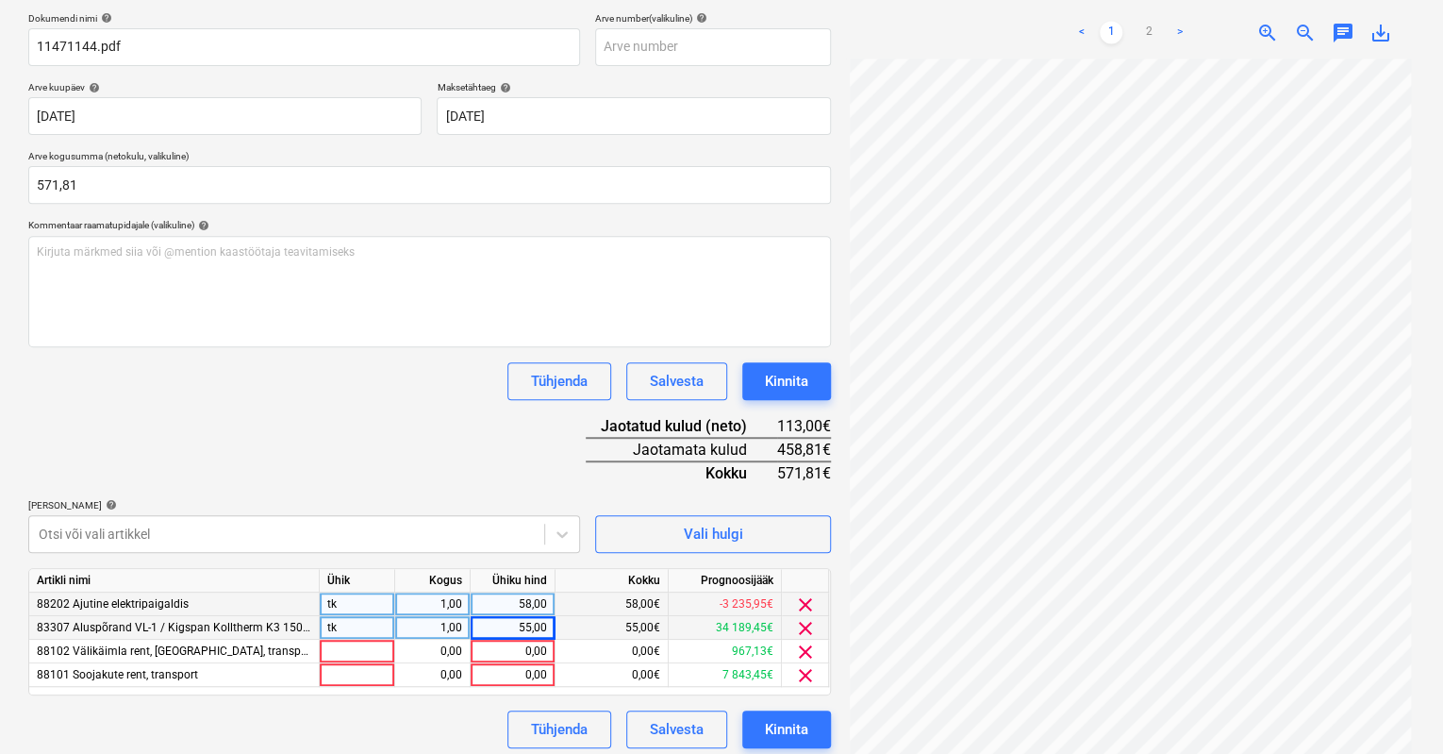
scroll to position [290, 0]
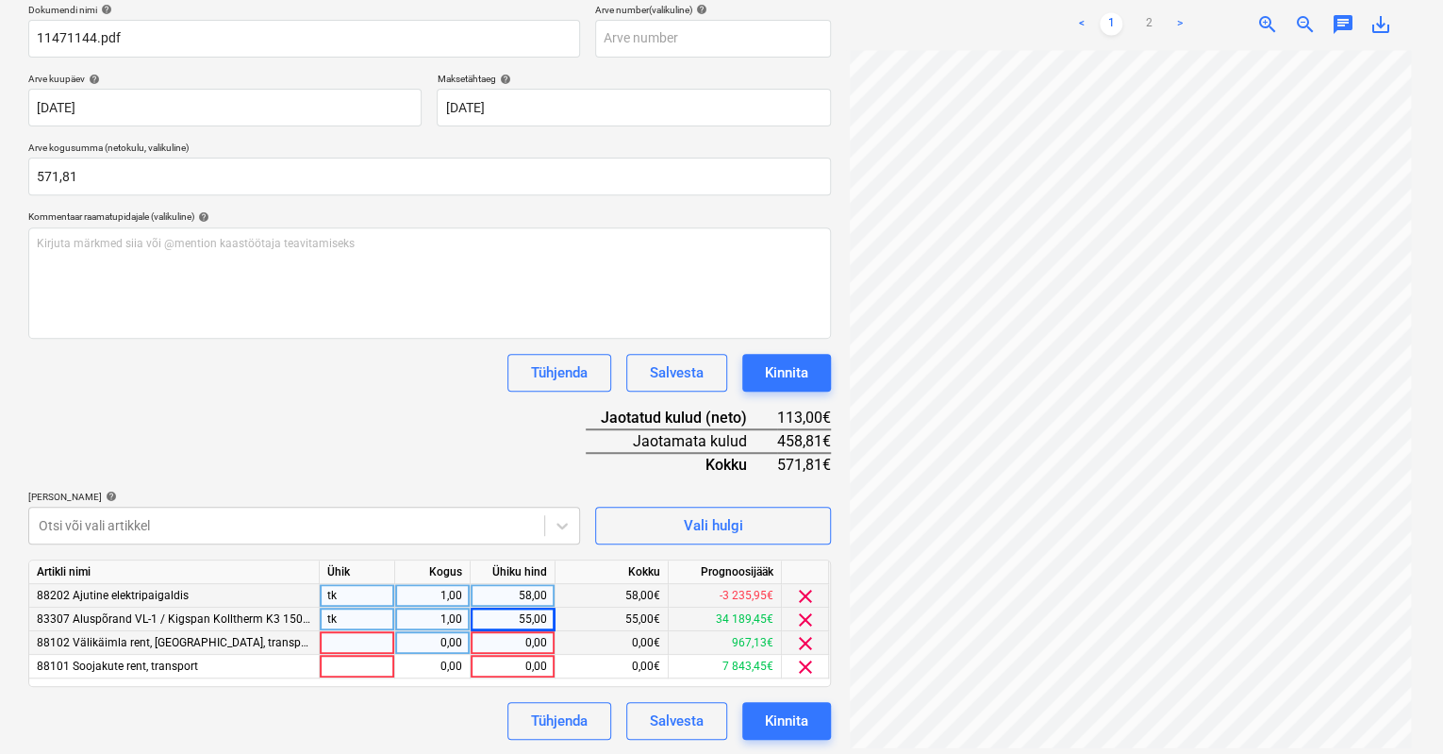
click at [510, 641] on div "0,00" at bounding box center [512, 643] width 69 height 24
type input "82"
click at [528, 663] on div "0,00" at bounding box center [512, 667] width 69 height 24
type input "240"
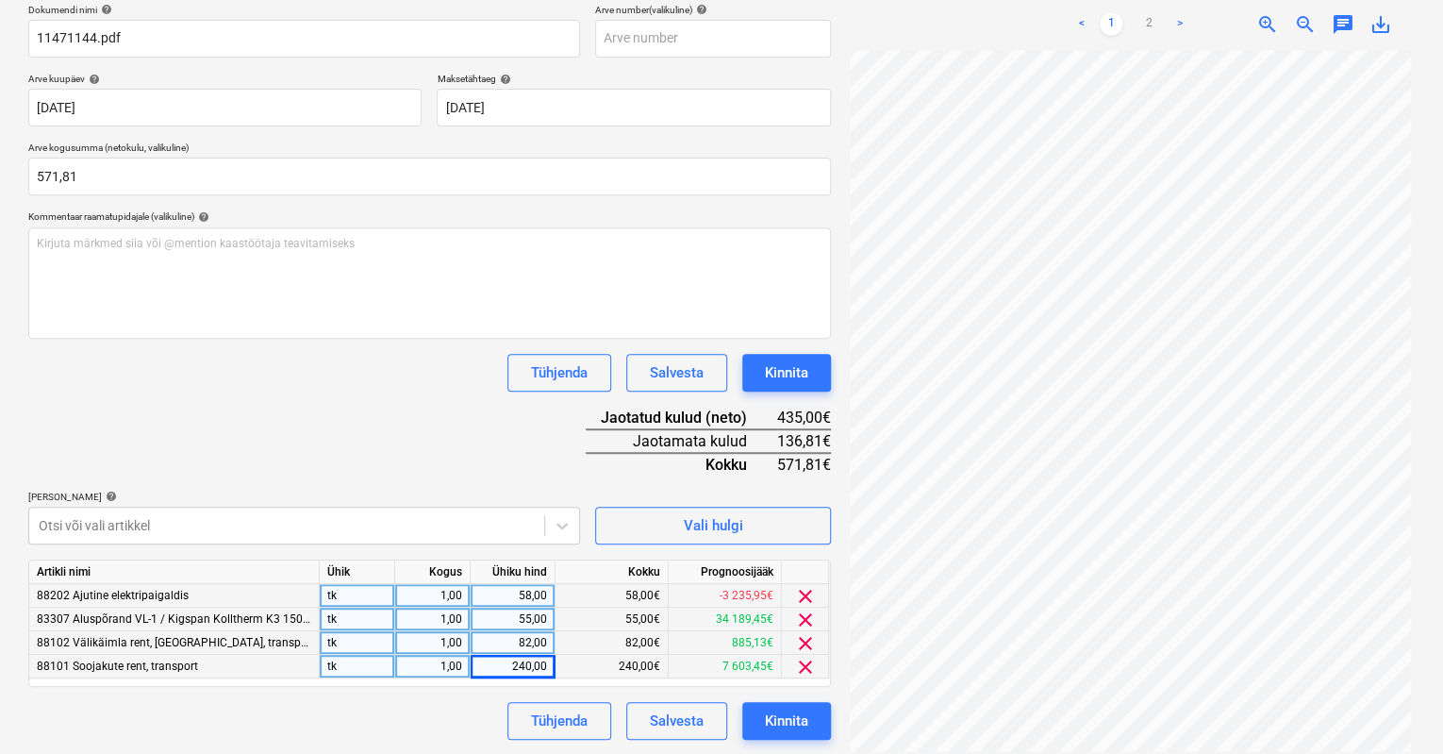
click at [441, 416] on div "Dokumendi nimi help 11471144.pdf Arve number (valikuline) help Arve kuupäev hel…" at bounding box center [429, 372] width 803 height 736
click at [390, 413] on div "Dokumendi nimi help 11471144.pdf Arve number (valikuline) help Arve kuupäev hel…" at bounding box center [429, 372] width 803 height 736
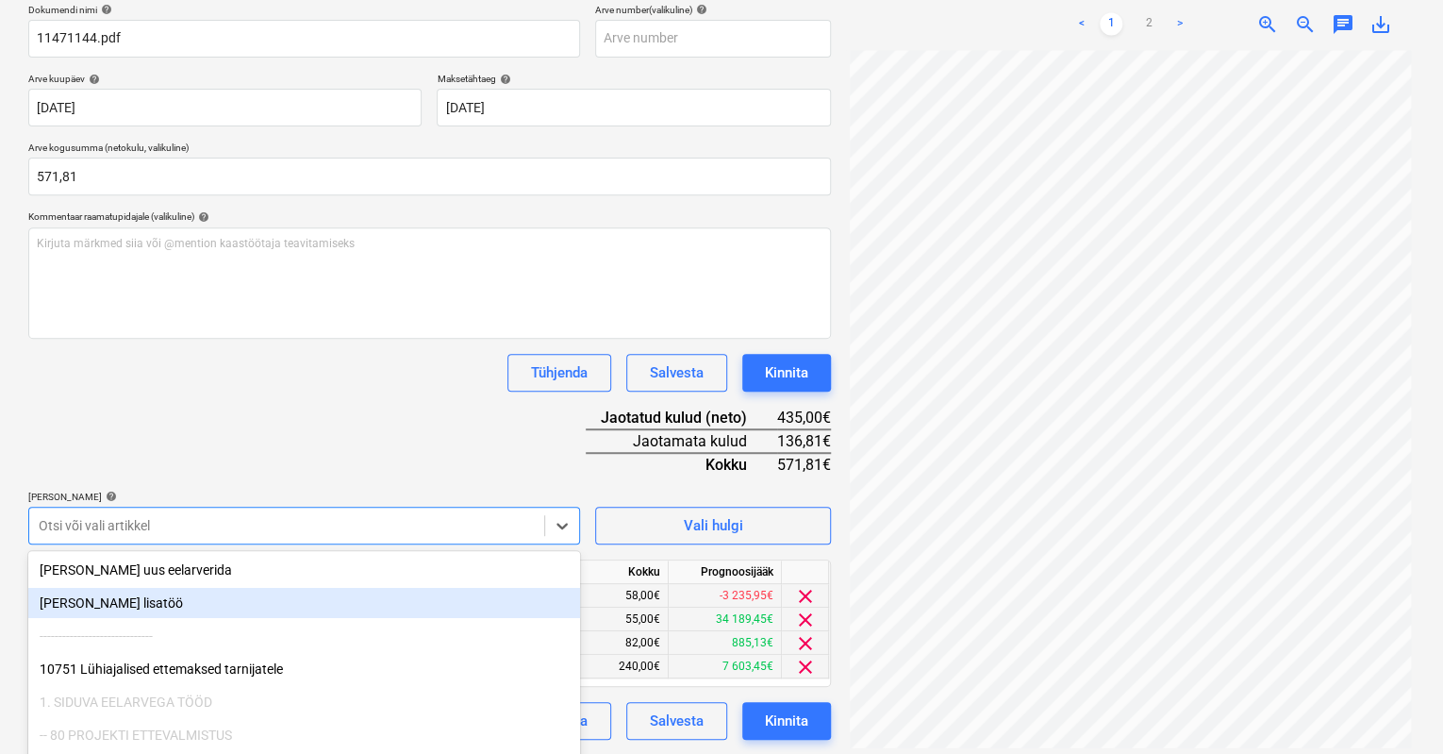
scroll to position [374, 0]
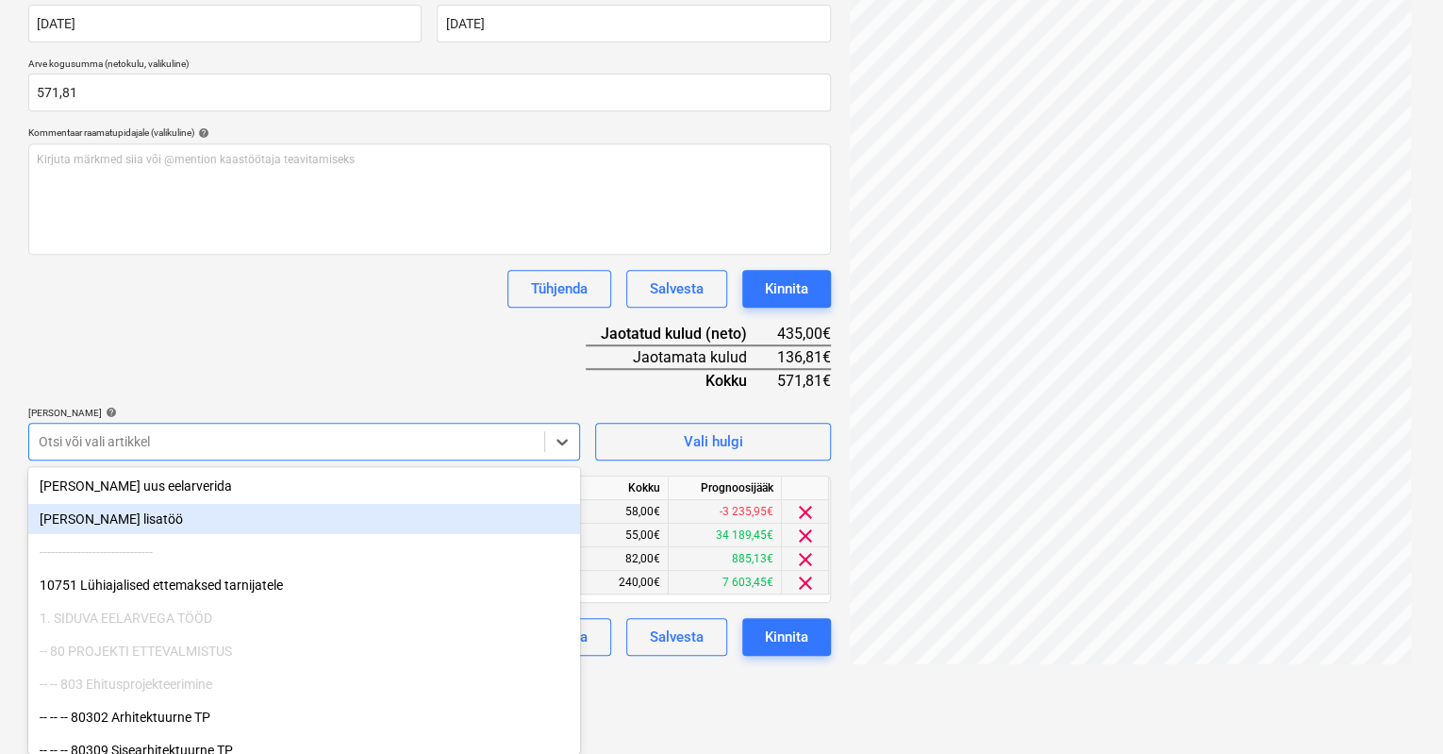
click at [240, 380] on body "Müük Projektid Kontaktid Koondarved Postkast format_size keyboard_arrow_down he…" at bounding box center [721, 3] width 1443 height 754
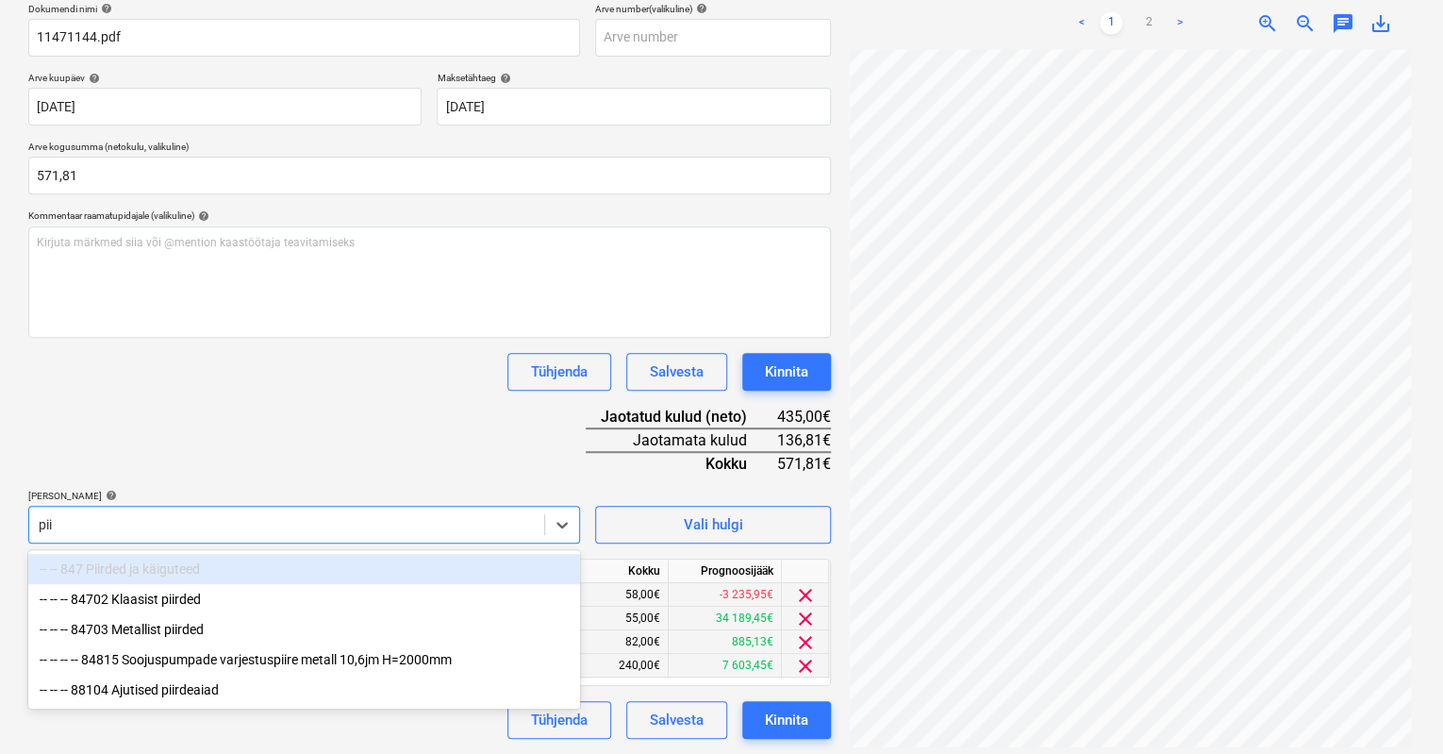
scroll to position [290, 0]
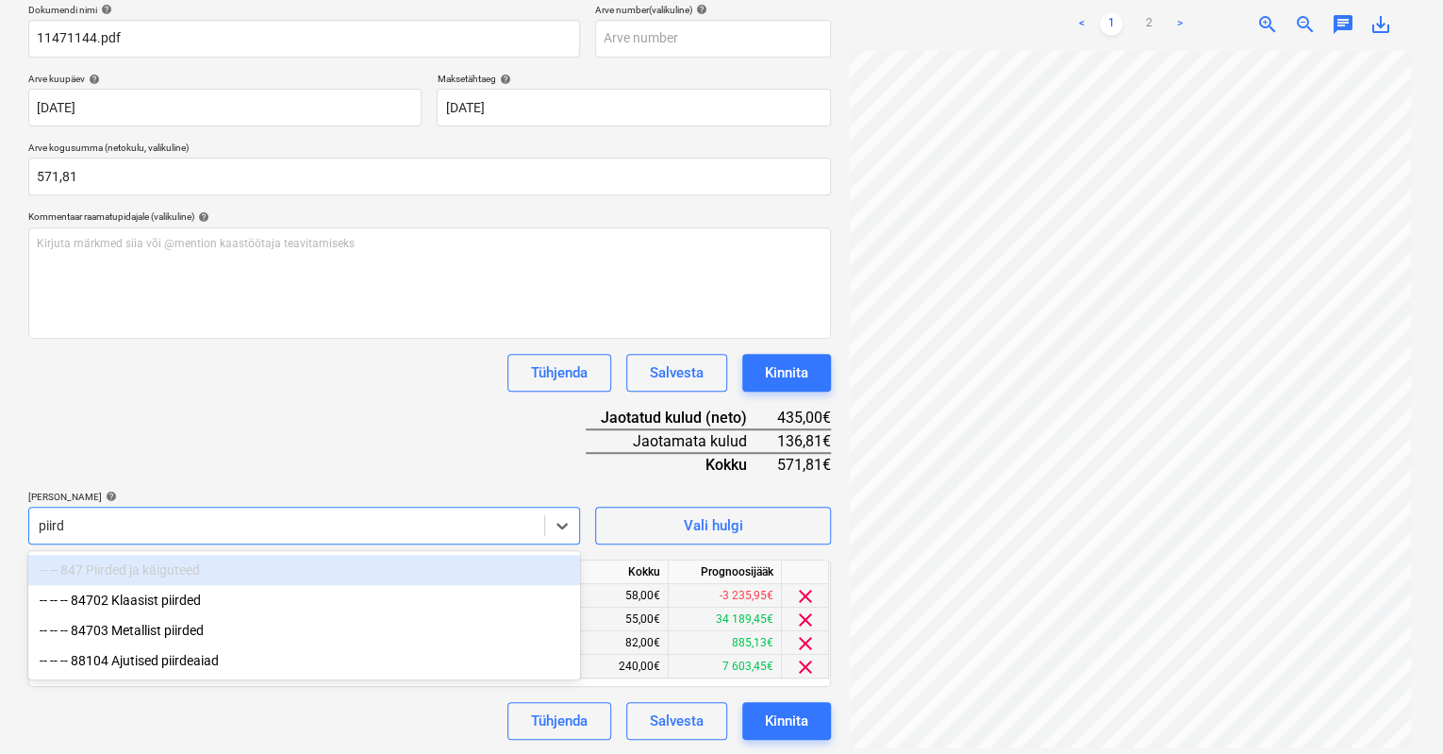
type input "piirde"
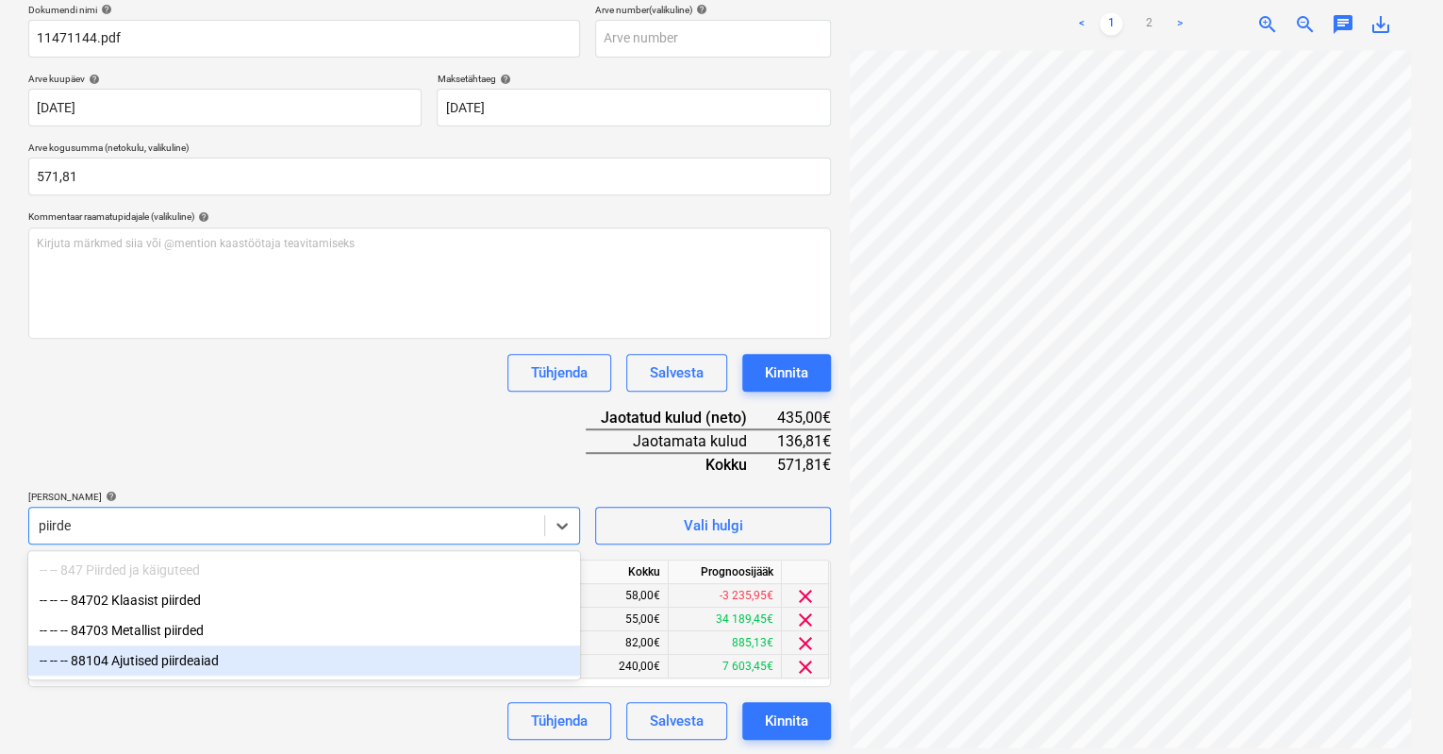
click at [185, 664] on div "-- -- -- 88104 Ajutised piirdeaiad" at bounding box center [304, 660] width 552 height 30
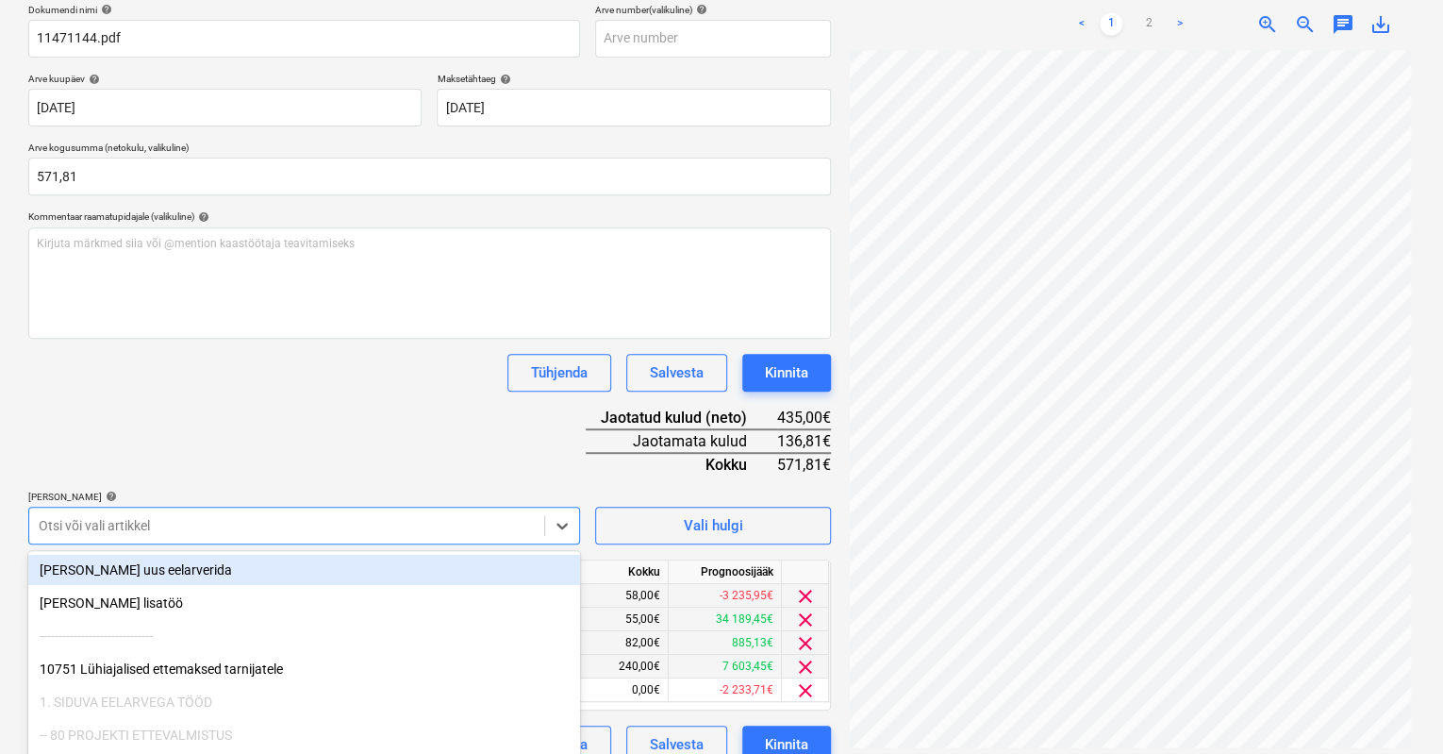
scroll to position [374, 0]
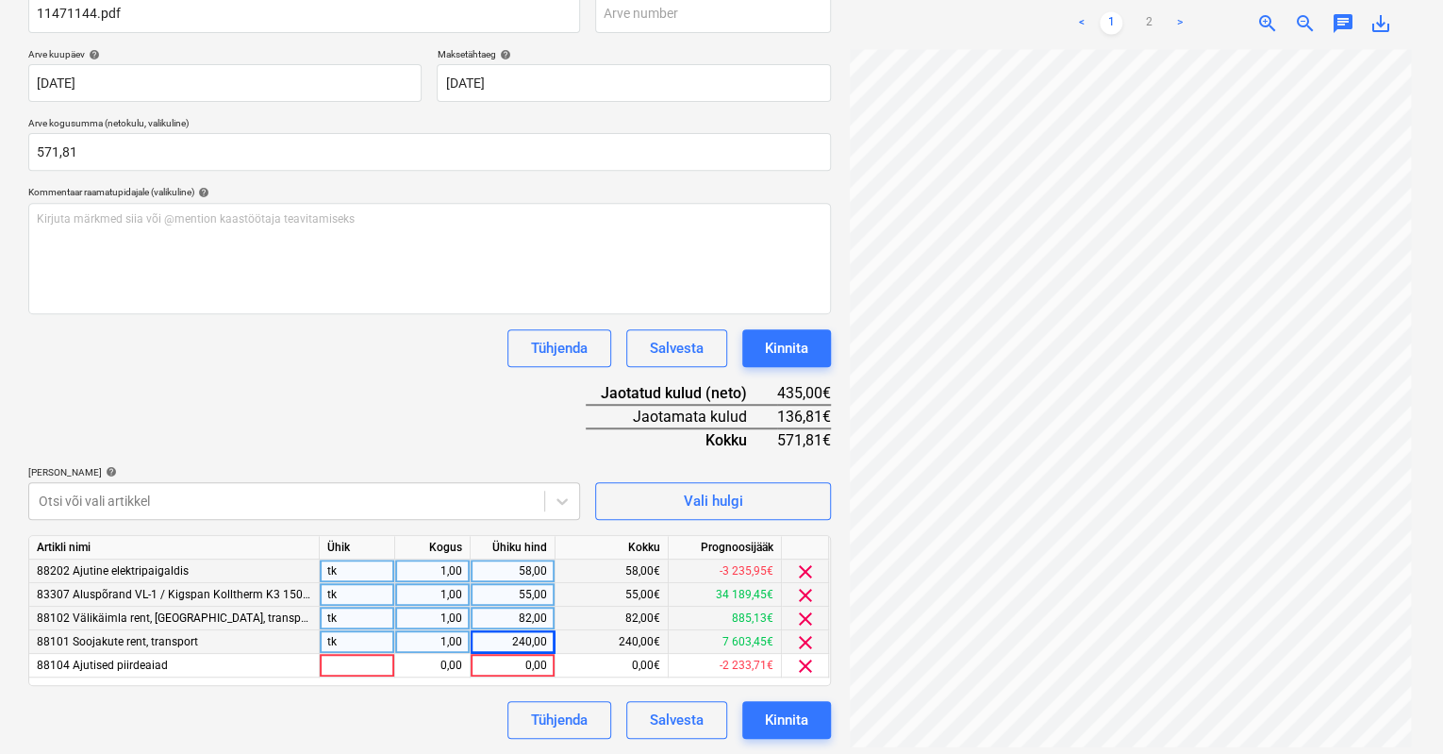
click at [703, 440] on html "Müük Projektid Kontaktid Koondarved Postkast format_size keyboard_arrow_down he…" at bounding box center [721, 63] width 1443 height 754
click at [537, 656] on div "0,00" at bounding box center [512, 667] width 69 height 24
type input "136,81"
click at [431, 684] on div "Dokumendi nimi help 11471144.pdf Arve number (valikuline) help Arve kuupäev hel…" at bounding box center [429, 359] width 803 height 759
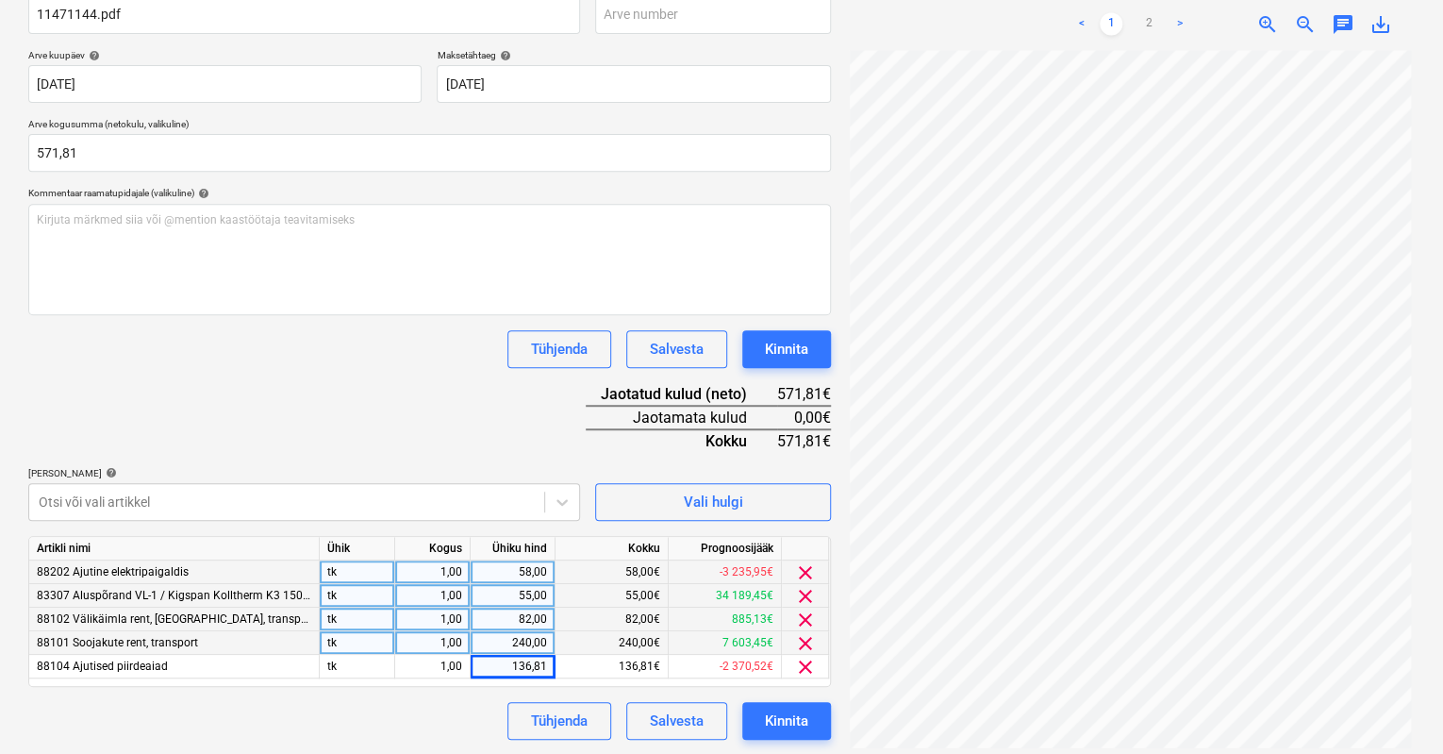
click at [291, 684] on div "Tühjenda Salvesta Kinnita" at bounding box center [429, 721] width 803 height 38
click at [788, 684] on div "Kinnita" at bounding box center [786, 720] width 43 height 25
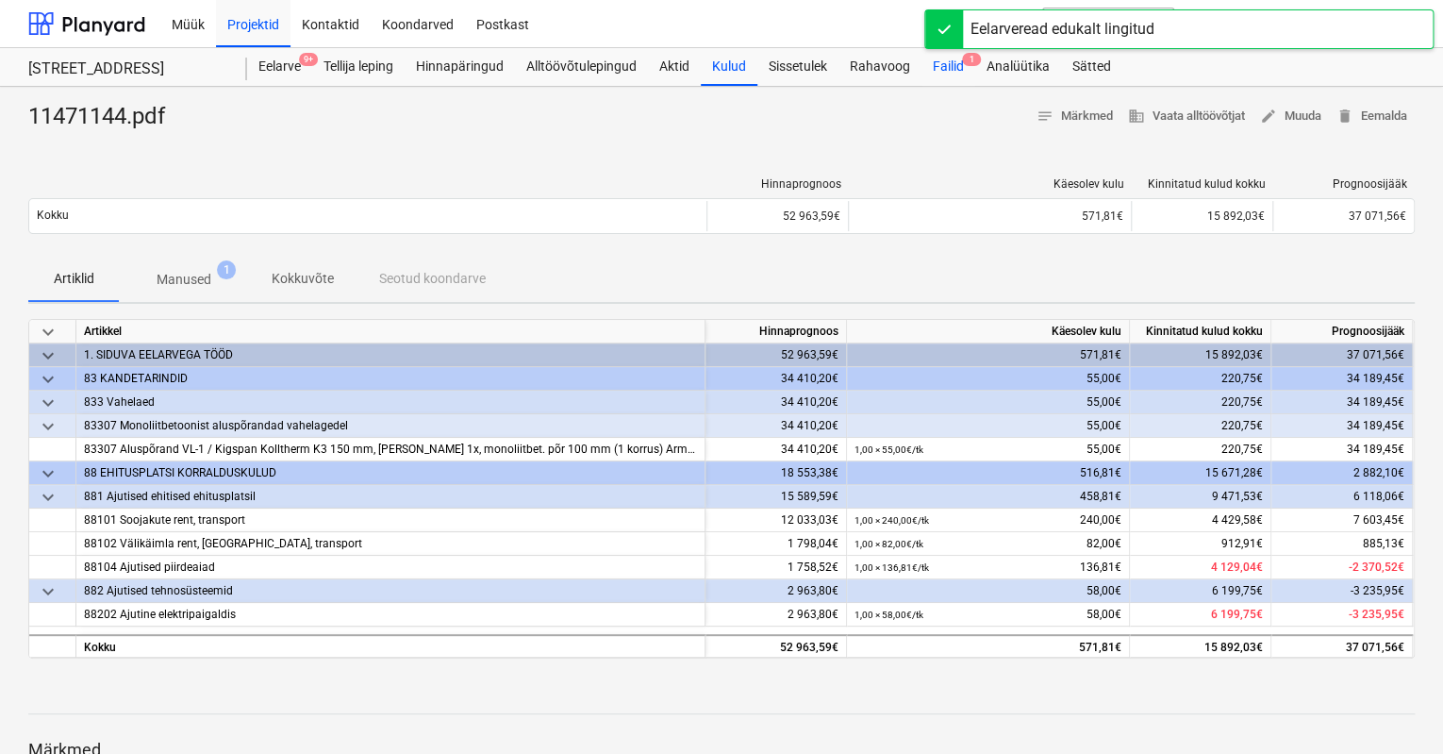
click at [952, 69] on div "Failid 1" at bounding box center [949, 67] width 54 height 38
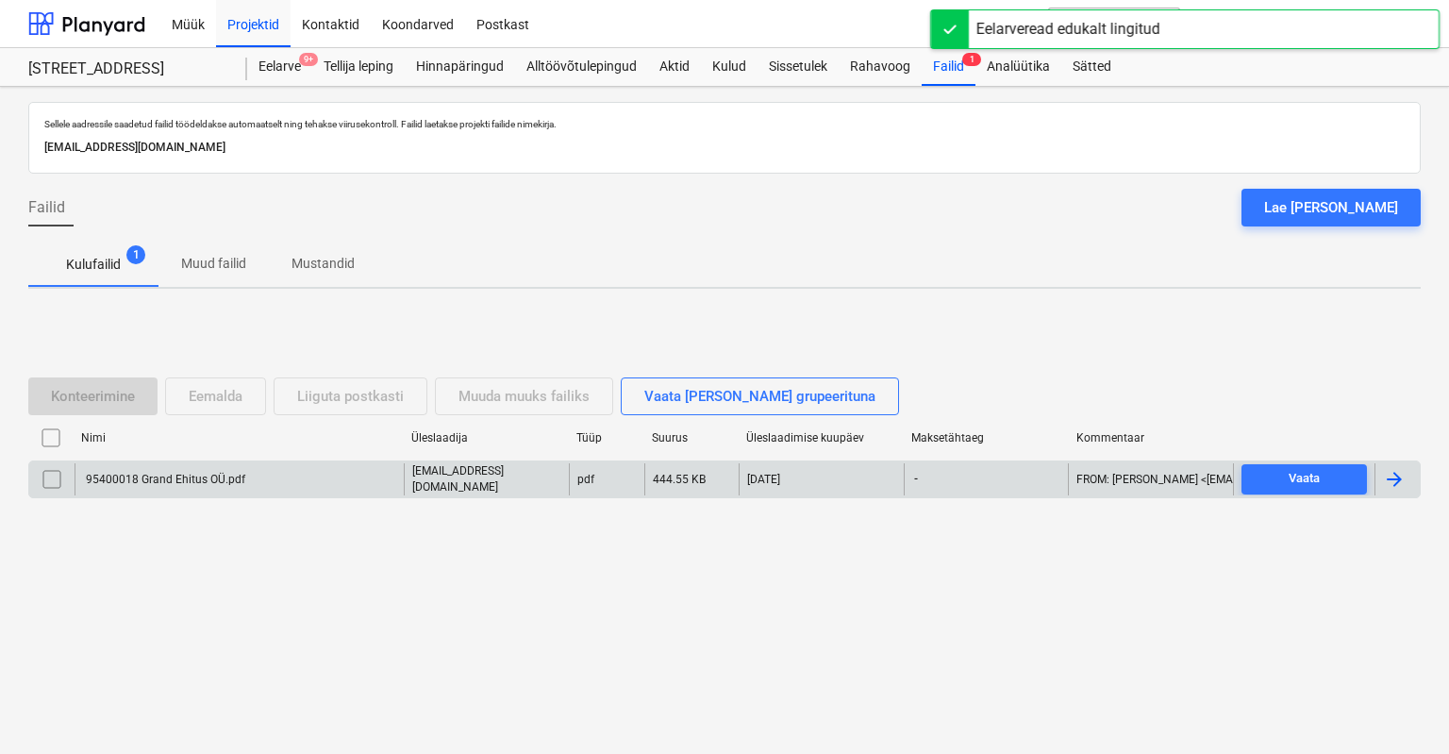
click at [153, 478] on div "95400018 Grand Ehitus OÜ.pdf" at bounding box center [164, 479] width 162 height 13
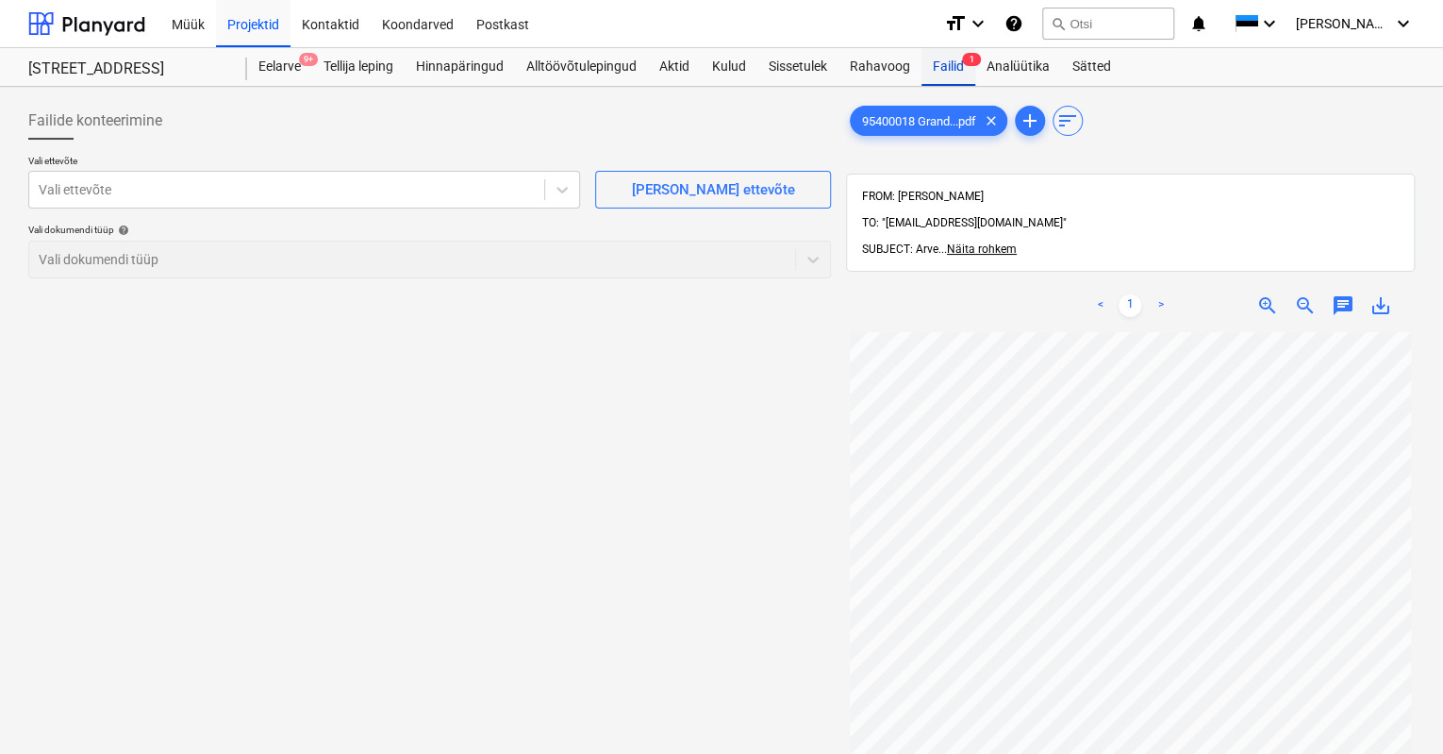
click at [955, 67] on div "Failid 1" at bounding box center [949, 67] width 54 height 38
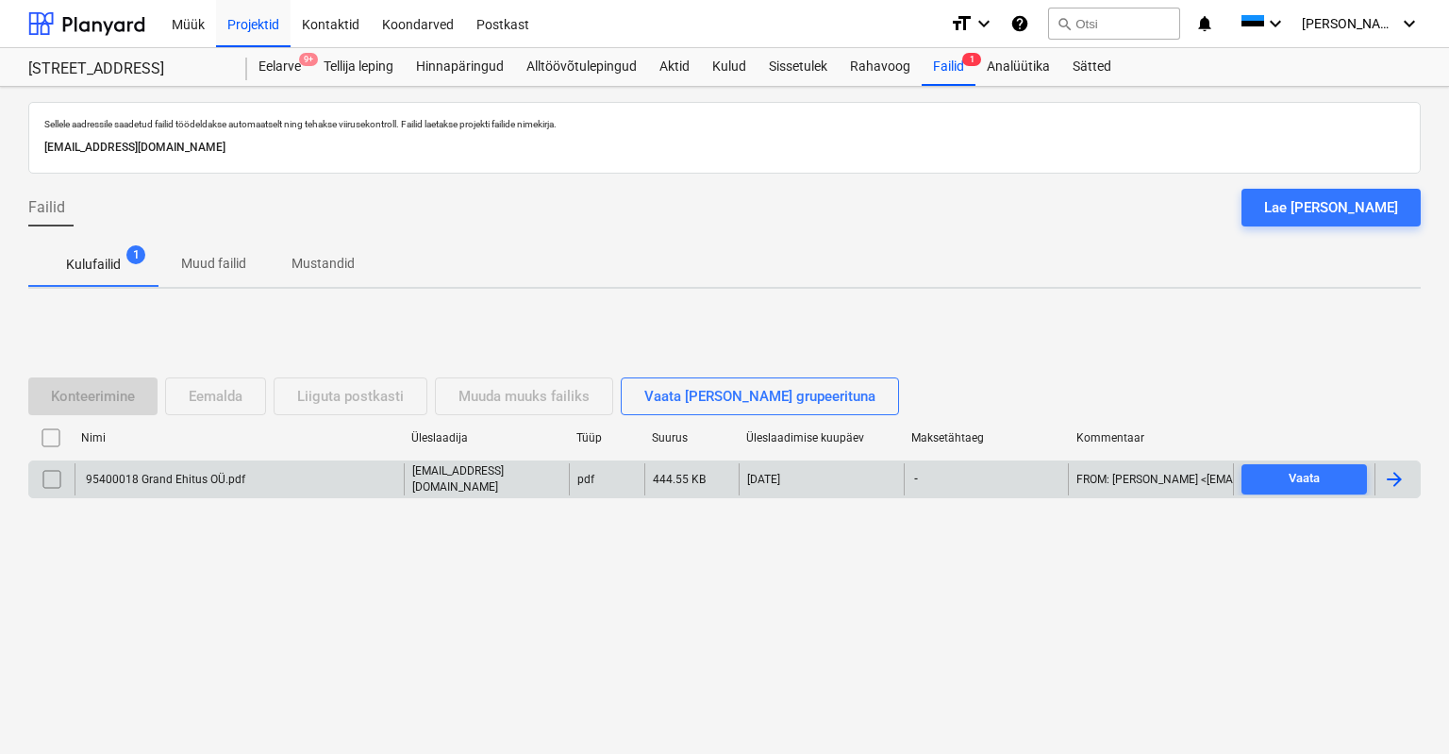
click at [52, 477] on input "checkbox" at bounding box center [52, 479] width 30 height 30
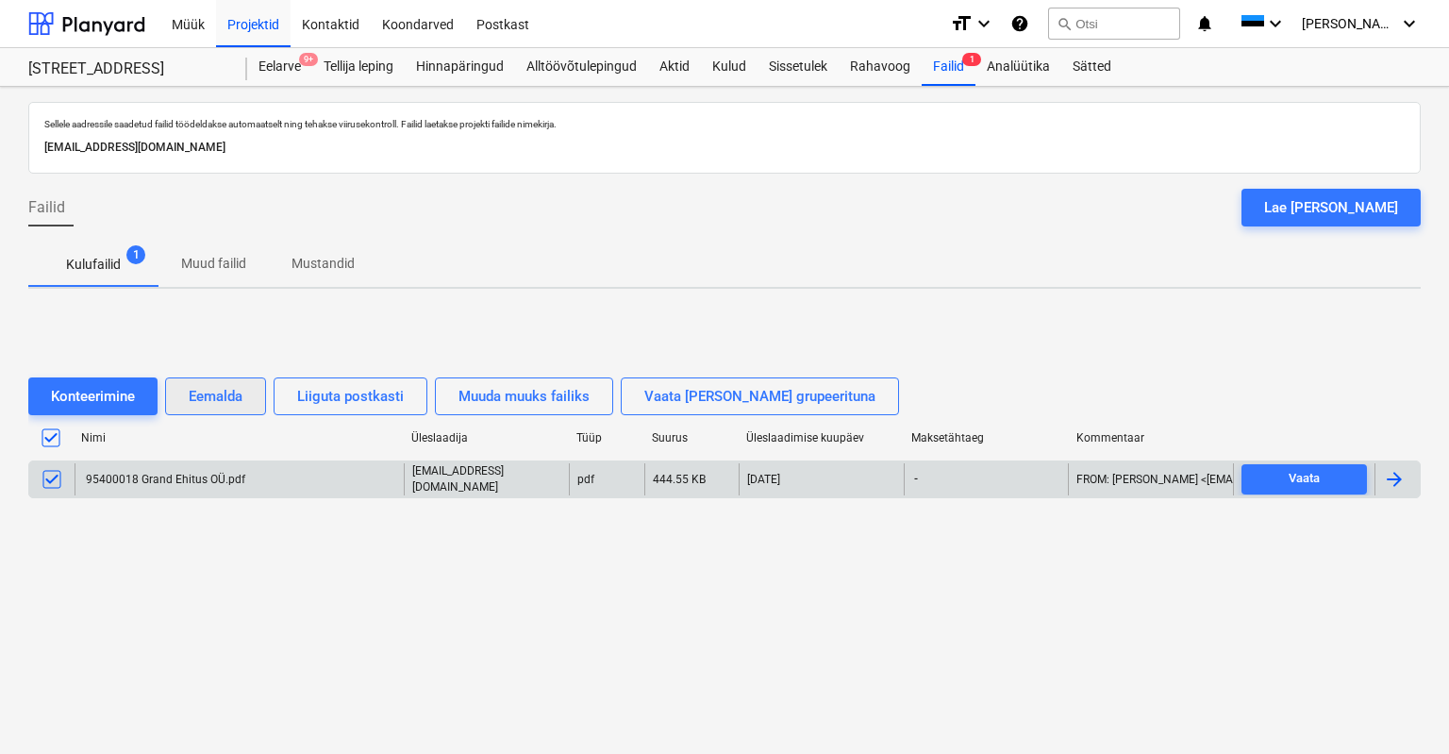
click at [204, 396] on div "Eemalda" at bounding box center [216, 396] width 54 height 25
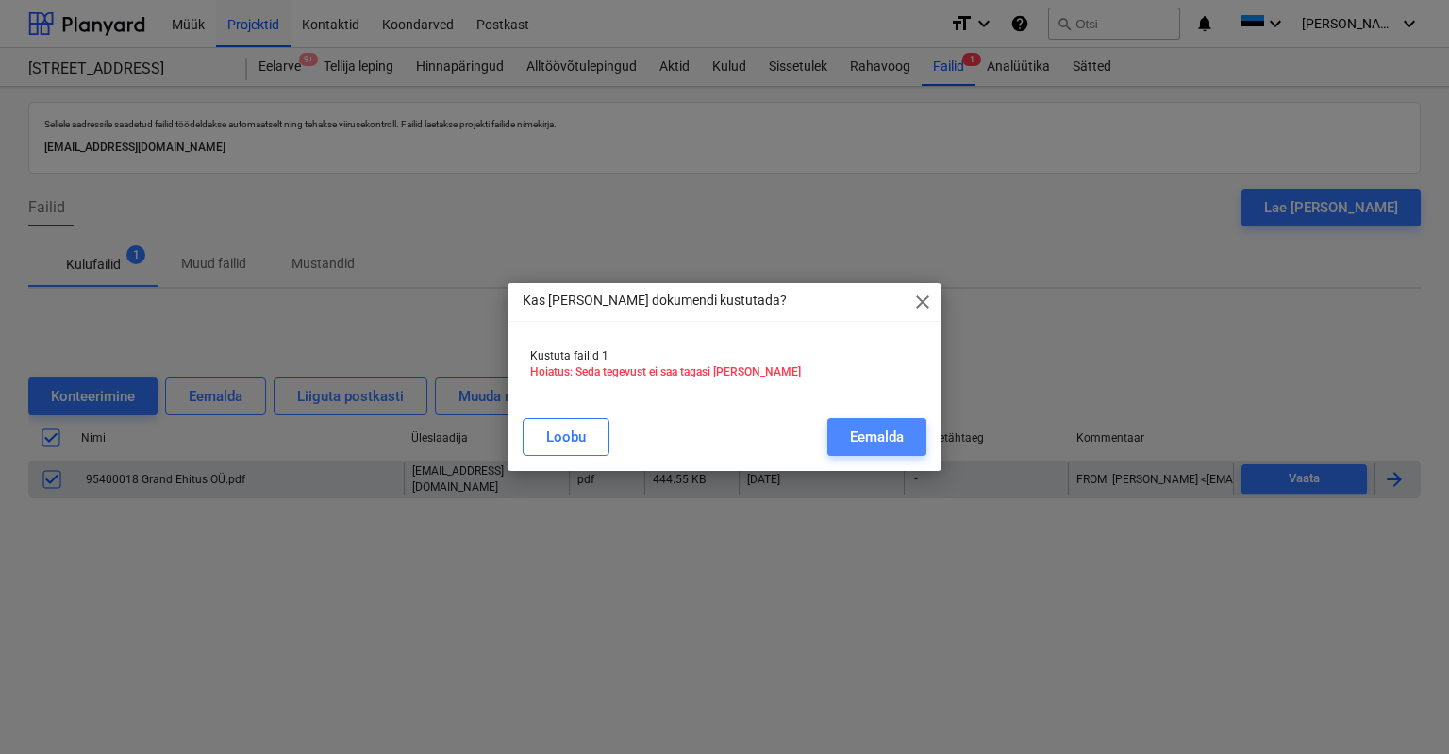
click at [875, 431] on div "Eemalda" at bounding box center [877, 437] width 54 height 25
